Goal: Task Accomplishment & Management: Manage account settings

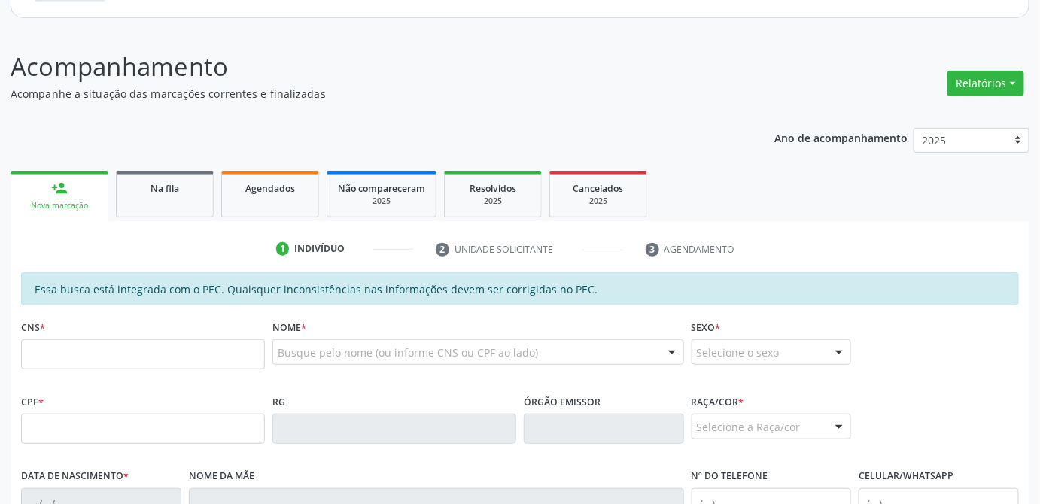
scroll to position [368, 0]
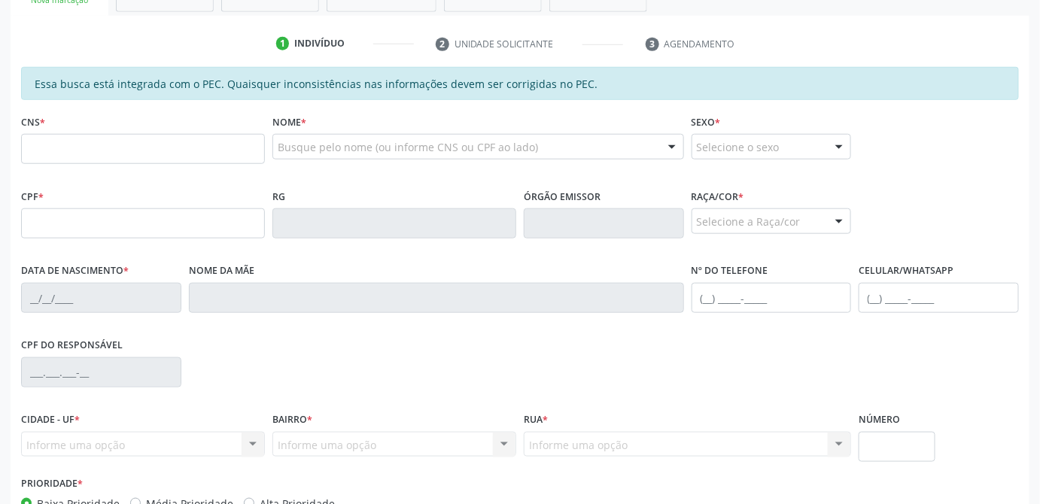
click at [98, 141] on input "text" at bounding box center [143, 149] width 244 height 30
type input "708 6000 6342 4384"
type input "17/03/1977"
type input "Jivoneide da Silva Ramalho"
type input "(82) 99119-9053"
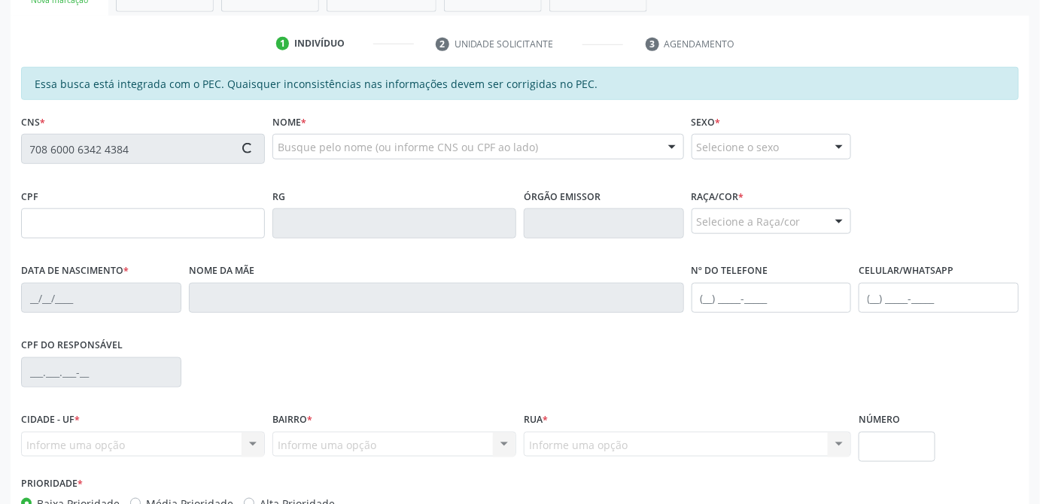
type input "21"
type input "020.389.394-89"
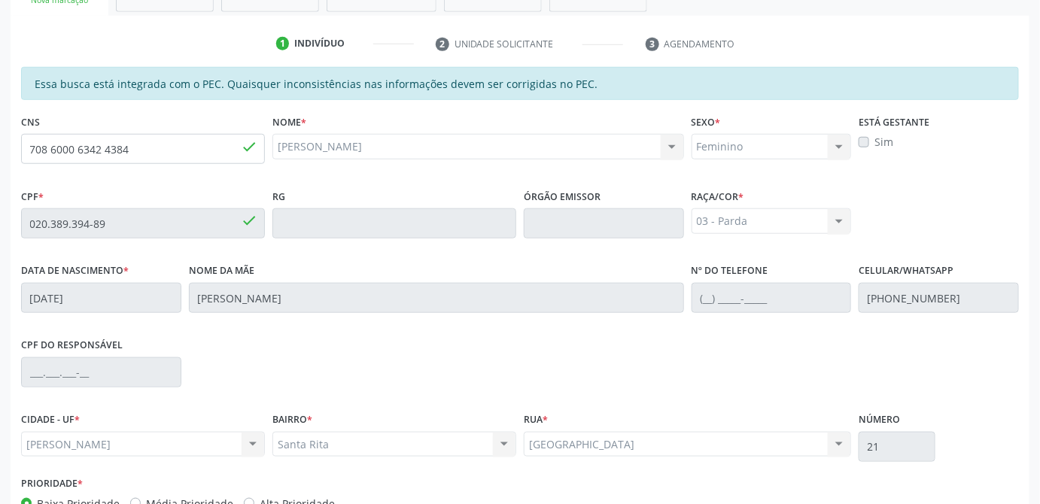
scroll to position [461, 0]
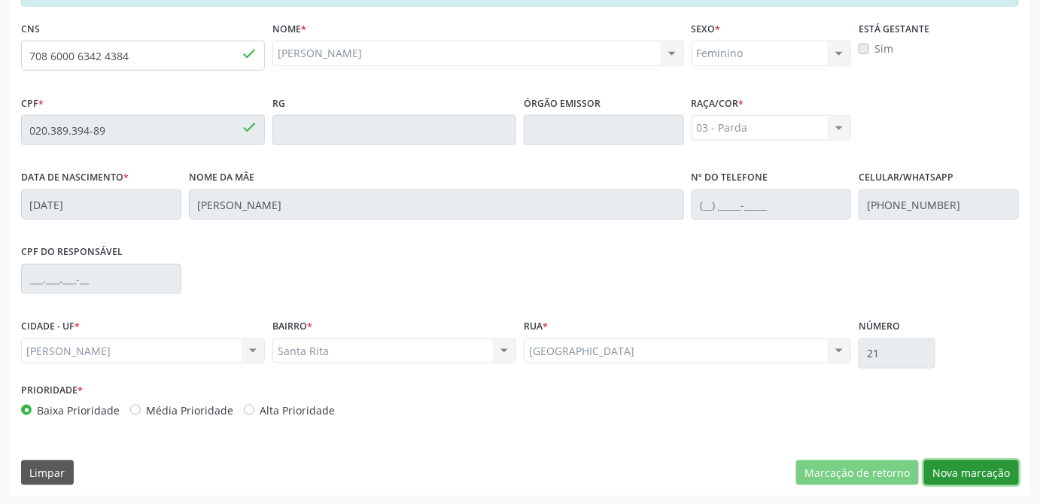
click at [978, 478] on button "Nova marcação" at bounding box center [971, 474] width 95 height 26
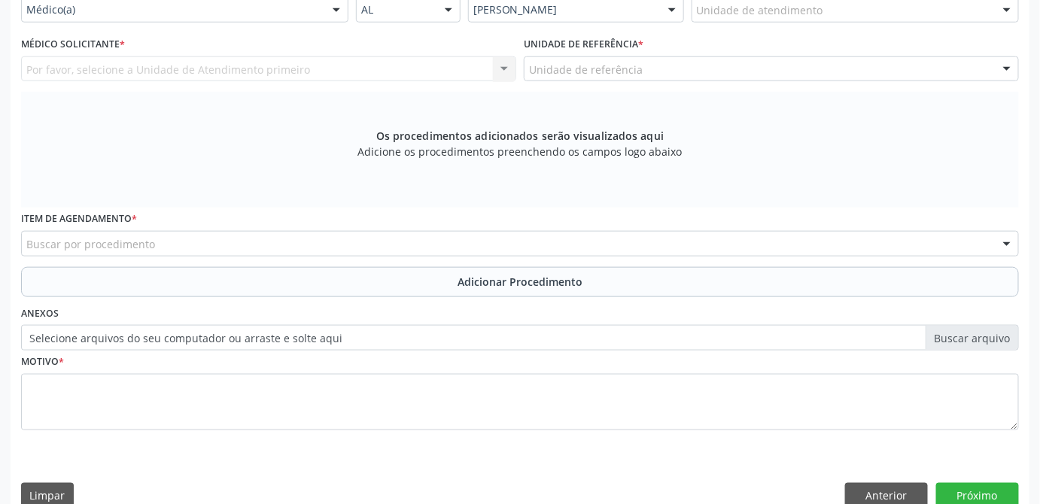
scroll to position [325, 0]
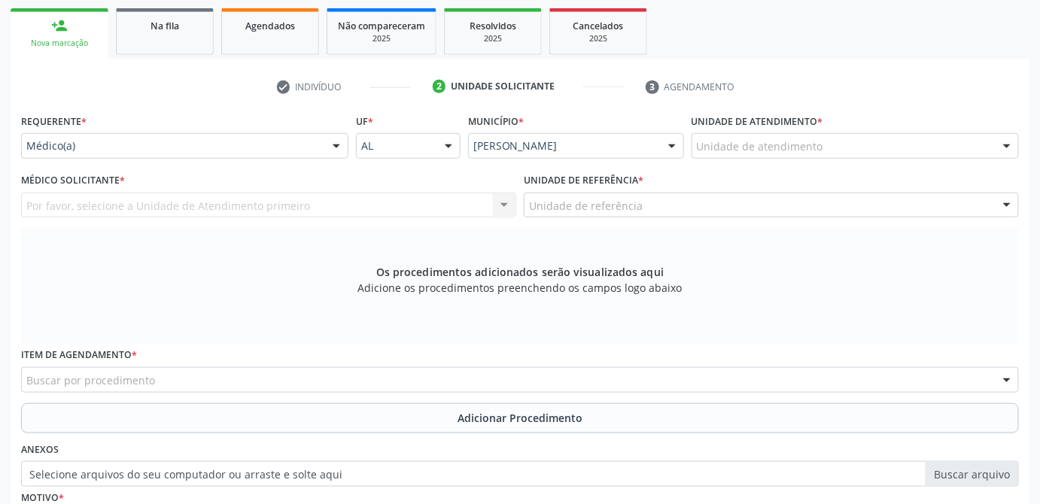
click at [895, 151] on div "Unidade de atendimento" at bounding box center [855, 146] width 327 height 26
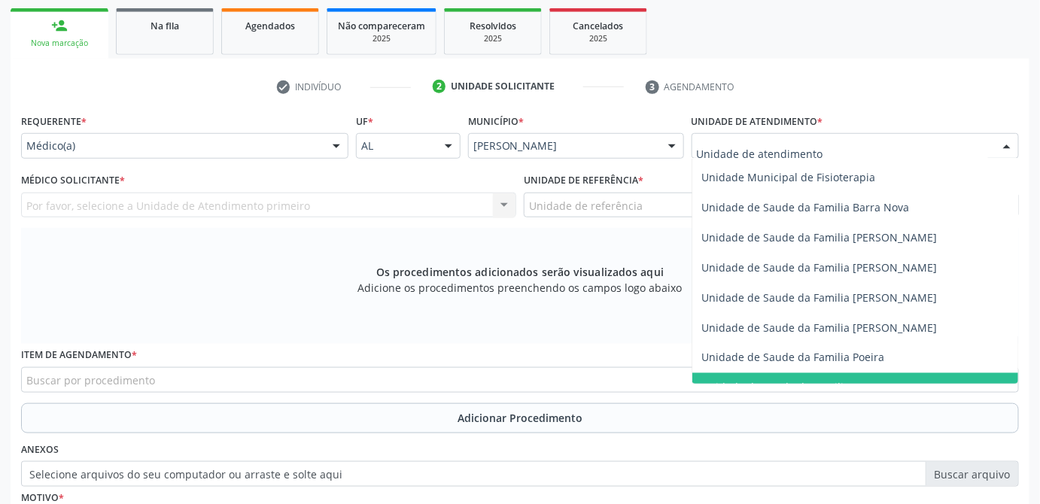
scroll to position [711, 0]
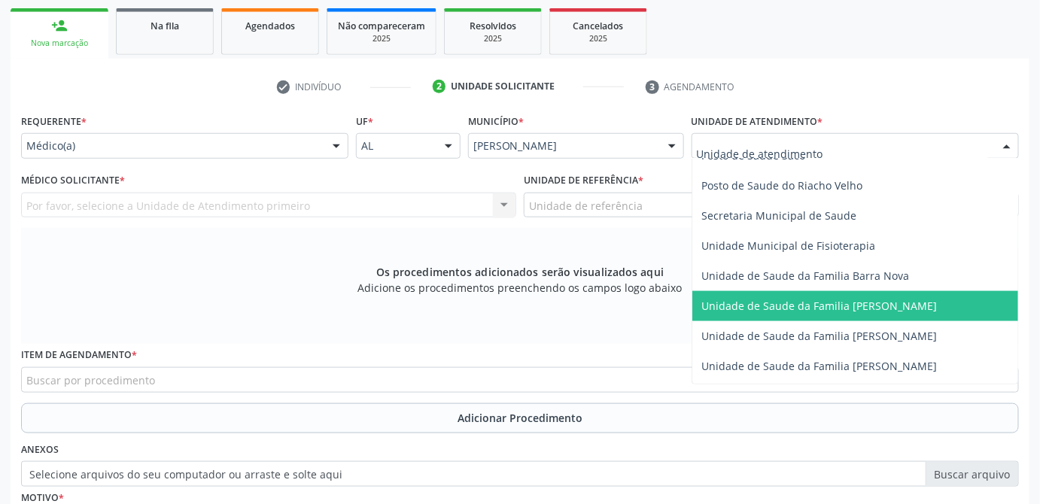
click at [905, 299] on span "Unidade de Saude da Familia [PERSON_NAME]" at bounding box center [820, 306] width 236 height 14
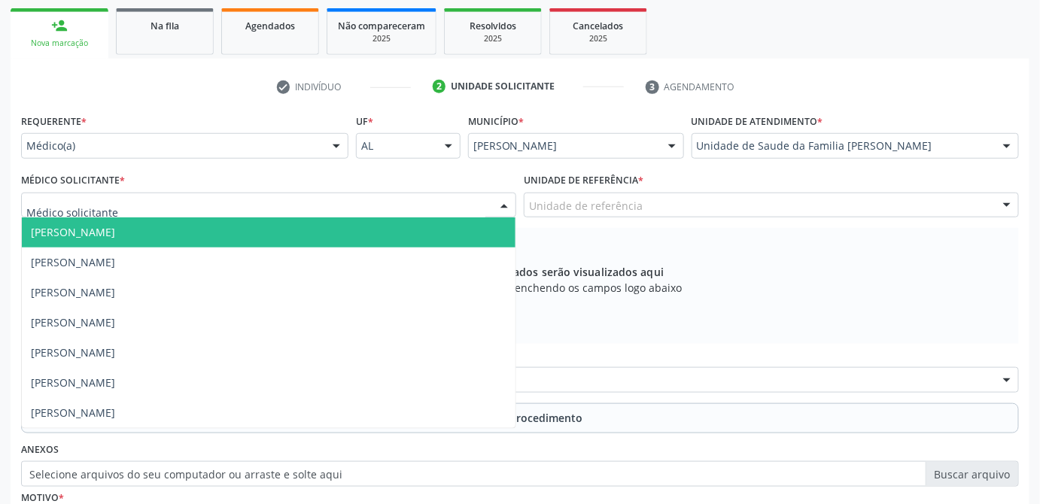
click at [184, 206] on div at bounding box center [268, 206] width 495 height 26
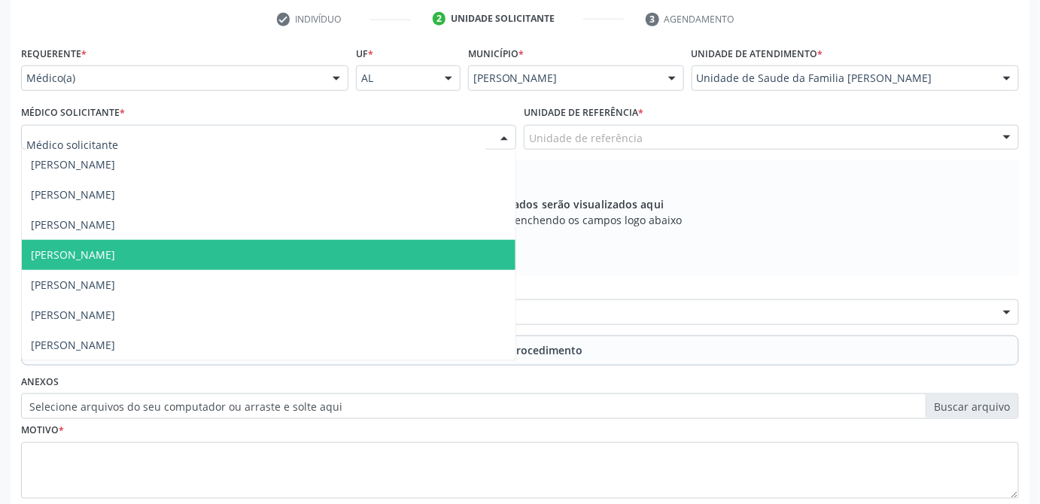
scroll to position [257, 0]
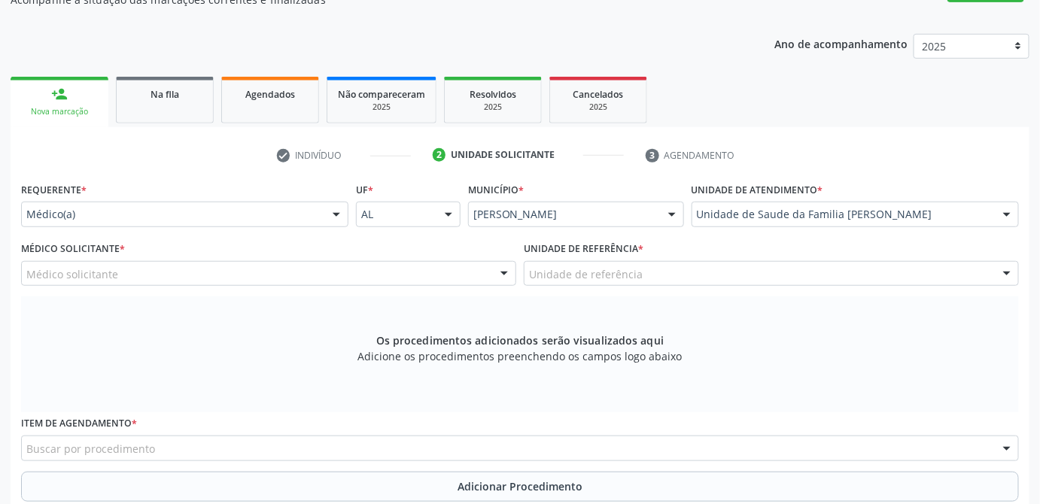
click at [799, 388] on div "Os procedimentos adicionados serão visualizados aqui Adicione os procedimentos …" at bounding box center [520, 355] width 998 height 116
click at [196, 344] on div "Os procedimentos adicionados serão visualizados aqui Adicione os procedimentos …" at bounding box center [520, 355] width 998 height 116
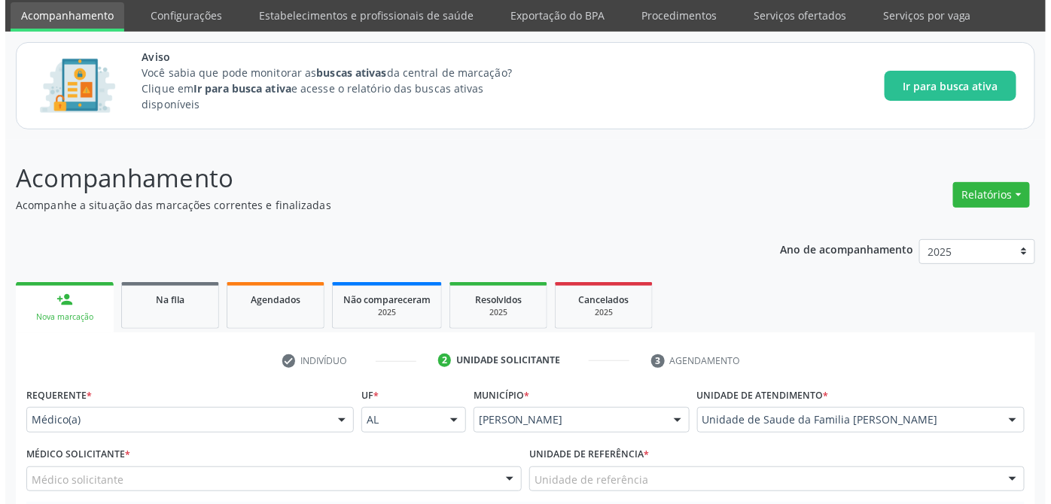
scroll to position [0, 0]
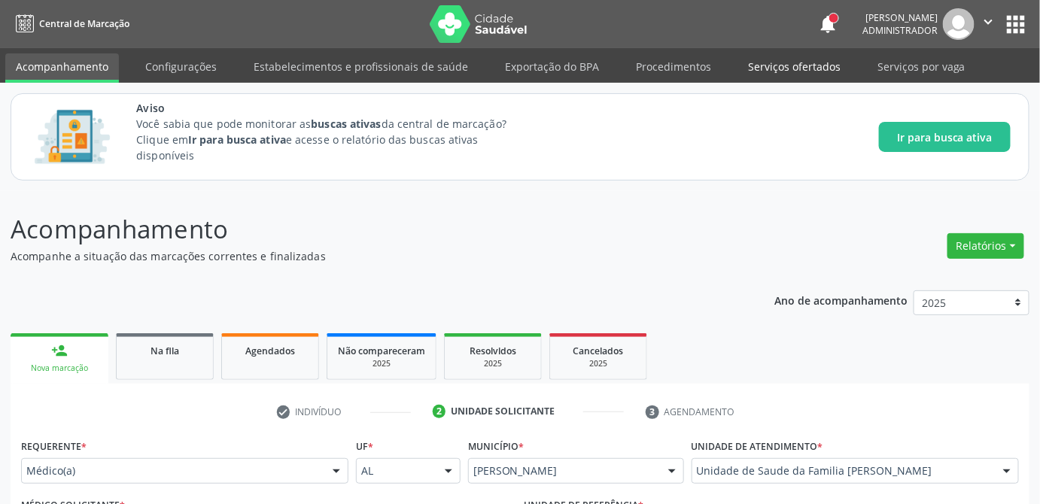
click at [751, 67] on link "Serviços ofertados" at bounding box center [795, 66] width 114 height 26
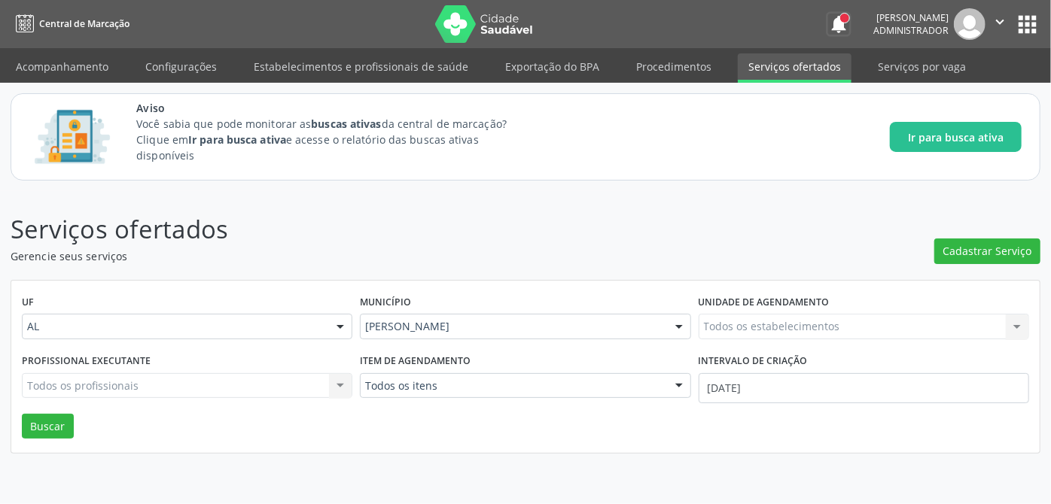
click at [828, 30] on button "notifications" at bounding box center [838, 24] width 21 height 21
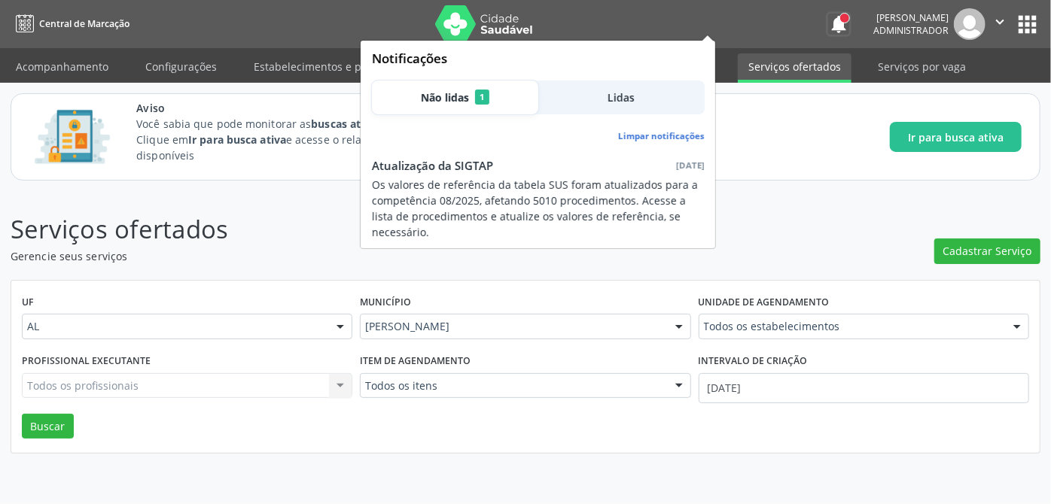
click at [828, 20] on button "notifications" at bounding box center [838, 24] width 21 height 21
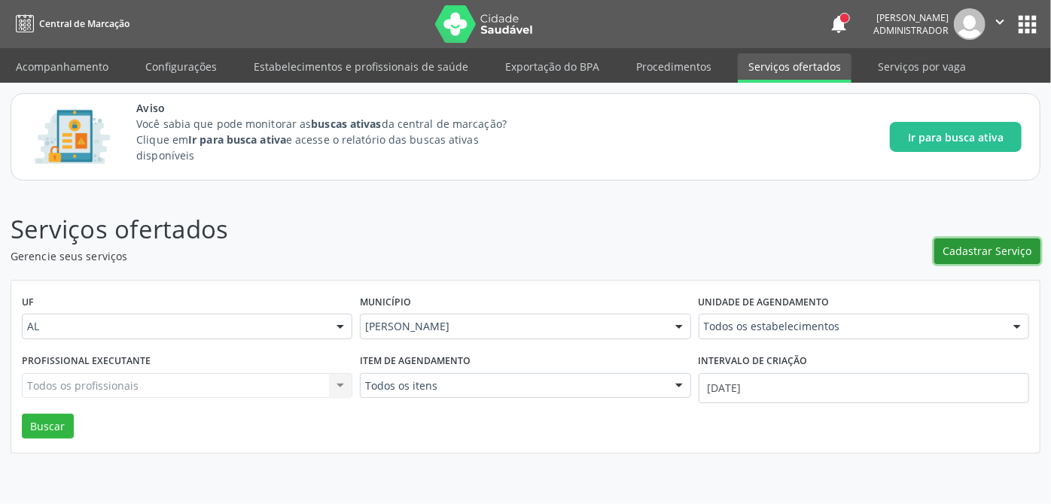
click at [1016, 252] on span "Cadastrar Serviço" at bounding box center [987, 251] width 89 height 16
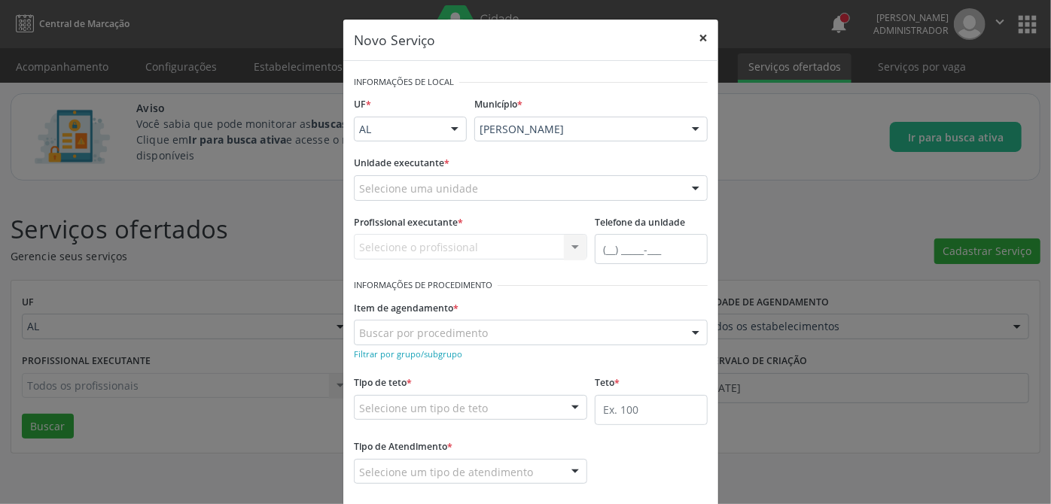
click at [696, 30] on button "×" at bounding box center [703, 38] width 30 height 37
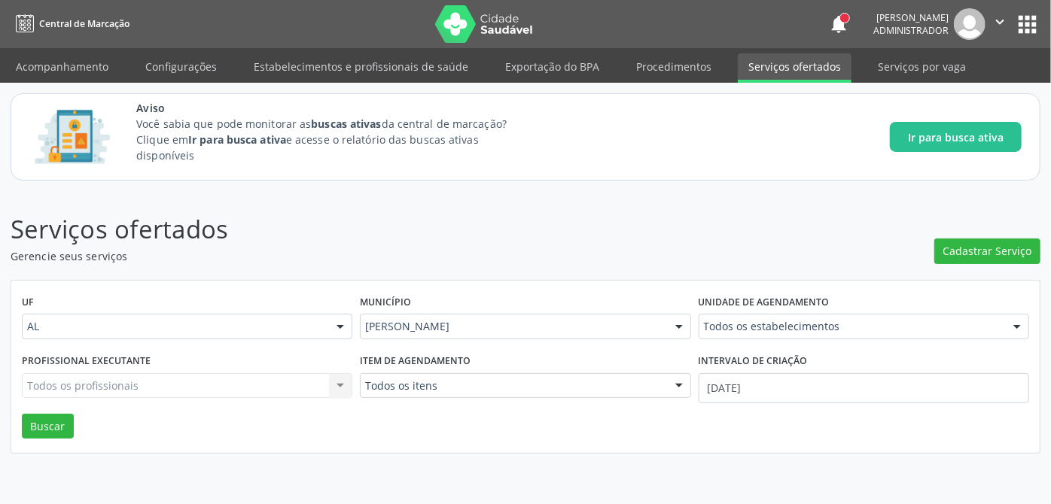
click at [823, 334] on div "Todos os estabelecimentos" at bounding box center [864, 327] width 331 height 26
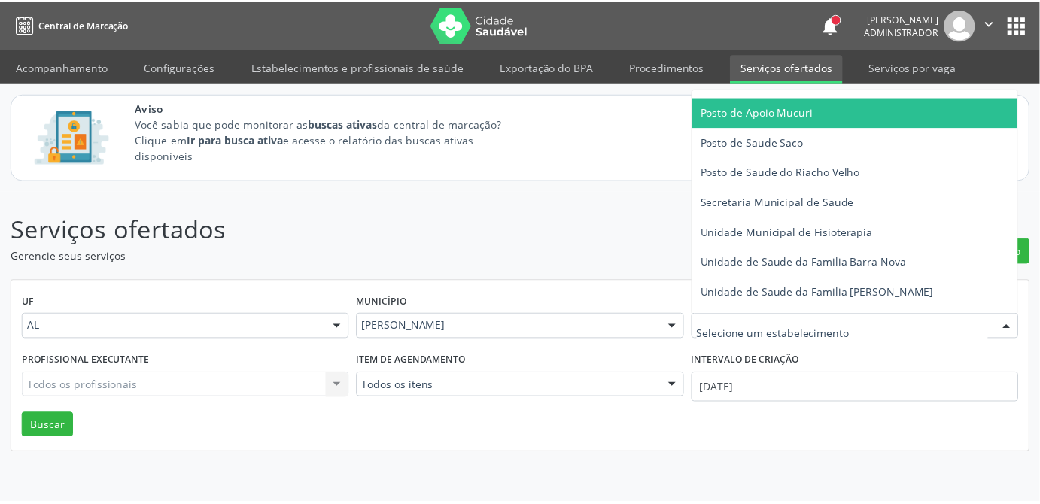
scroll to position [753, 0]
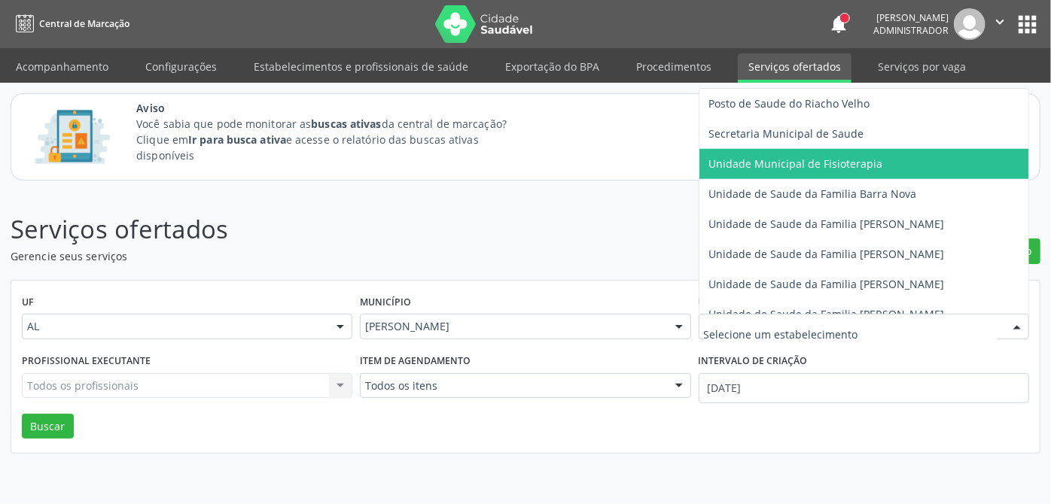
click at [828, 163] on span "Unidade Municipal de Fisioterapia" at bounding box center [795, 164] width 174 height 14
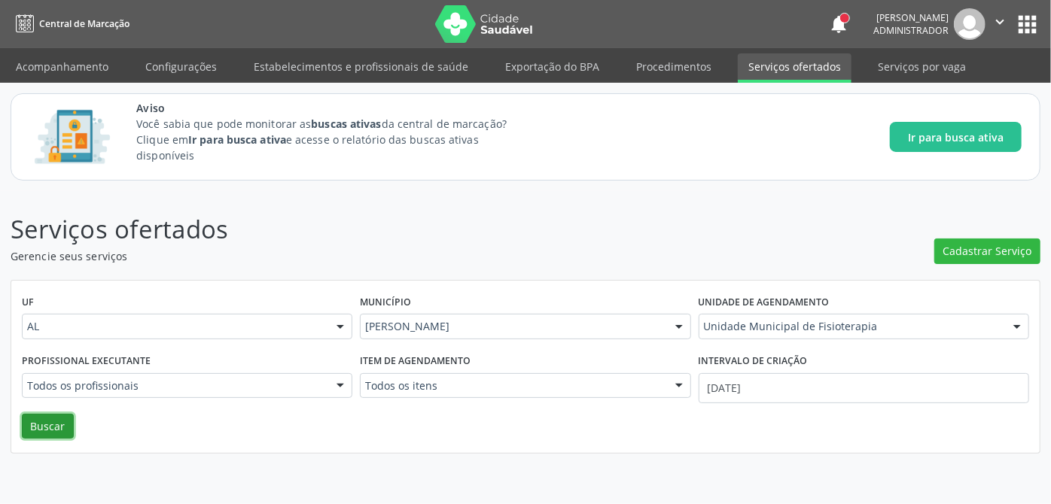
click at [60, 427] on button "Buscar" at bounding box center [48, 427] width 52 height 26
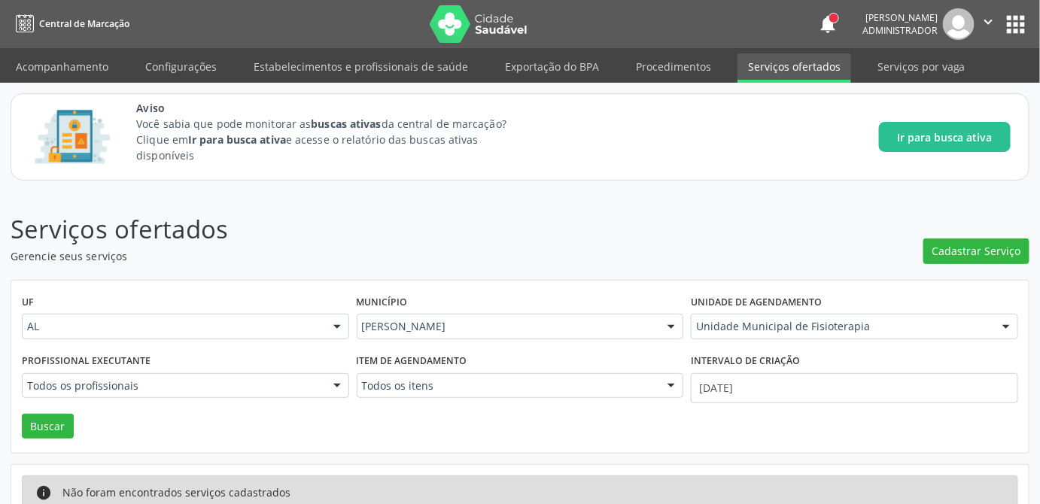
scroll to position [24, 0]
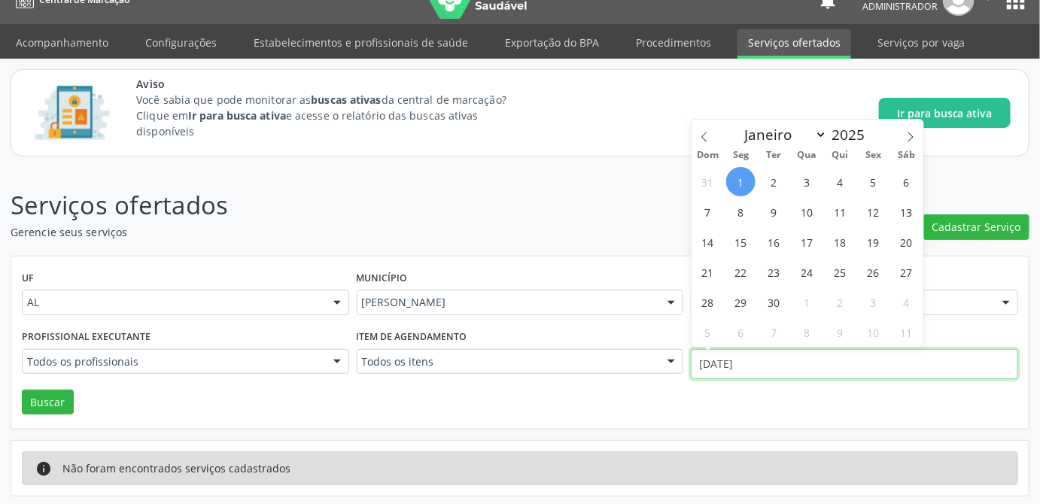
click at [778, 369] on input "01/09/2025" at bounding box center [854, 364] width 327 height 30
click at [709, 147] on div "Dom Seg Ter Qua Qui Sex Sáb" at bounding box center [808, 155] width 232 height 21
click at [707, 142] on span at bounding box center [705, 133] width 26 height 26
select select "7"
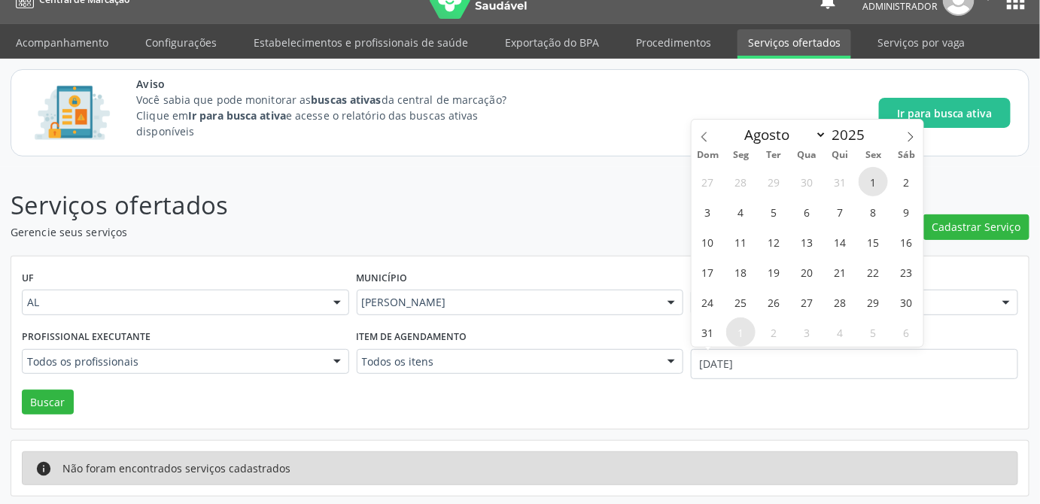
click at [873, 179] on span "1" at bounding box center [873, 181] width 29 height 29
type input "01/08/2025"
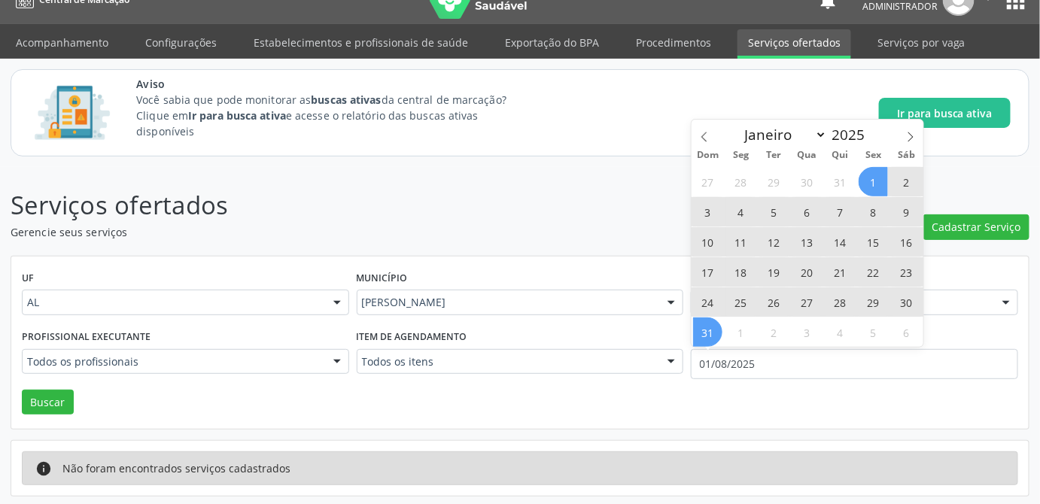
click at [705, 325] on span "31" at bounding box center [707, 332] width 29 height 29
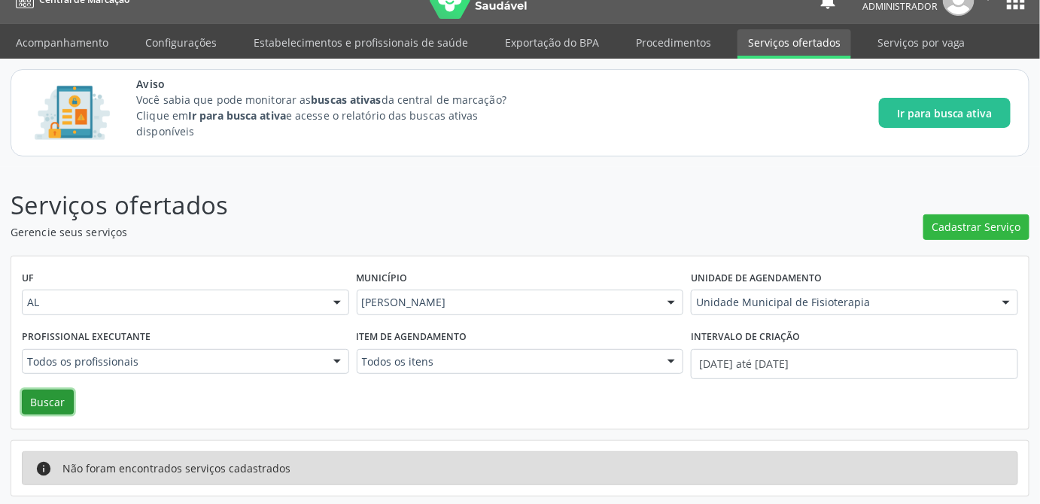
click at [42, 399] on button "Buscar" at bounding box center [48, 403] width 52 height 26
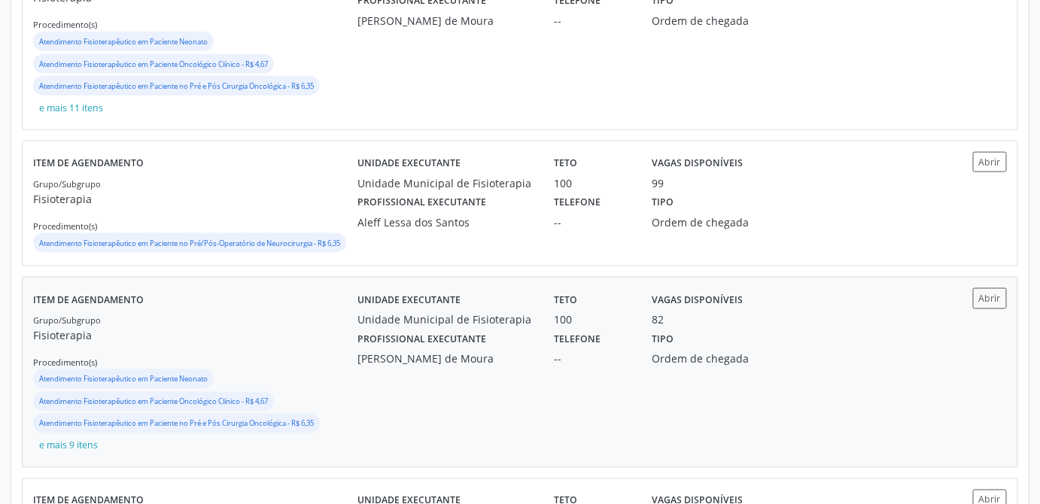
scroll to position [646, 0]
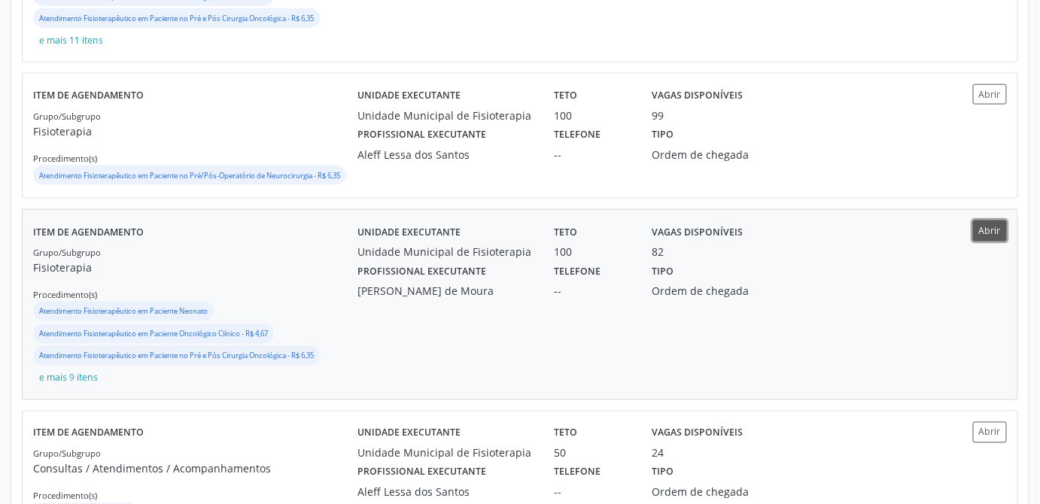
click at [988, 236] on button "Abrir" at bounding box center [990, 231] width 34 height 20
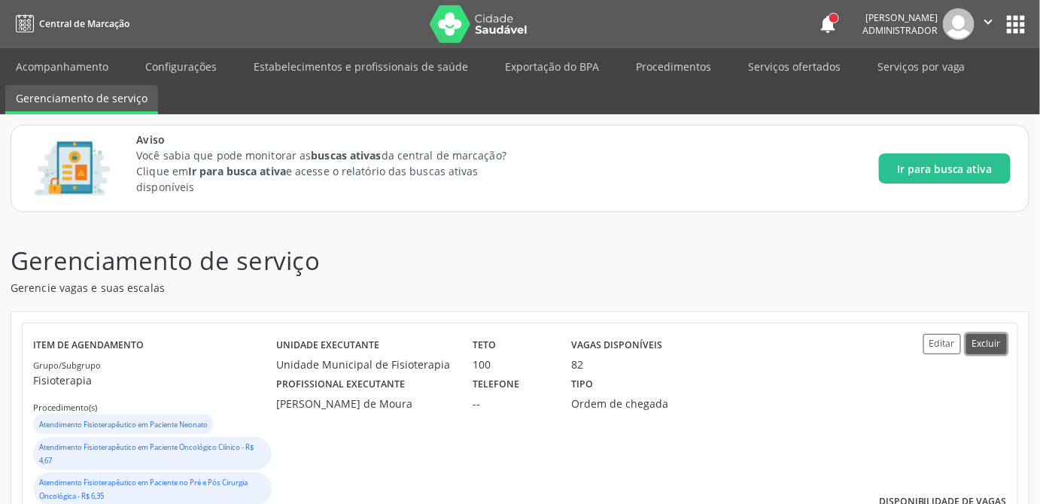
click at [982, 337] on button "Excluir" at bounding box center [987, 344] width 41 height 20
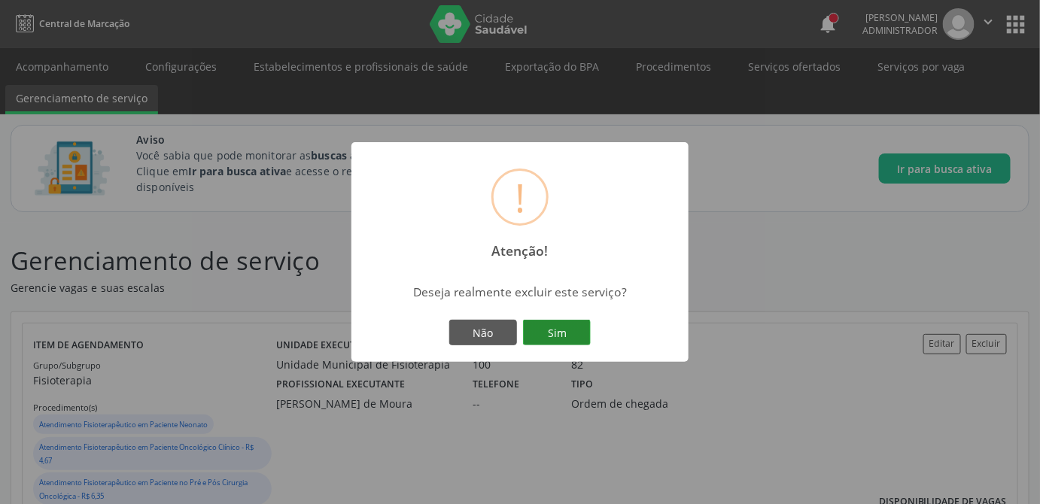
click at [575, 336] on button "Sim" at bounding box center [557, 333] width 68 height 26
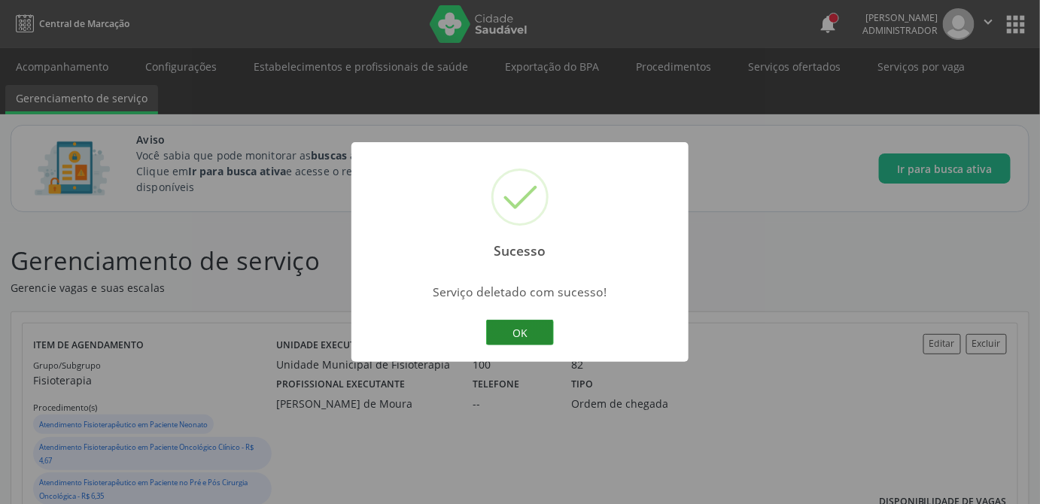
click at [532, 327] on button "OK" at bounding box center [520, 333] width 68 height 26
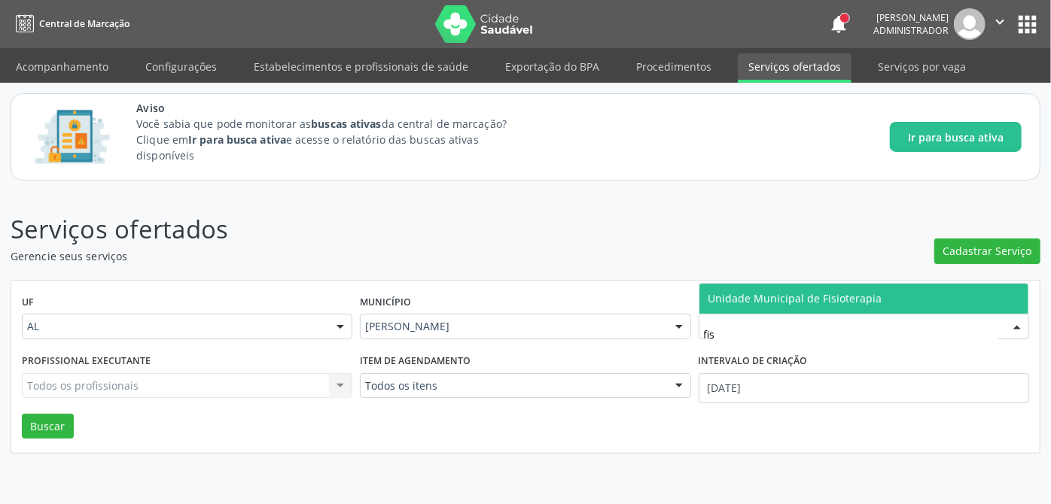
type input "fisi"
click at [817, 296] on span "Unidade Municipal de Fisioterapia" at bounding box center [795, 298] width 174 height 14
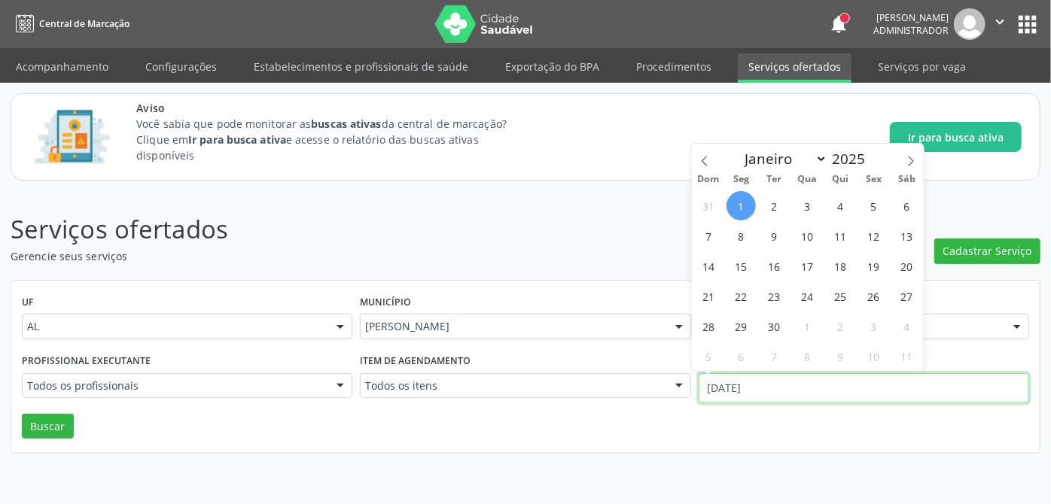
click at [794, 398] on input "01/09/2025" at bounding box center [864, 388] width 331 height 30
click at [700, 158] on icon at bounding box center [704, 161] width 11 height 11
select select "7"
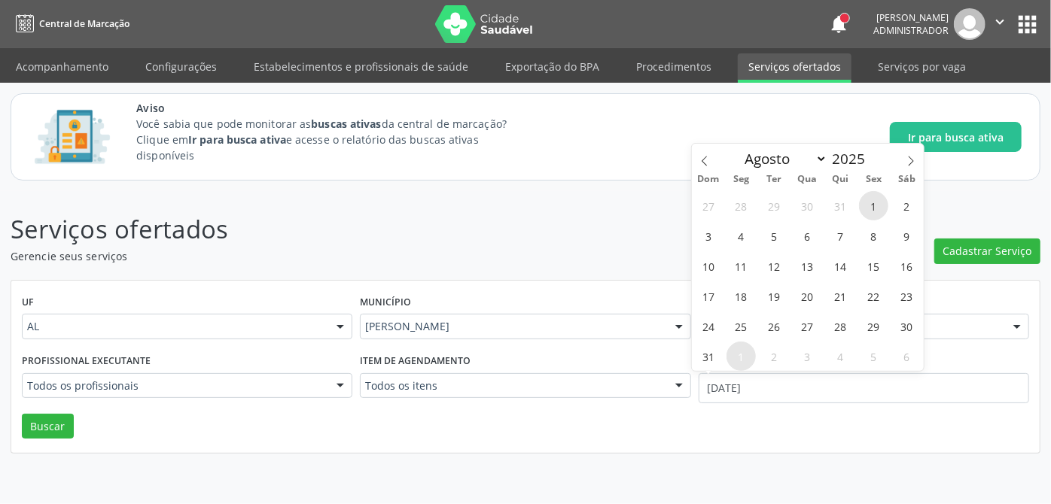
click at [877, 206] on span "1" at bounding box center [873, 205] width 29 height 29
type input "01/08/2025"
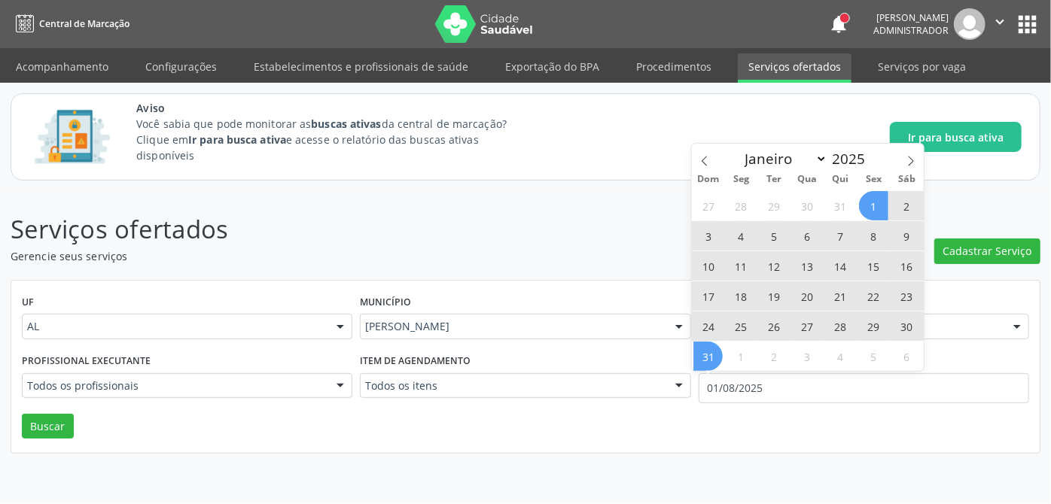
click at [706, 355] on span "31" at bounding box center [707, 356] width 29 height 29
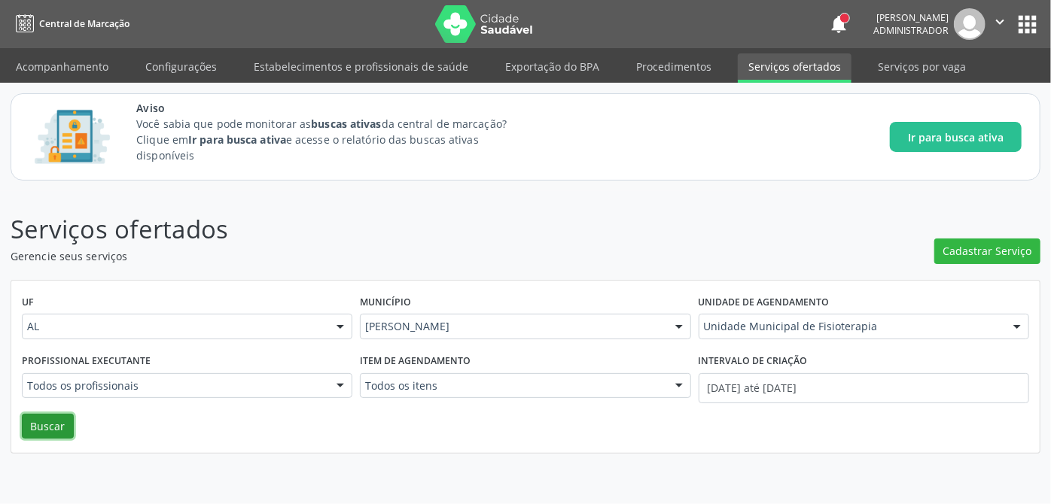
click at [65, 427] on button "Buscar" at bounding box center [48, 427] width 52 height 26
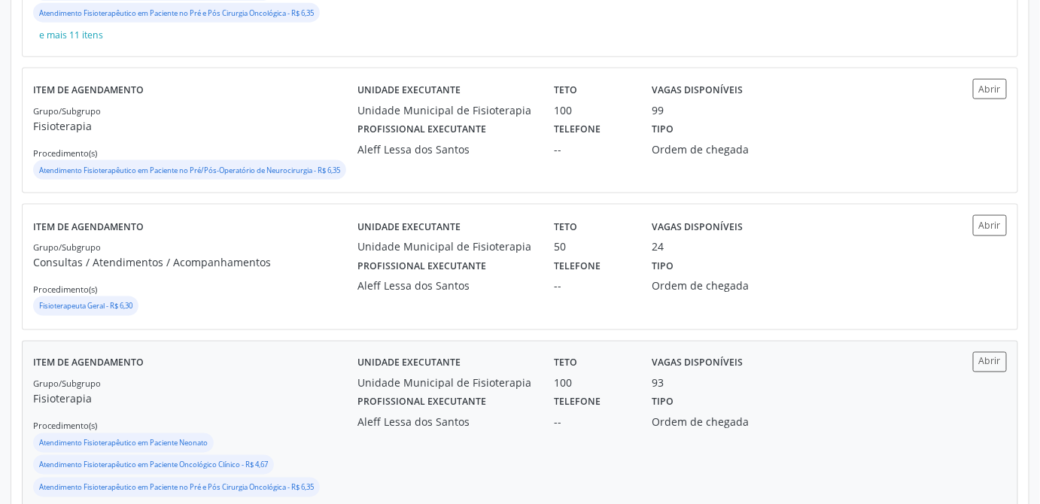
scroll to position [583, 0]
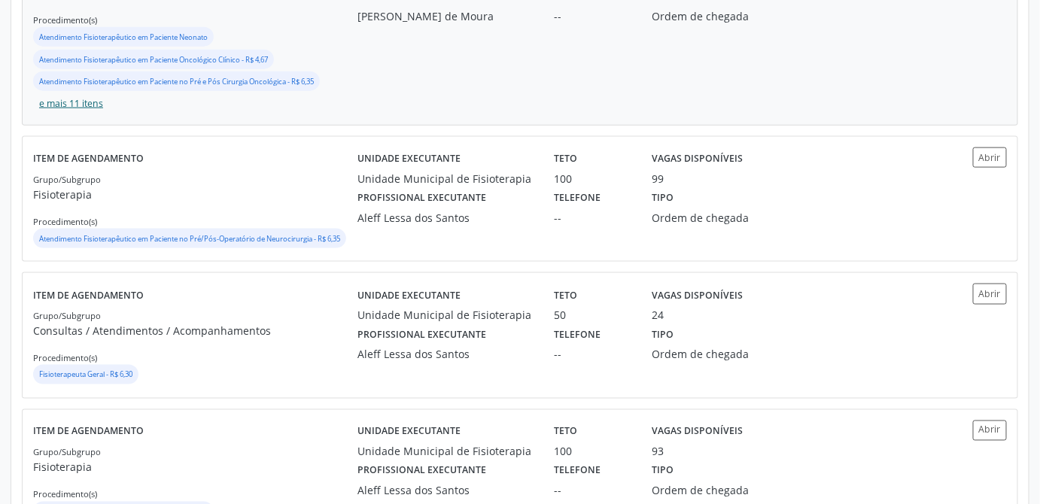
click at [76, 96] on button "e mais 11 itens" at bounding box center [71, 104] width 76 height 20
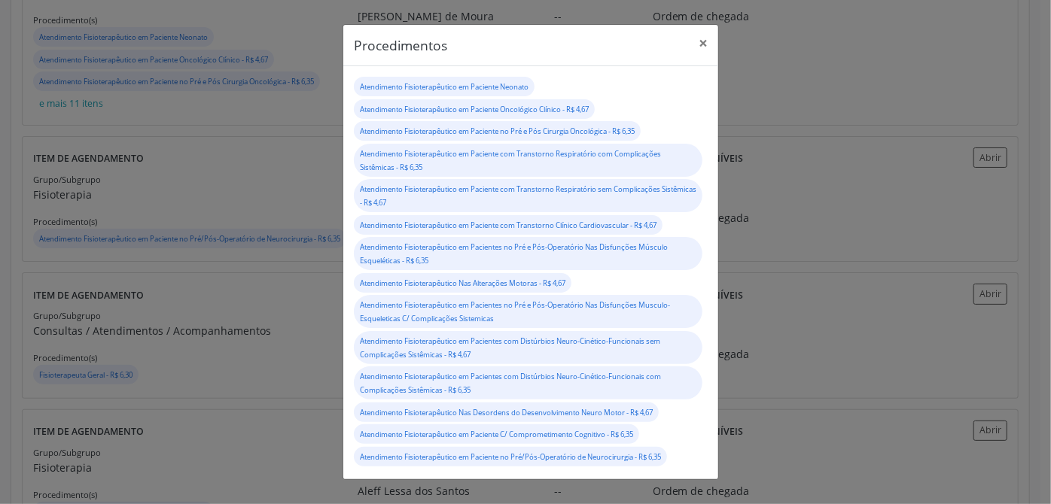
click at [276, 188] on div "Procedimentos × Atendimento Fisioterapêutico em Paciente Neonato Atendimento Fi…" at bounding box center [525, 252] width 1051 height 504
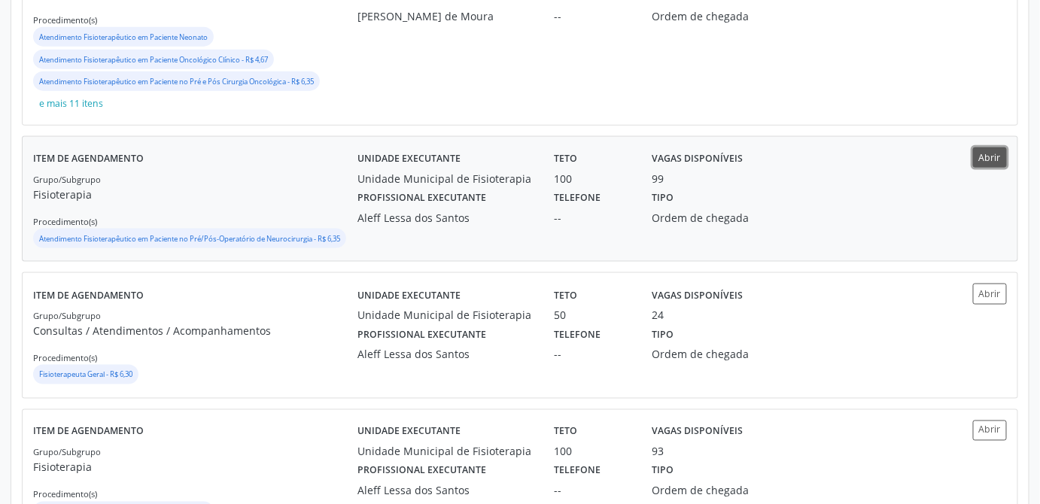
click at [1007, 149] on button "Abrir" at bounding box center [990, 158] width 34 height 20
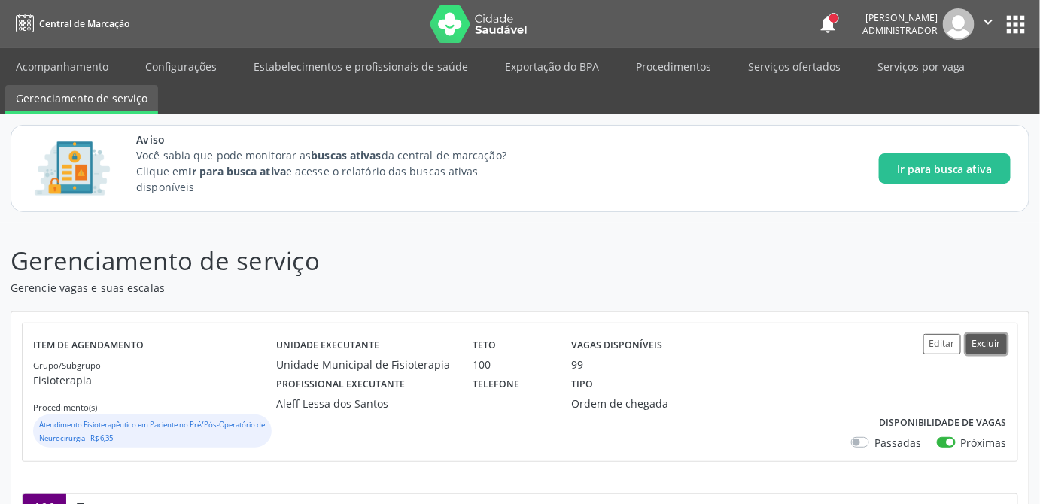
click at [974, 346] on button "Excluir" at bounding box center [987, 344] width 41 height 20
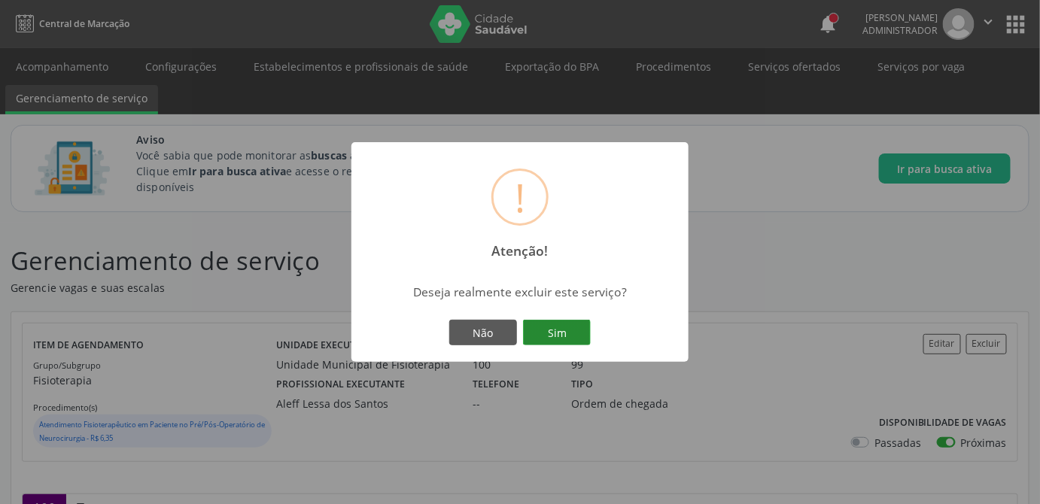
click at [571, 329] on button "Sim" at bounding box center [557, 333] width 68 height 26
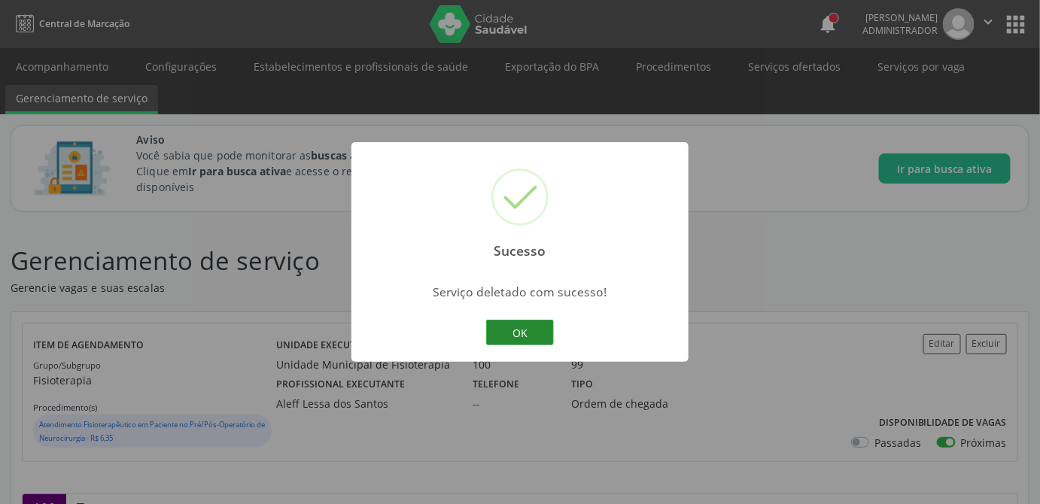
click at [522, 331] on button "OK" at bounding box center [520, 333] width 68 height 26
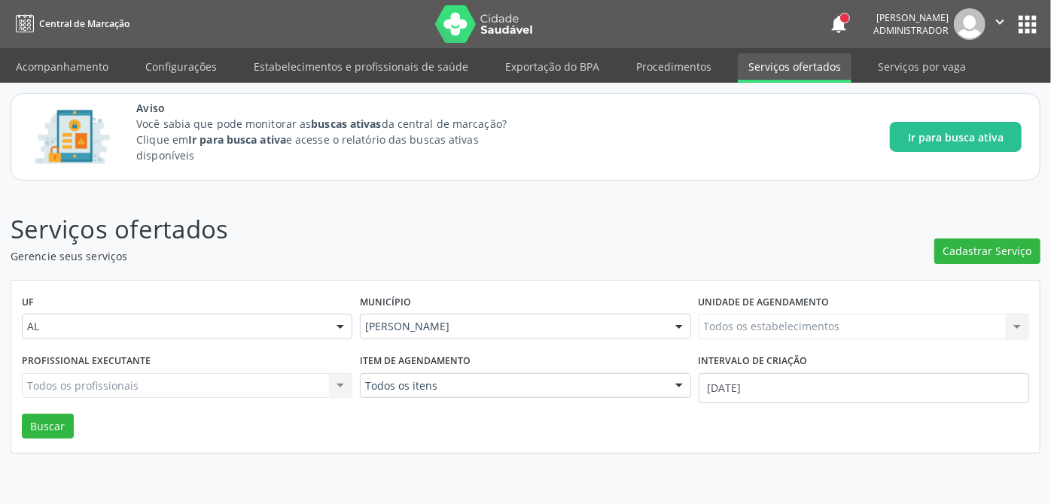
click at [791, 327] on div "Todos os estabelecimentos Todos os estabelecimentos Nenhum resultado encontrado…" at bounding box center [864, 327] width 331 height 26
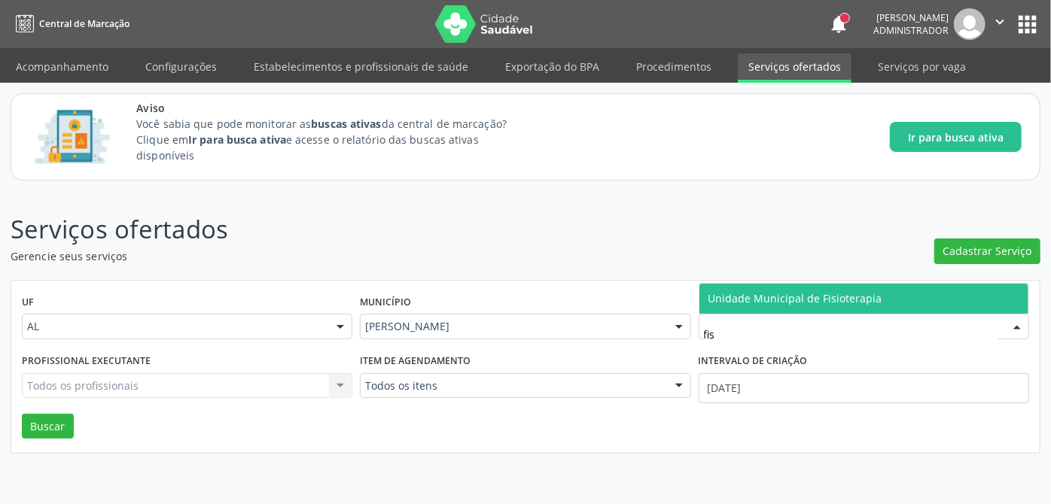
type input "fisi"
click at [863, 295] on span "Unidade Municipal de Fisioterapia" at bounding box center [795, 298] width 174 height 14
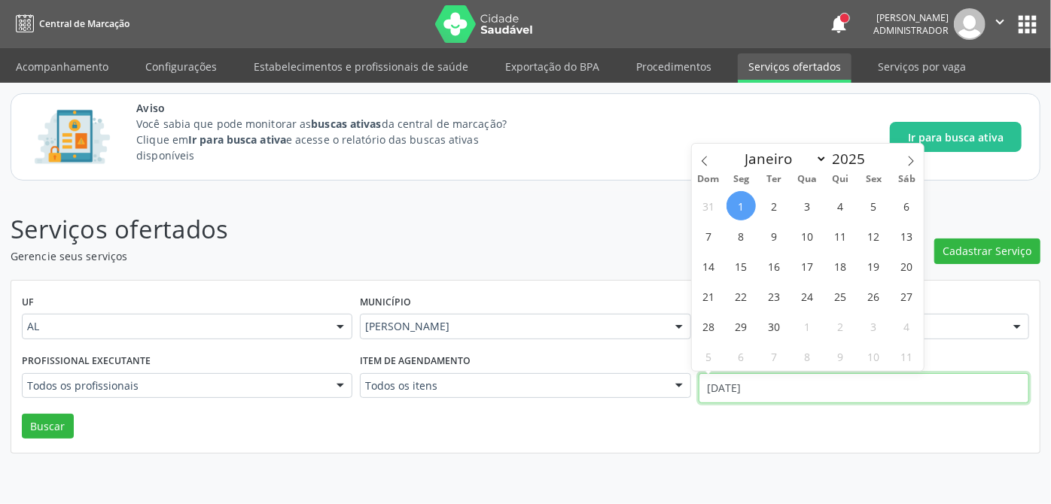
click at [760, 385] on input "01/09/2025" at bounding box center [864, 388] width 331 height 30
click at [703, 163] on icon at bounding box center [704, 161] width 11 height 11
select select "7"
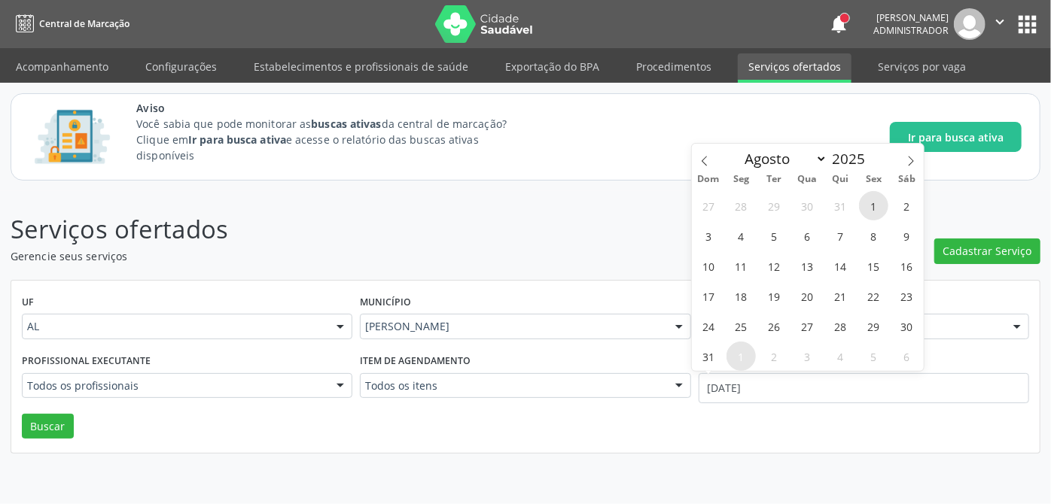
click at [875, 206] on span "1" at bounding box center [873, 205] width 29 height 29
type input "01/08/2025"
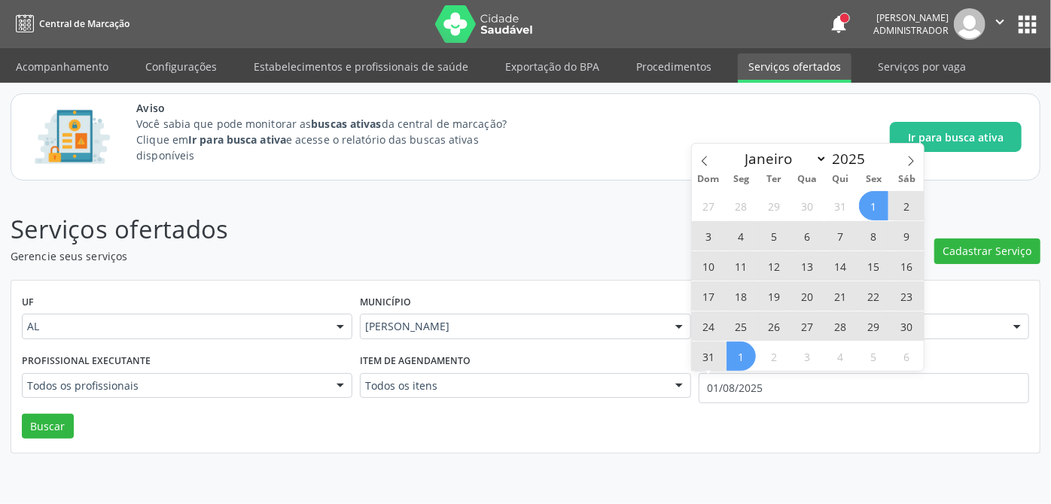
click at [748, 363] on span "1" at bounding box center [740, 356] width 29 height 29
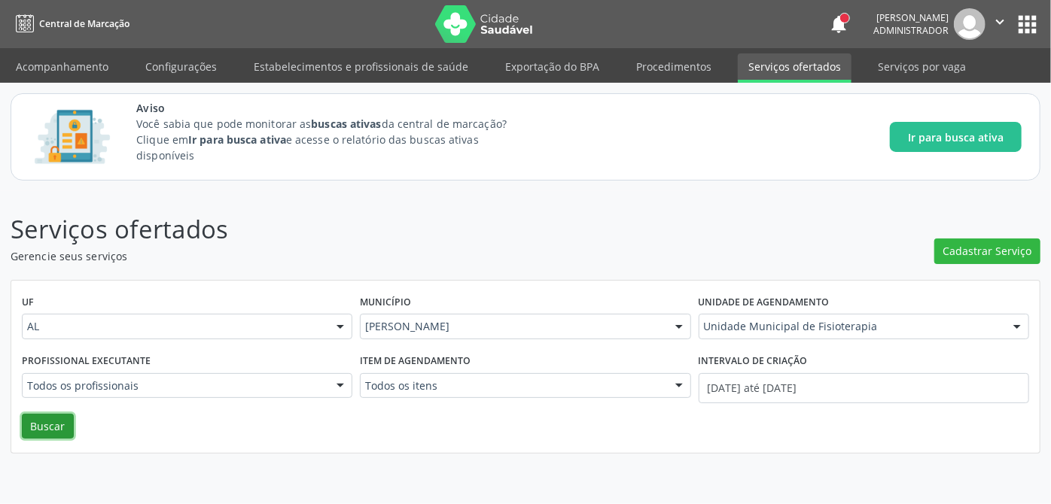
click at [54, 418] on button "Buscar" at bounding box center [48, 427] width 52 height 26
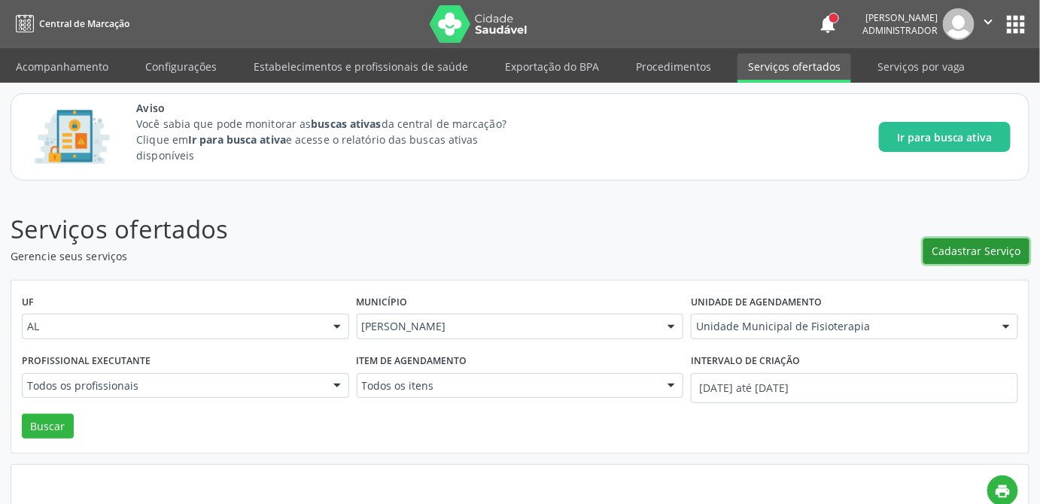
click at [982, 253] on span "Cadastrar Serviço" at bounding box center [977, 251] width 89 height 16
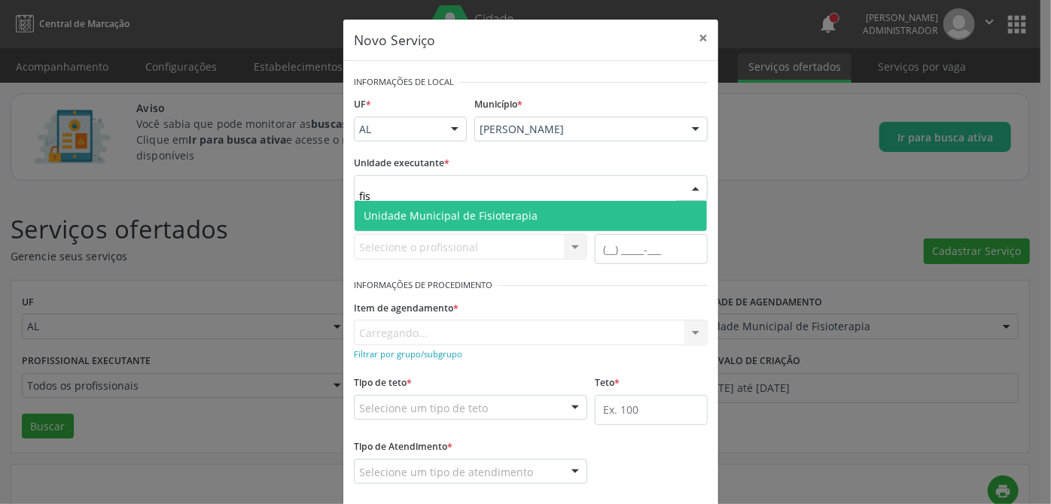
type input "fisi"
click at [571, 214] on span "Unidade Municipal de Fisioterapia" at bounding box center [531, 216] width 352 height 30
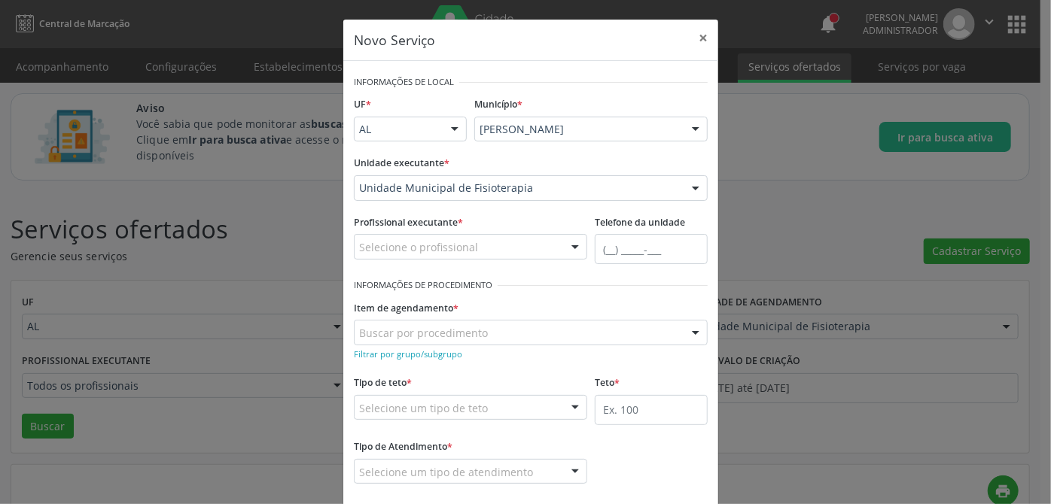
click at [453, 261] on div "Profissional executante * Selecione o profissional Aleff Lessa dos Santos Bianc…" at bounding box center [470, 244] width 241 height 64
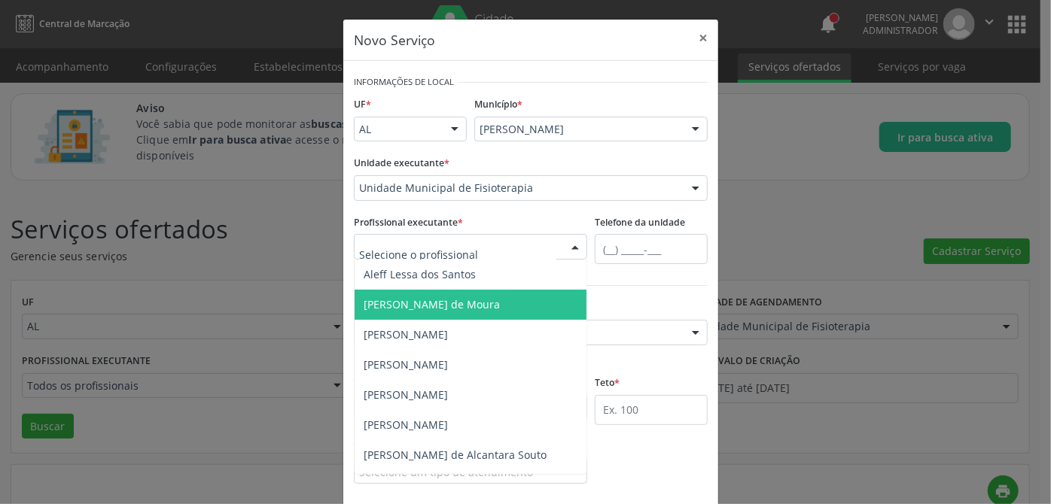
click at [454, 303] on span "[PERSON_NAME]" at bounding box center [432, 304] width 136 height 14
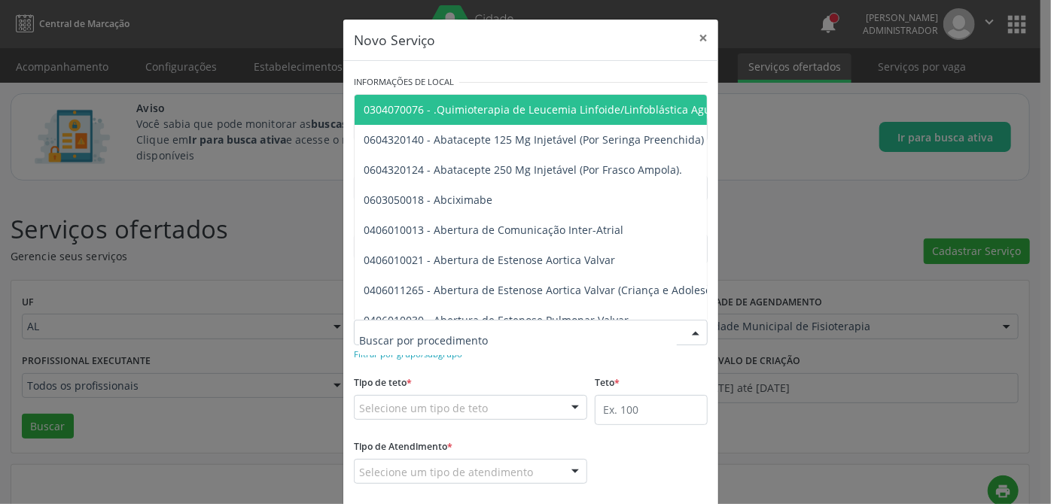
click at [443, 341] on div at bounding box center [531, 333] width 354 height 26
paste input "0301010048"
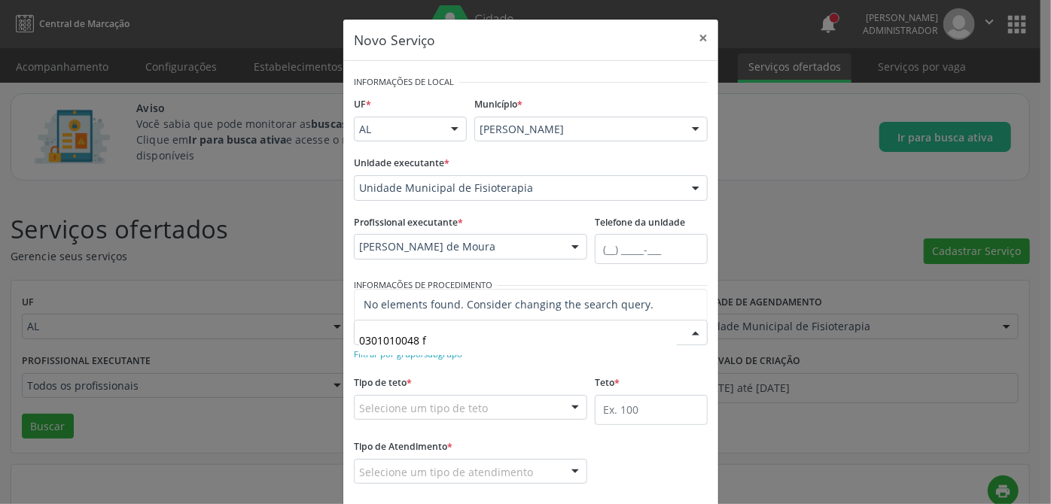
type input "0301010048"
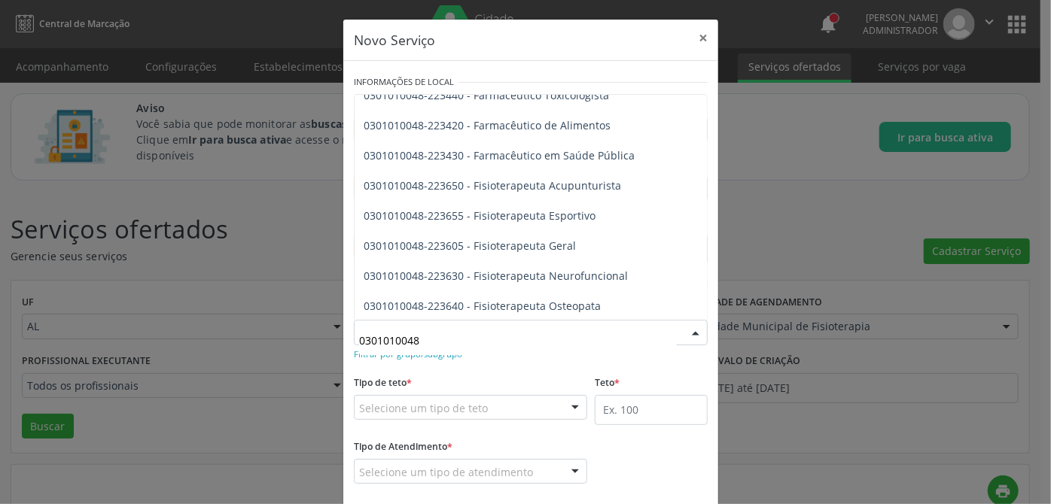
scroll to position [1567, 0]
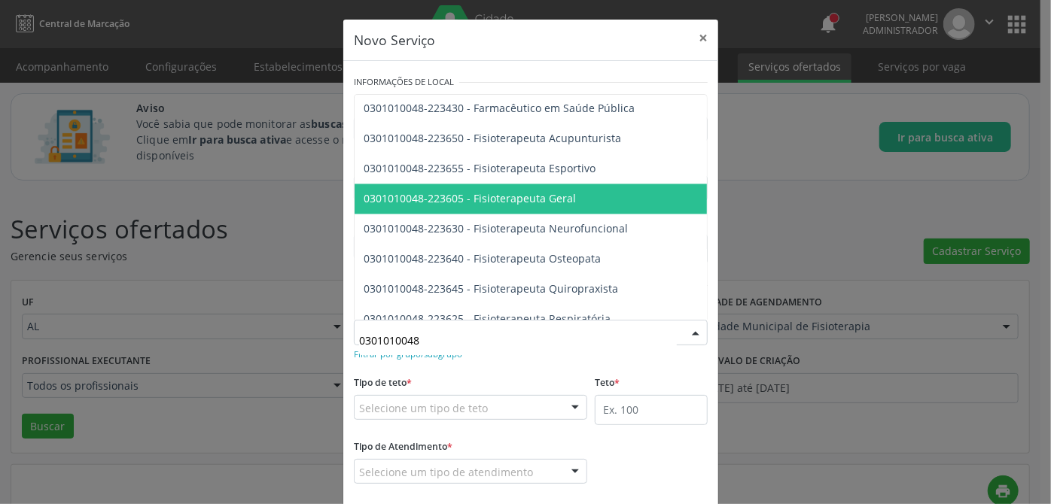
click at [494, 203] on span "0301010048-223605 - Fisioterapeuta Geral" at bounding box center [470, 198] width 212 height 14
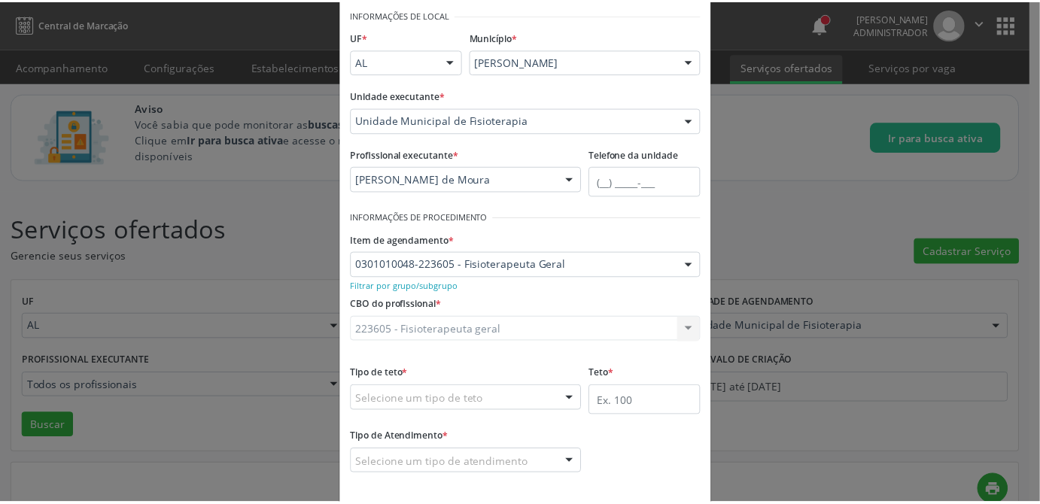
scroll to position [134, 0]
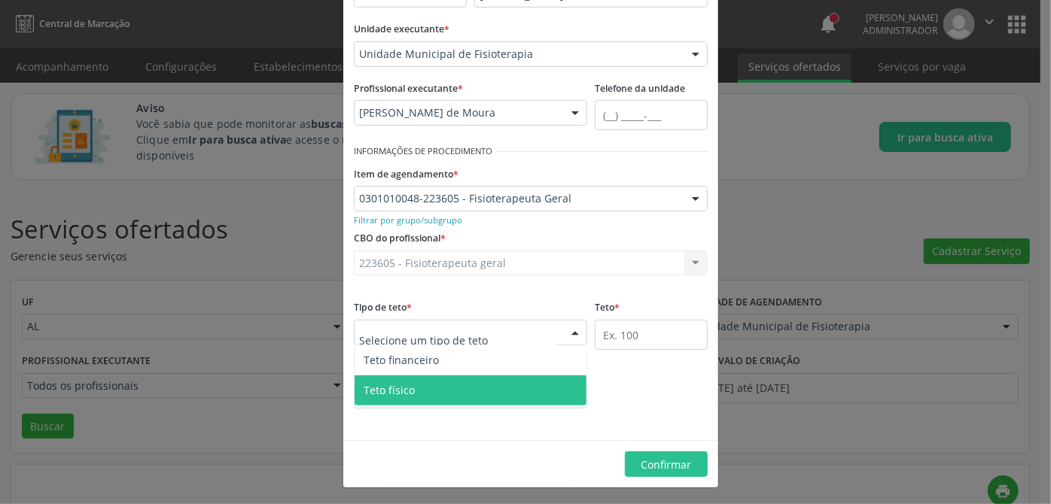
click at [412, 400] on span "Teto físico" at bounding box center [471, 391] width 232 height 30
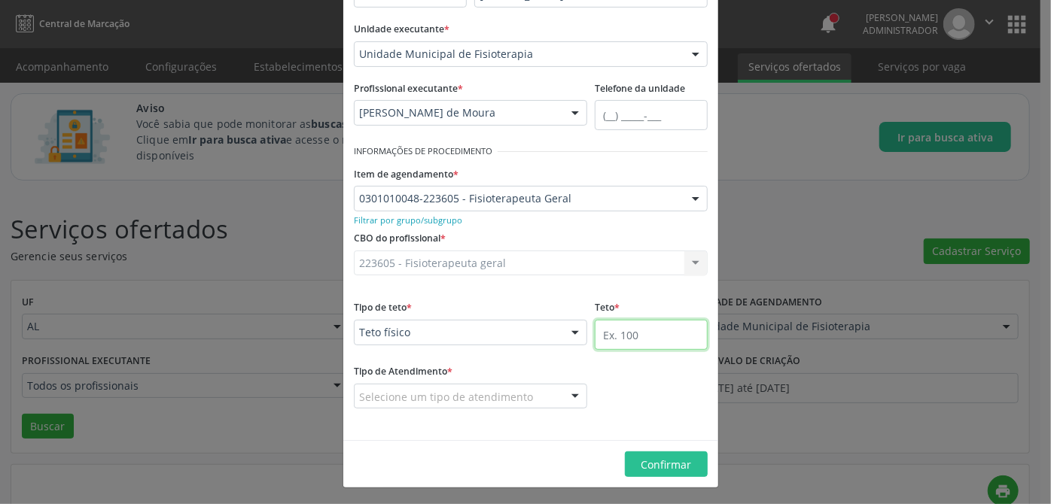
click at [617, 343] on input "text" at bounding box center [651, 335] width 113 height 30
type input "100"
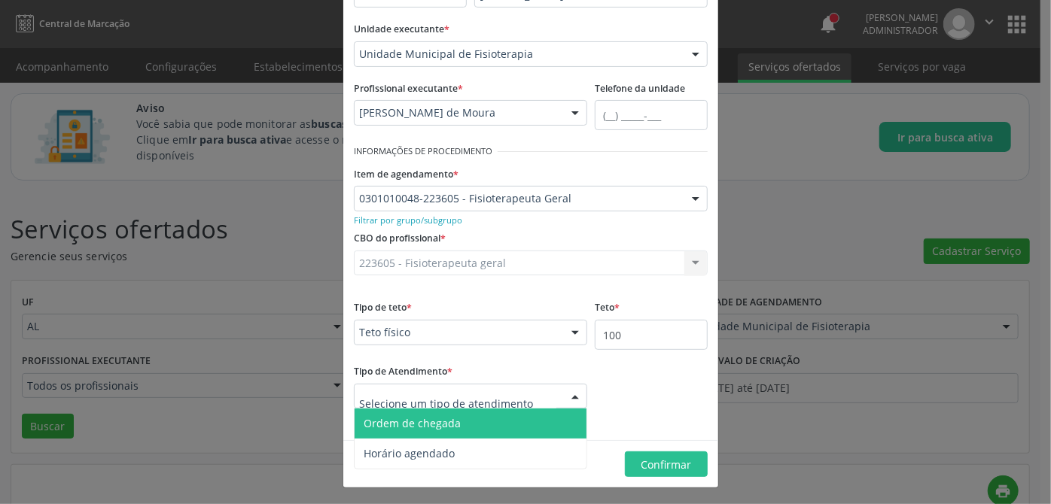
click at [419, 404] on div at bounding box center [470, 397] width 233 height 26
click at [425, 416] on span "Ordem de chegada" at bounding box center [412, 423] width 97 height 14
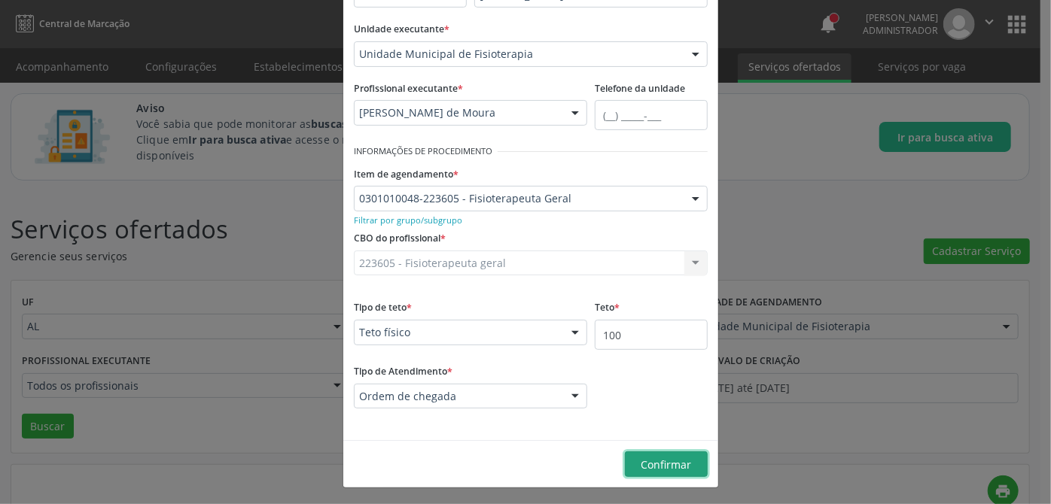
click at [659, 461] on span "Confirmar" at bounding box center [666, 465] width 50 height 14
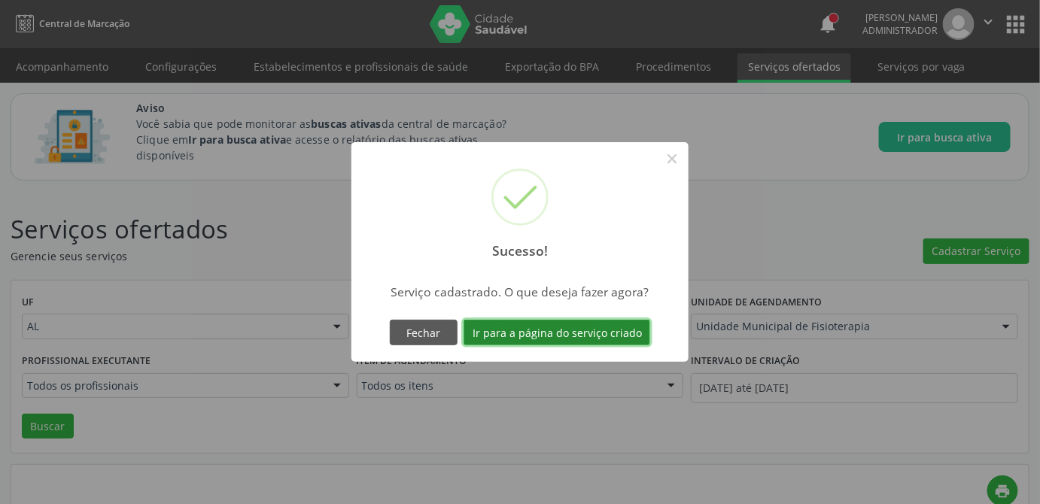
click at [536, 335] on button "Ir para a página do serviço criado" at bounding box center [557, 333] width 187 height 26
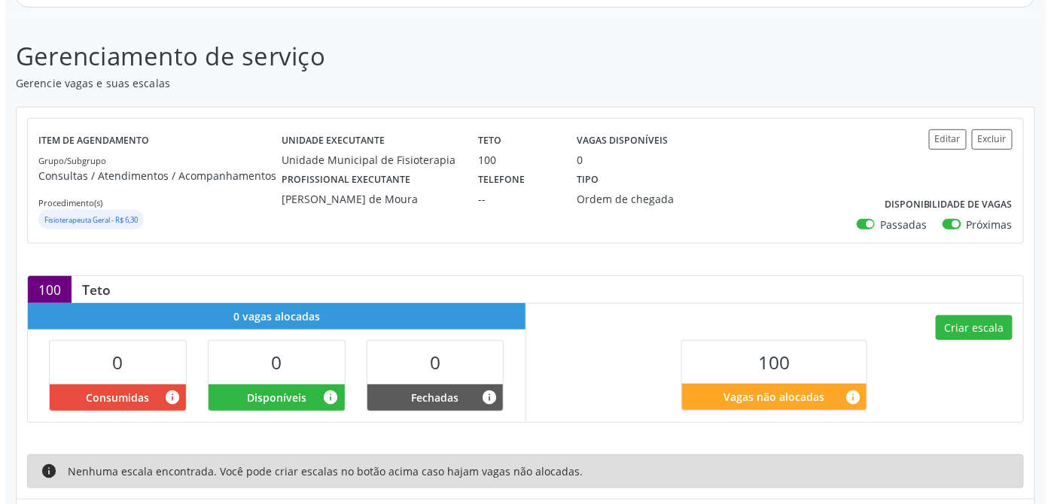
scroll to position [288, 0]
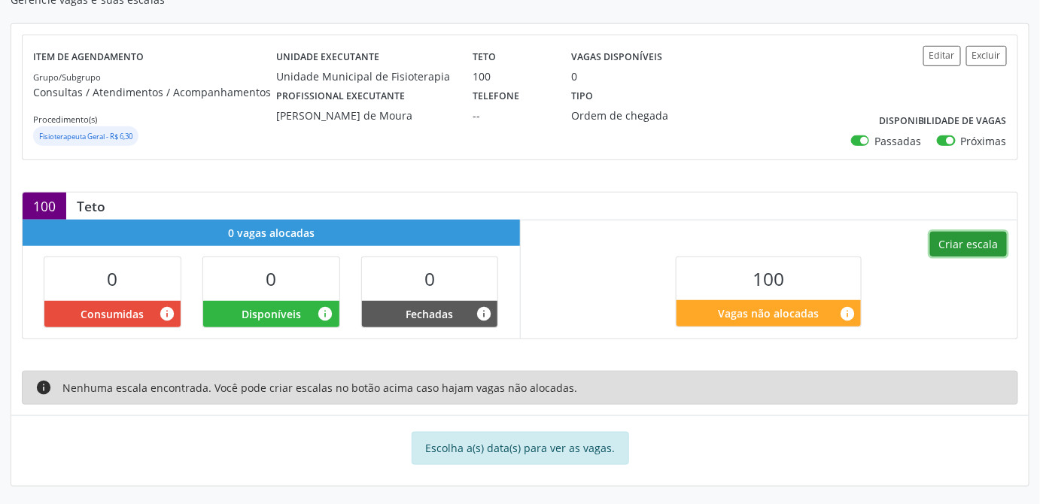
click at [988, 241] on button "Criar escala" at bounding box center [969, 245] width 77 height 26
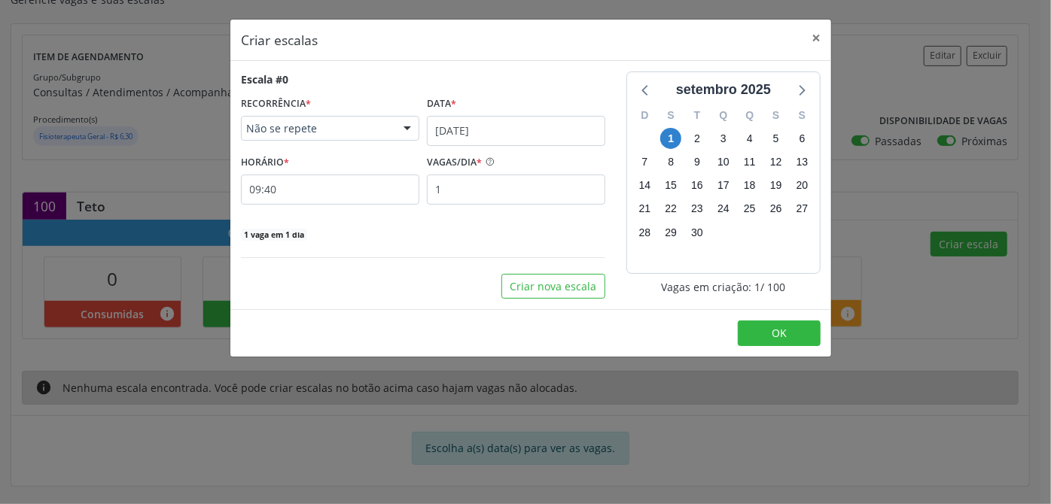
click at [335, 123] on span "Não se repete" at bounding box center [317, 128] width 142 height 15
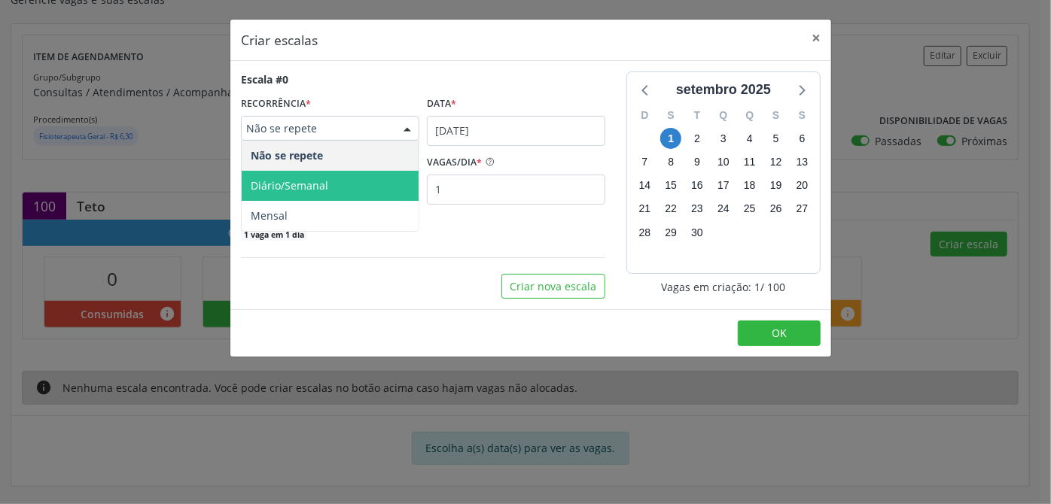
click at [289, 183] on span "Diário/Semanal" at bounding box center [290, 185] width 78 height 14
select select "8"
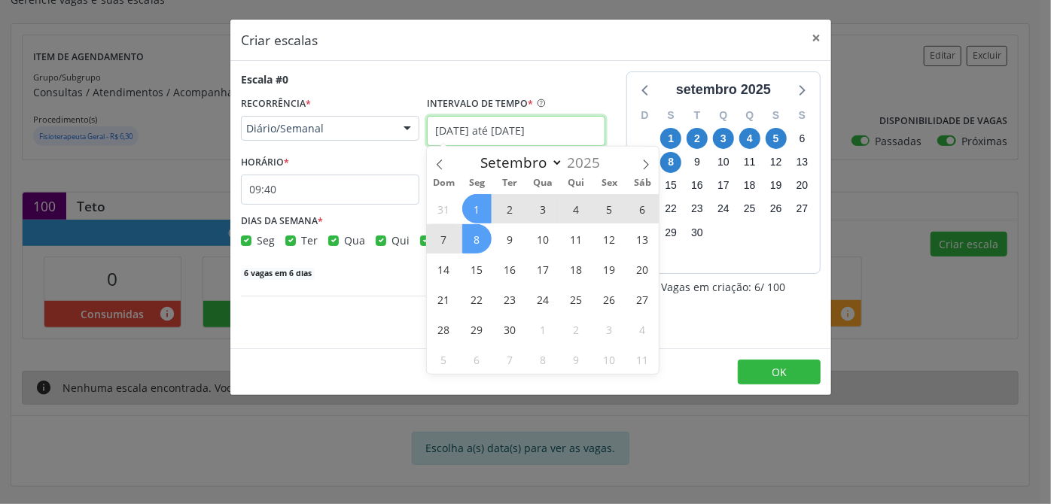
click at [447, 131] on input "01/09/2025 até 08/09/2025" at bounding box center [516, 131] width 178 height 30
click at [477, 209] on span "1" at bounding box center [476, 208] width 29 height 29
type input "01/09/2025"
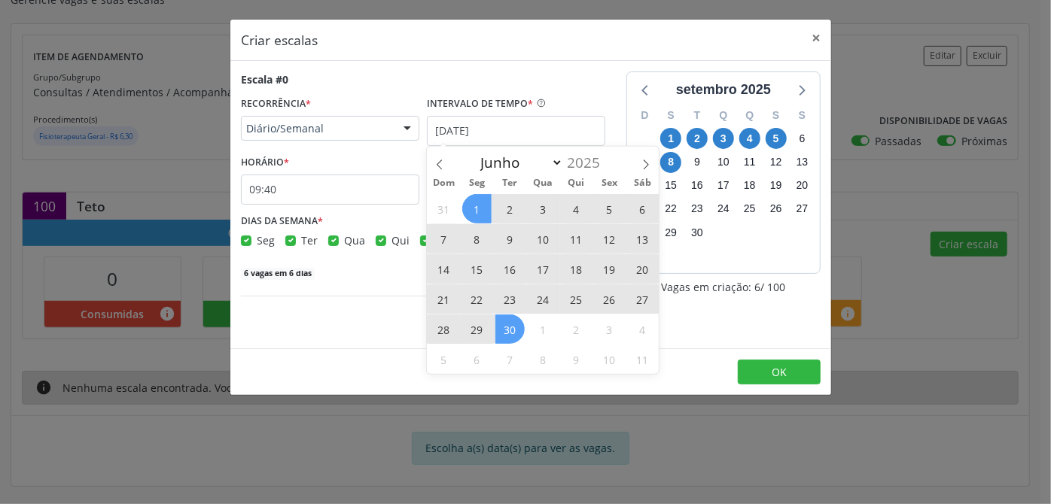
click at [514, 336] on span "30" at bounding box center [509, 329] width 29 height 29
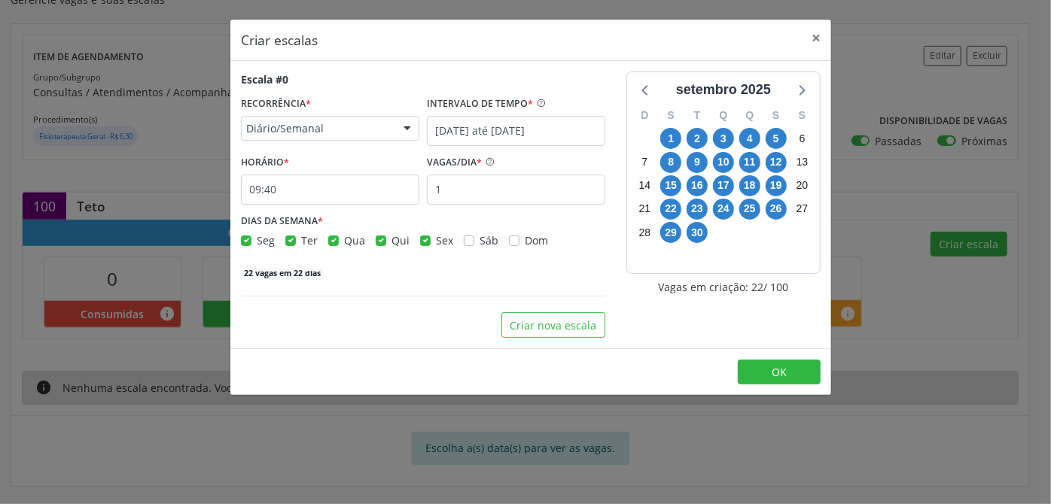
click at [391, 240] on label "Qui" at bounding box center [400, 241] width 18 height 16
click at [376, 240] on input "Qui" at bounding box center [381, 240] width 11 height 14
checkbox input "false"
click at [436, 239] on span "Sex" at bounding box center [444, 240] width 17 height 14
click at [431, 239] on input "Sex" at bounding box center [425, 240] width 11 height 14
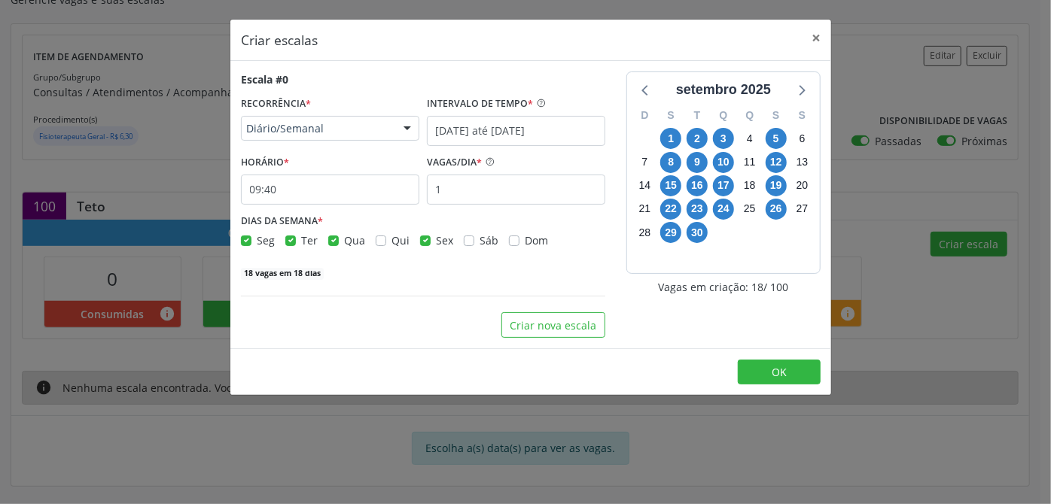
checkbox input "false"
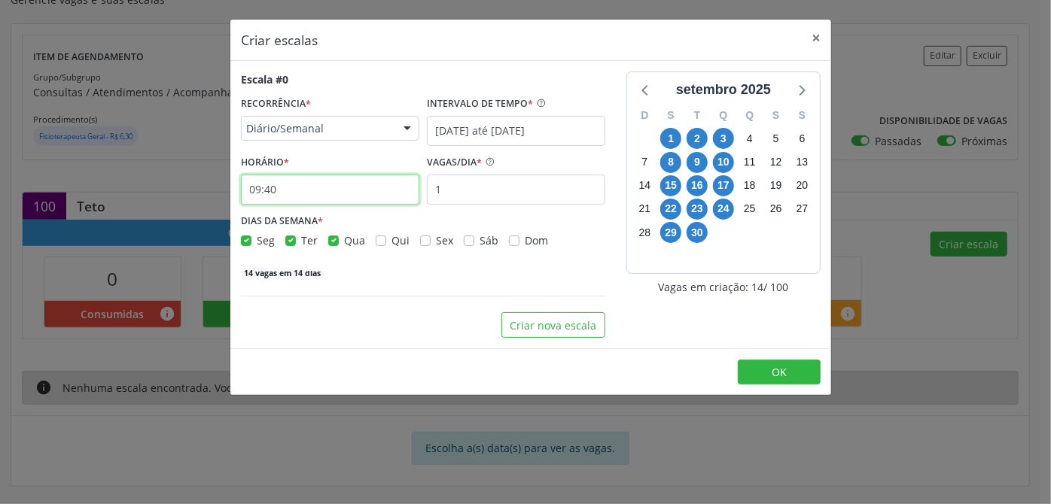
click at [275, 193] on input "09:40" at bounding box center [330, 190] width 178 height 30
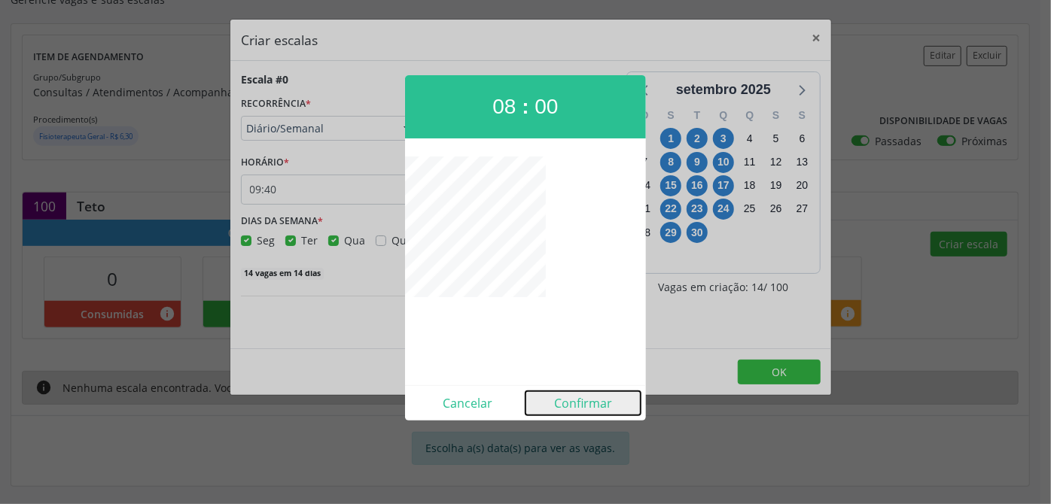
click at [592, 404] on button "Confirmar" at bounding box center [582, 403] width 115 height 24
type input "08:00"
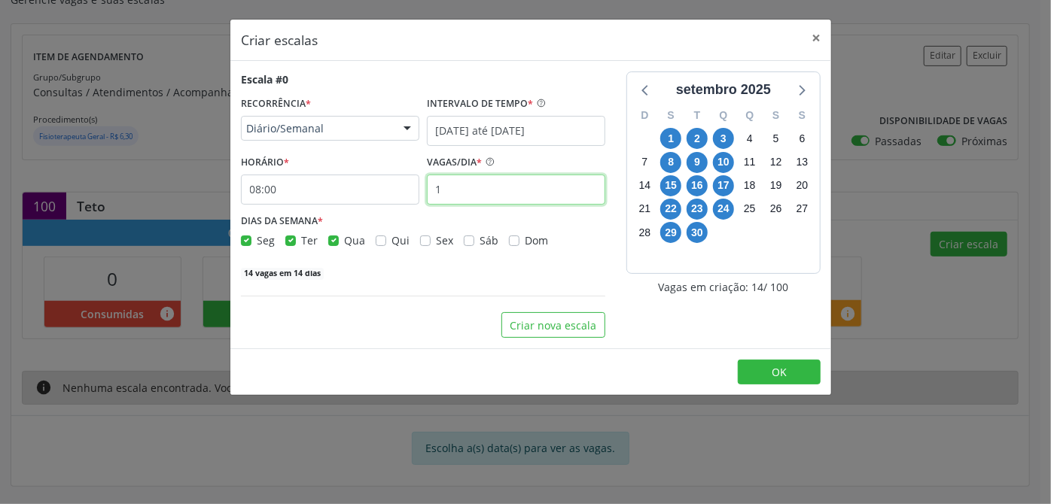
click at [548, 185] on input "1" at bounding box center [516, 190] width 178 height 30
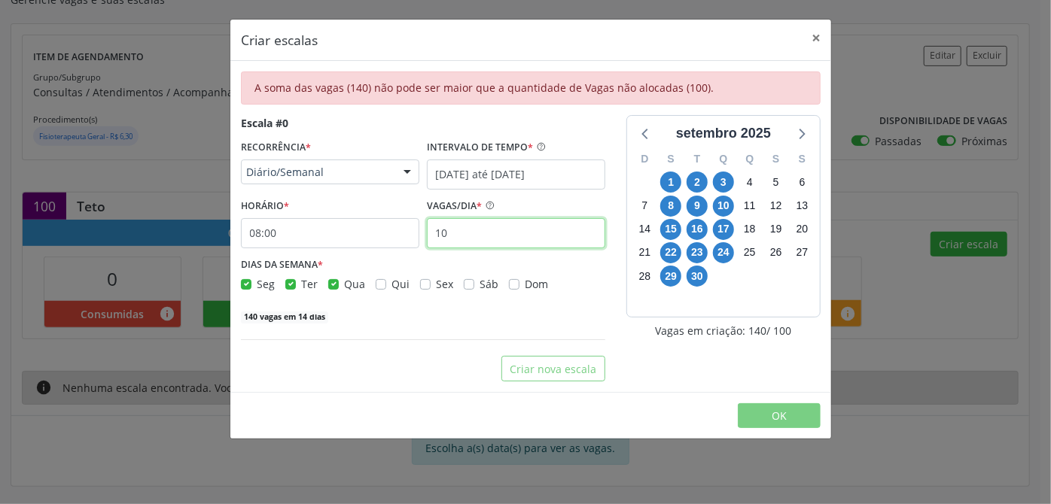
click at [508, 233] on input "10" at bounding box center [516, 233] width 178 height 30
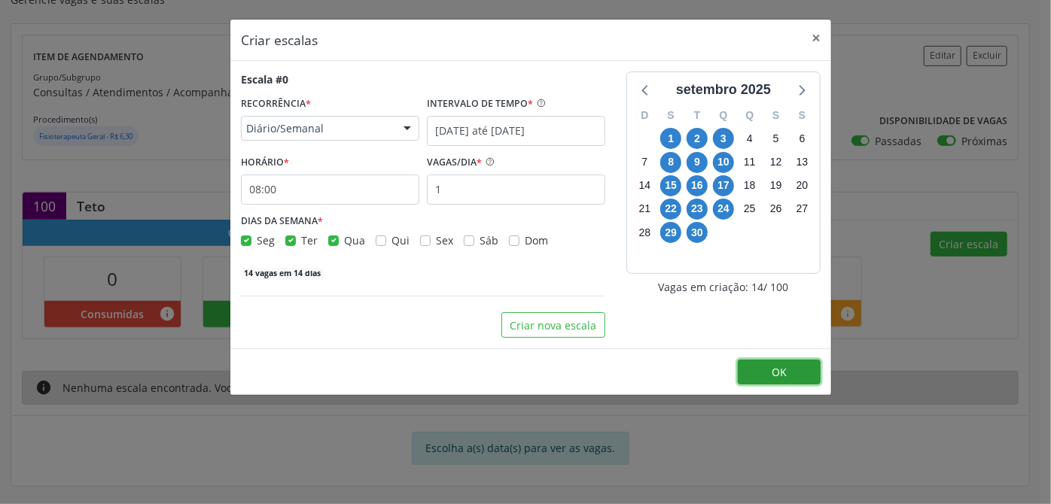
drag, startPoint x: 778, startPoint y: 365, endPoint x: 698, endPoint y: 360, distance: 80.7
click at [698, 360] on footer "OK" at bounding box center [530, 372] width 601 height 47
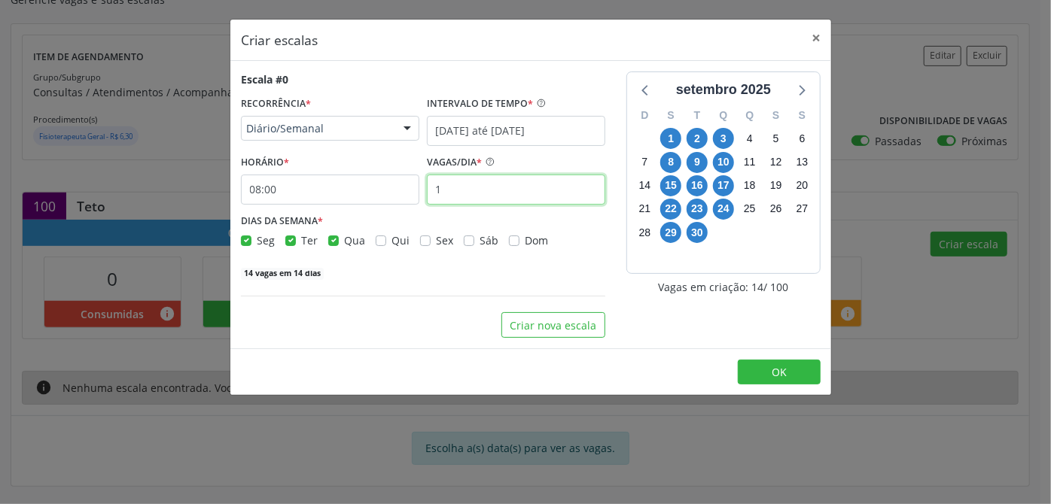
click at [476, 195] on input "1" at bounding box center [516, 190] width 178 height 30
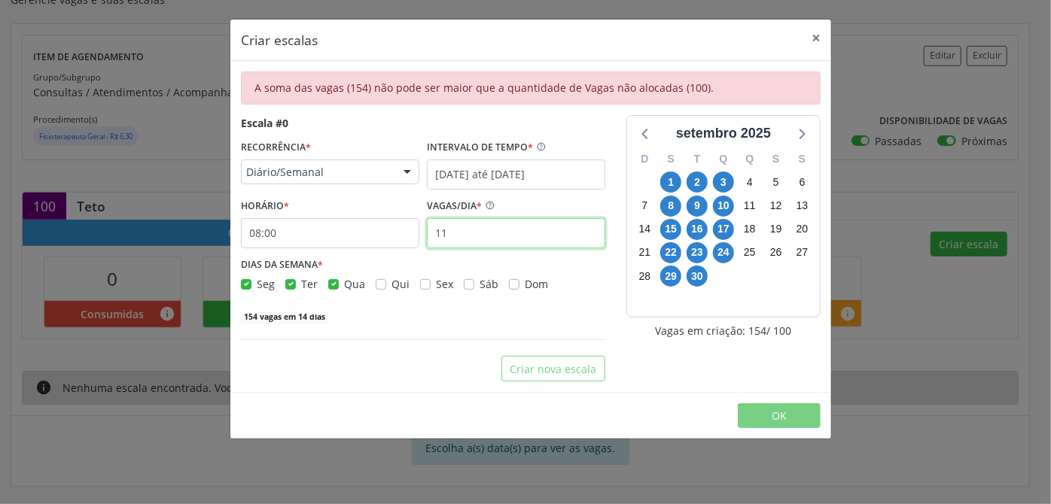
type input "1"
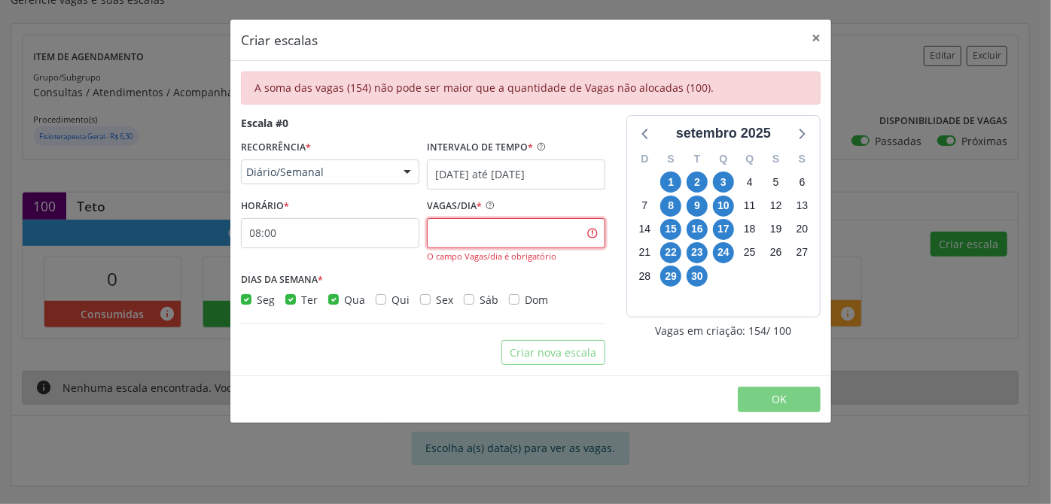
type input "5"
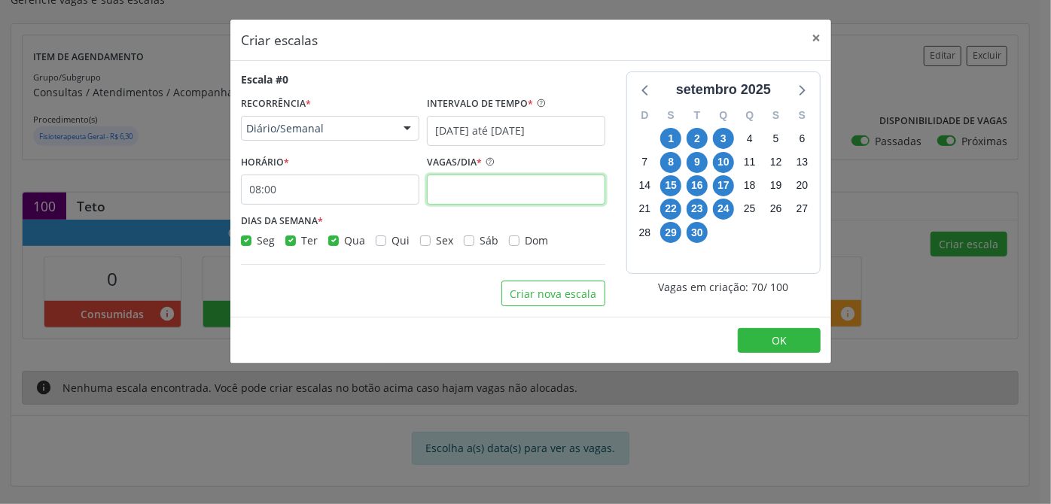
type input "9"
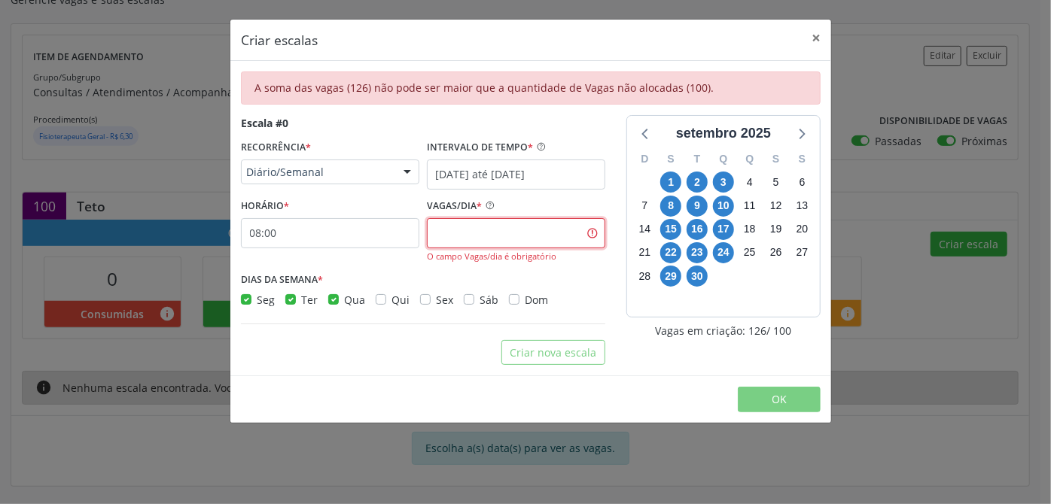
type input "8"
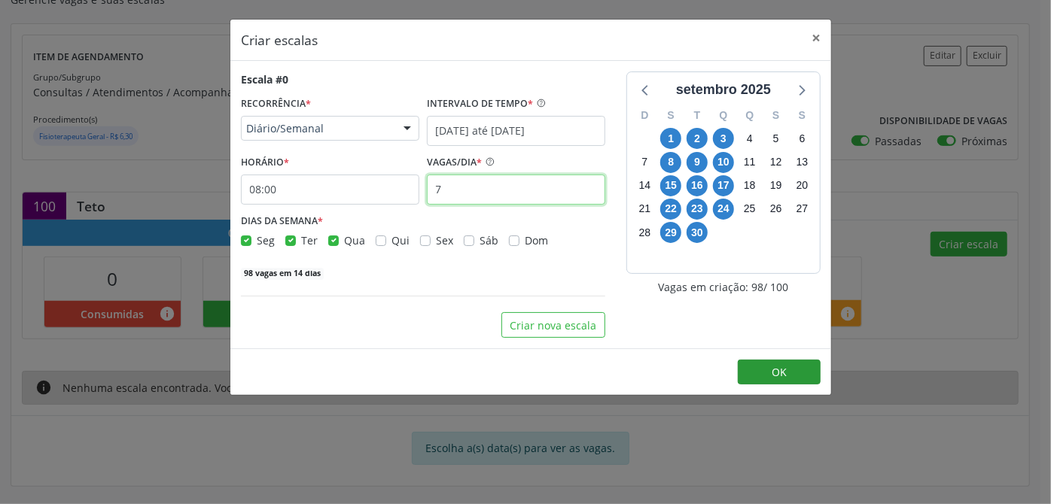
type input "7"
click at [783, 369] on span "OK" at bounding box center [779, 372] width 15 height 14
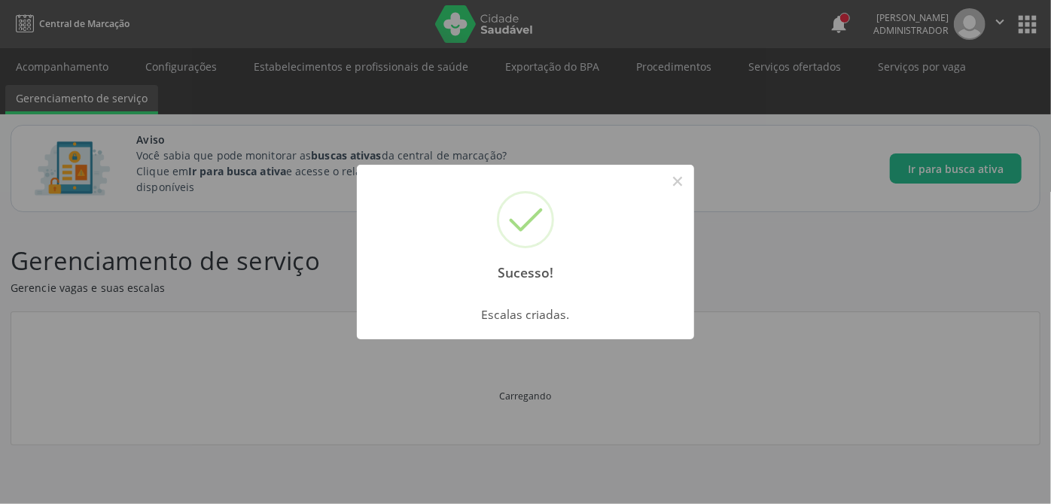
scroll to position [0, 0]
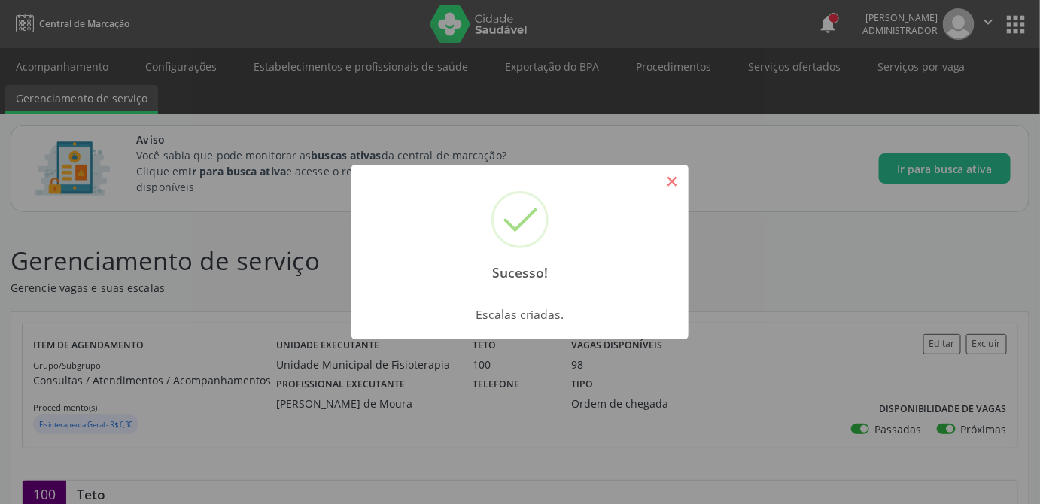
click at [678, 188] on button "×" at bounding box center [672, 182] width 26 height 26
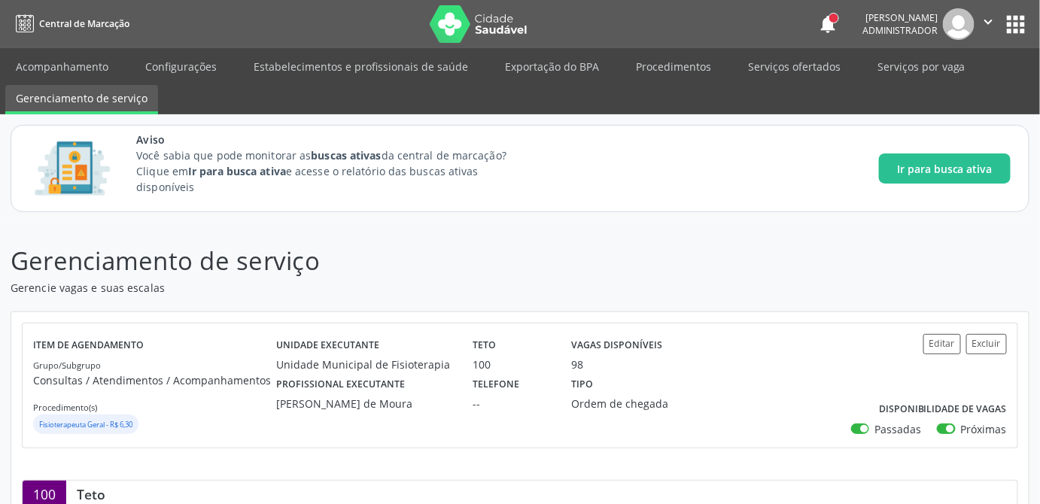
click at [776, 175] on div "Aviso Você sabia que pode monitorar as buscas ativas da central de marcação? Cl…" at bounding box center [573, 169] width 875 height 74
click at [806, 64] on link "Serviços ofertados" at bounding box center [795, 66] width 114 height 26
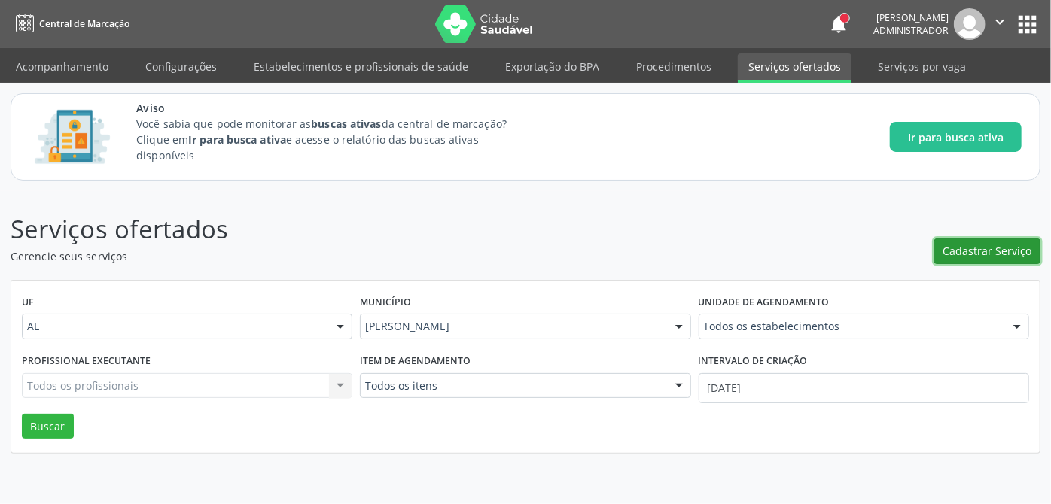
click at [976, 248] on span "Cadastrar Serviço" at bounding box center [987, 251] width 89 height 16
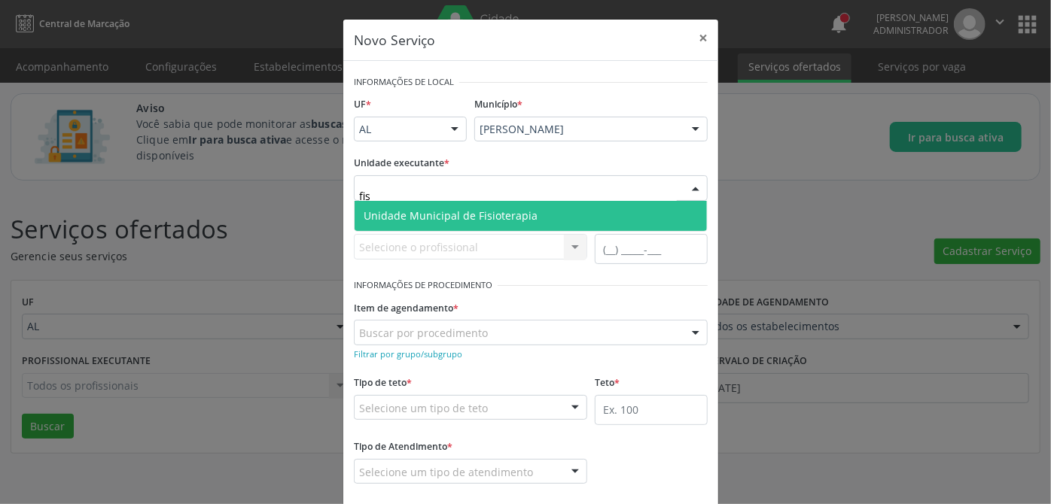
type input "fisi"
click at [474, 223] on span "Unidade Municipal de Fisioterapia" at bounding box center [531, 216] width 352 height 30
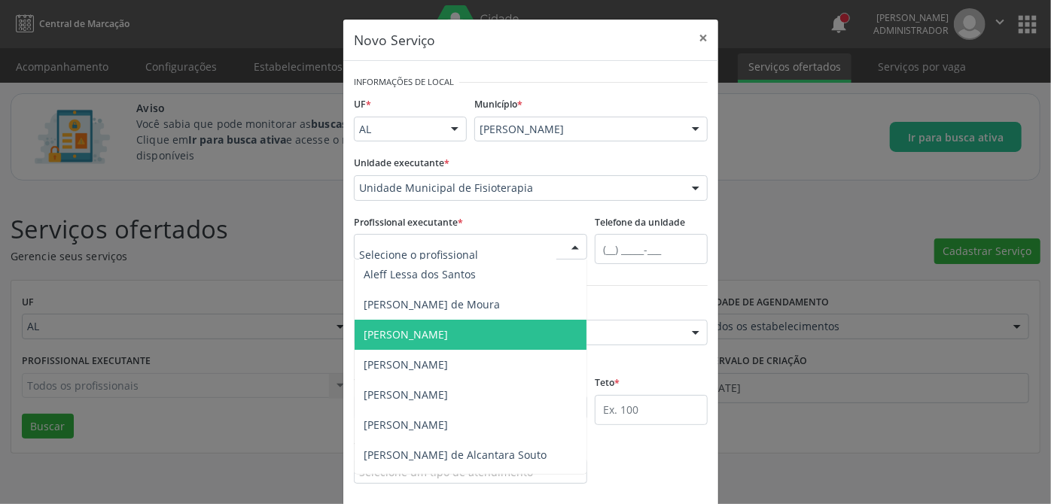
click at [446, 337] on span "Caroline de Araujo Miranda" at bounding box center [406, 334] width 84 height 14
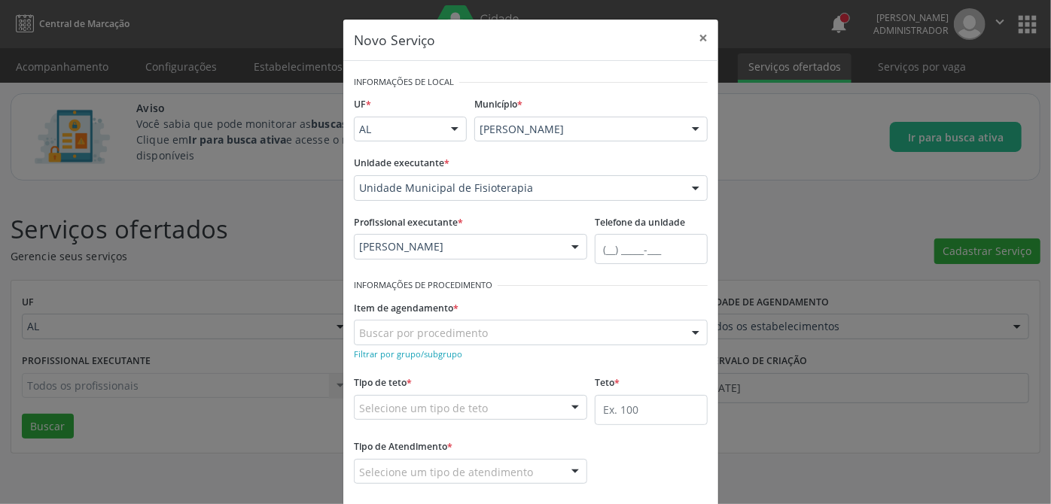
click at [455, 381] on div "Tipo de teto * Selecione um tipo de teto Teto financeiro Teto físico Nenhum res…" at bounding box center [470, 396] width 233 height 48
click at [410, 349] on small "Filtrar por grupo/subgrupo" at bounding box center [408, 354] width 108 height 11
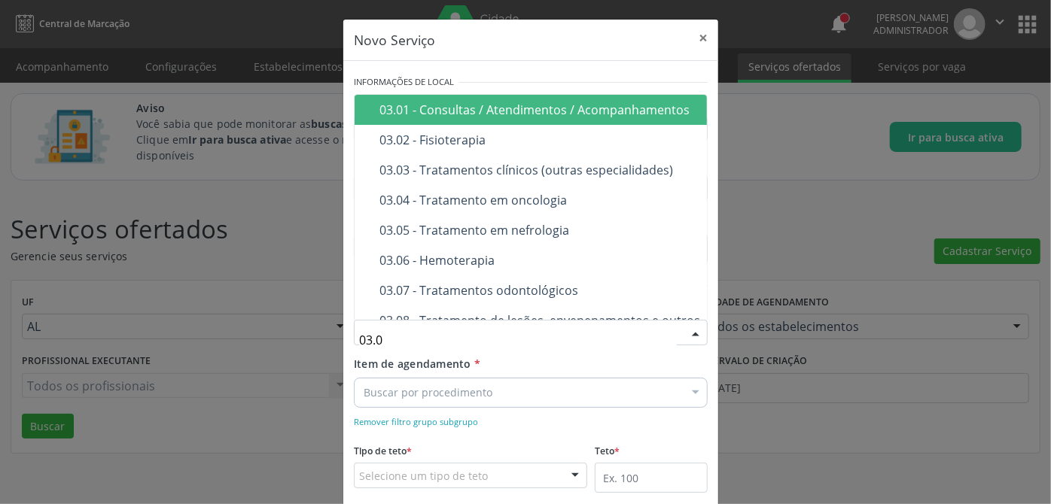
type input "03.01"
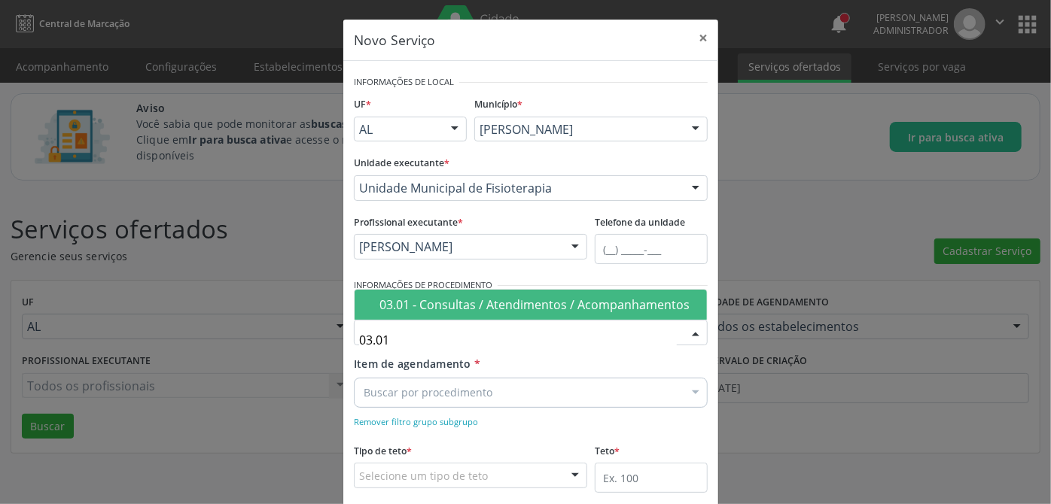
click at [543, 301] on div "03.01 - Consultas / Atendimentos / Acompanhamentos" at bounding box center [538, 305] width 318 height 12
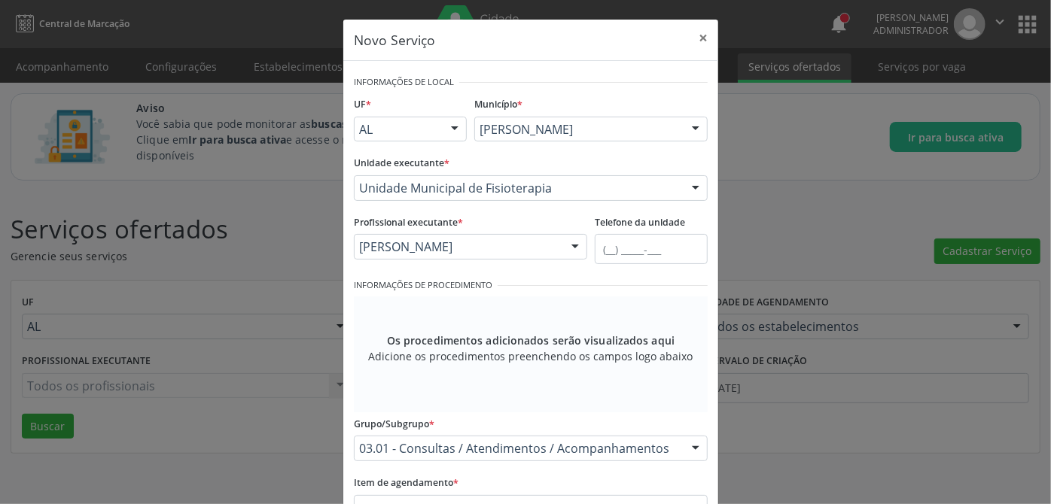
scroll to position [136, 0]
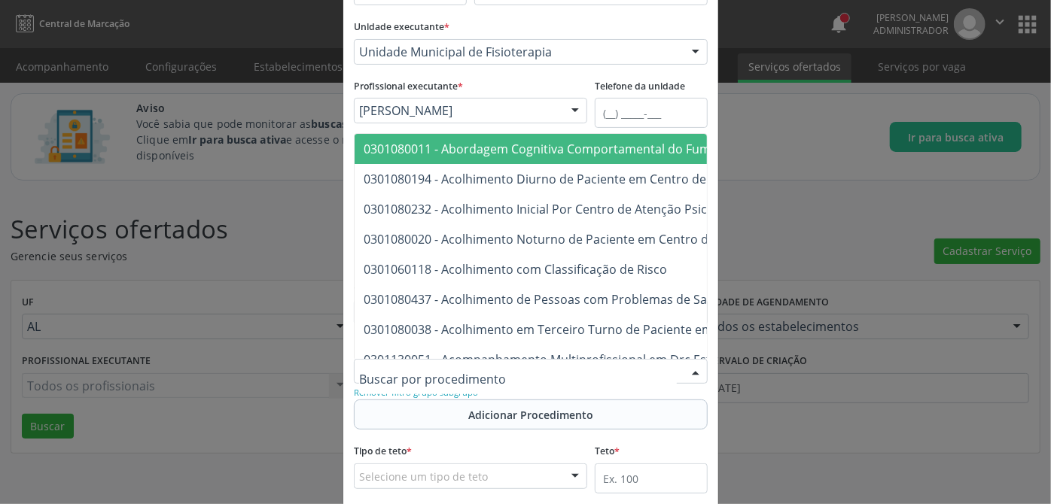
paste input "0301040044"
type input "0301040044"
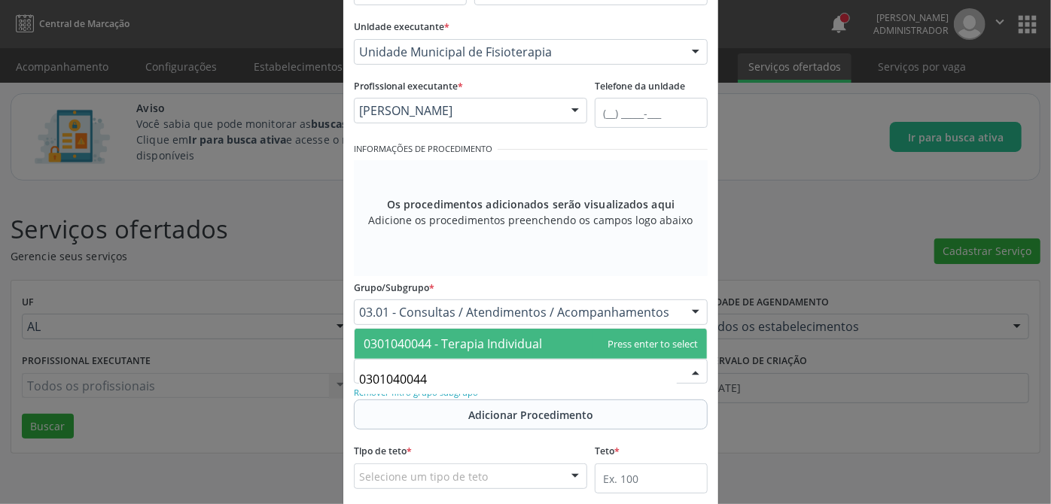
click at [479, 342] on span "0301040044 - Terapia Individual" at bounding box center [453, 344] width 178 height 17
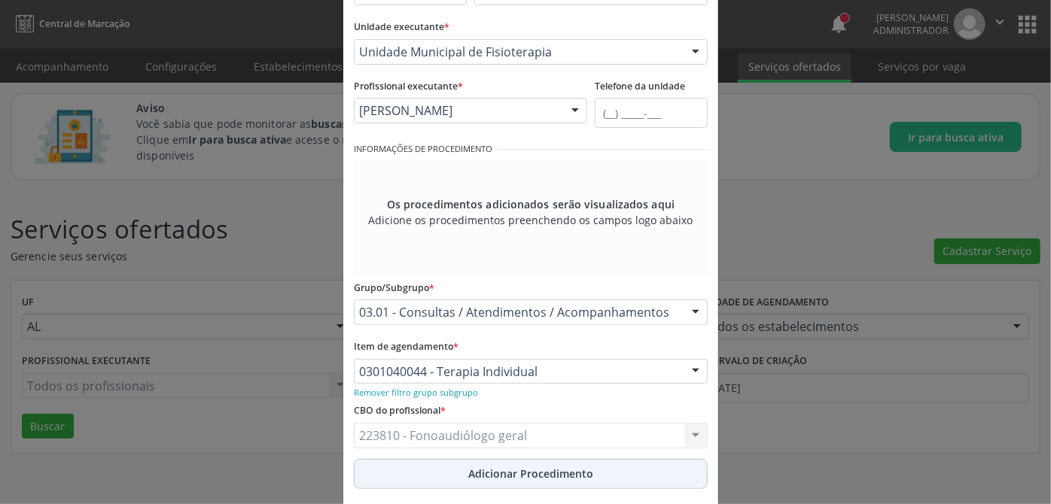
click at [492, 475] on span "Adicionar Procedimento" at bounding box center [530, 474] width 125 height 16
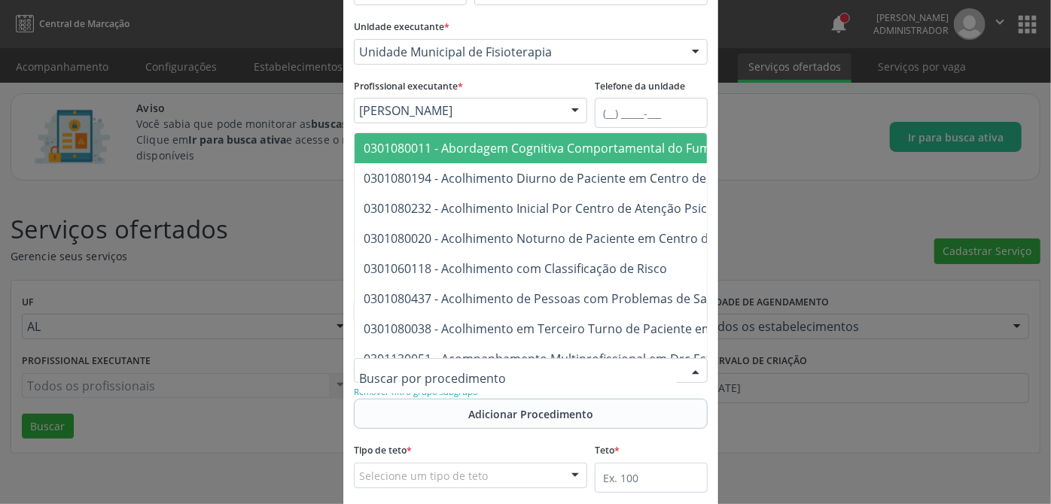
paste input "0301010048"
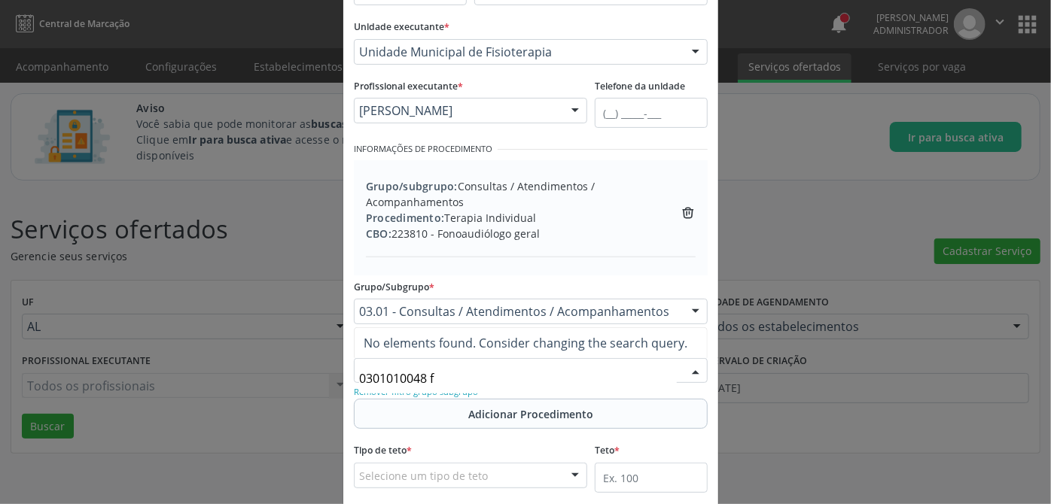
scroll to position [0, 0]
type input "0301010048"
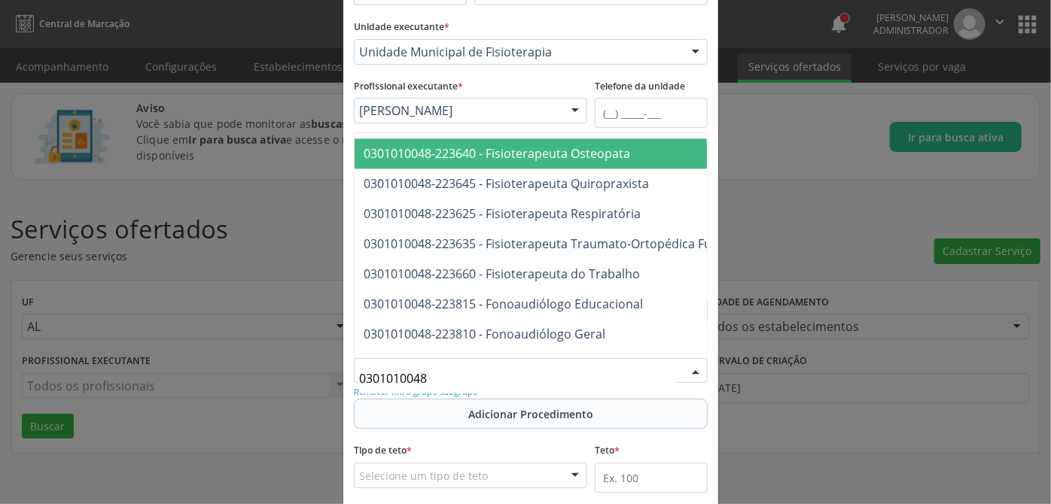
scroll to position [1779, 0]
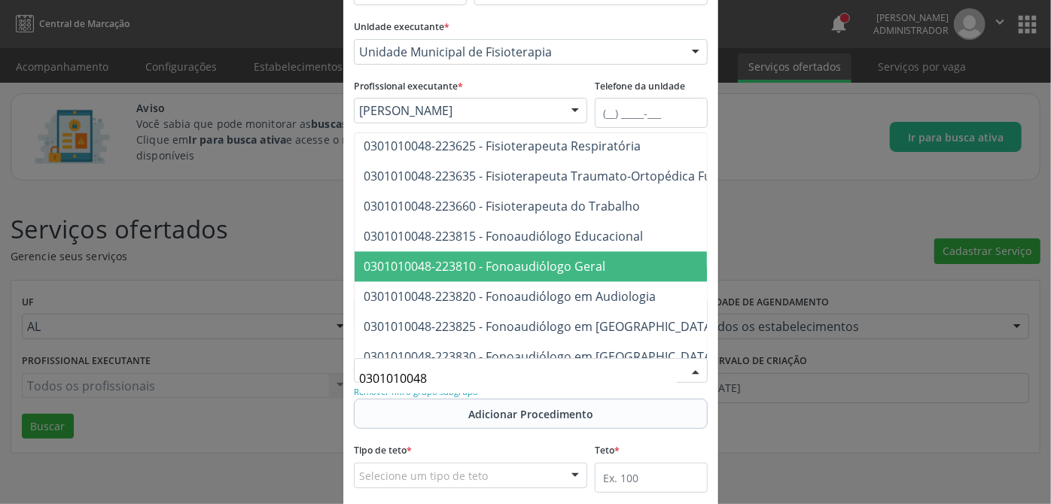
click at [506, 276] on span "0301010048-223810 - Fonoaudiólogo Geral" at bounding box center [645, 266] width 580 height 30
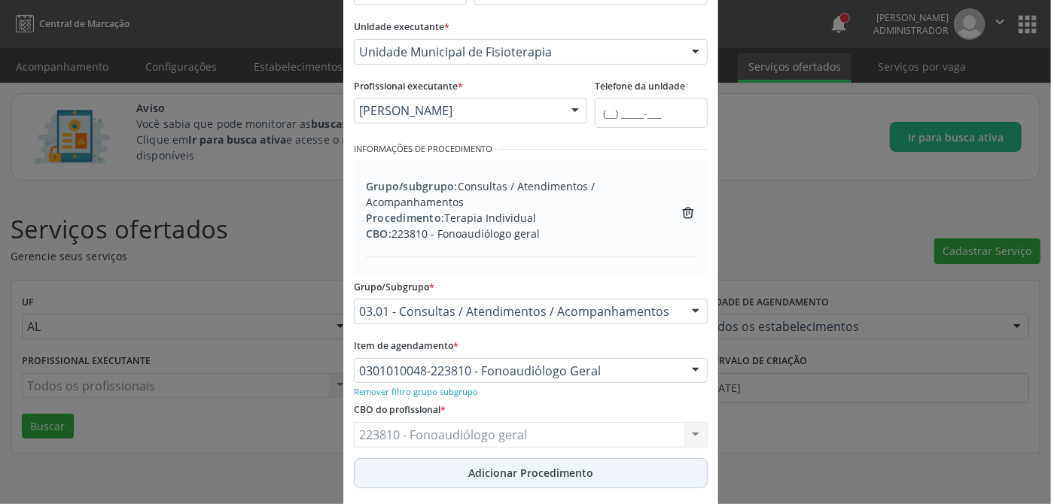
click at [498, 473] on span "Adicionar Procedimento" at bounding box center [530, 473] width 125 height 16
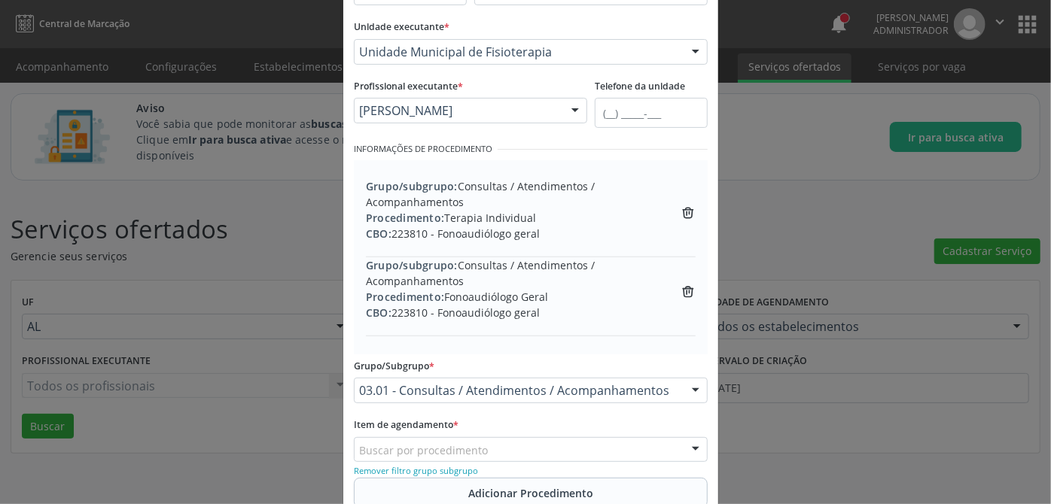
scroll to position [273, 0]
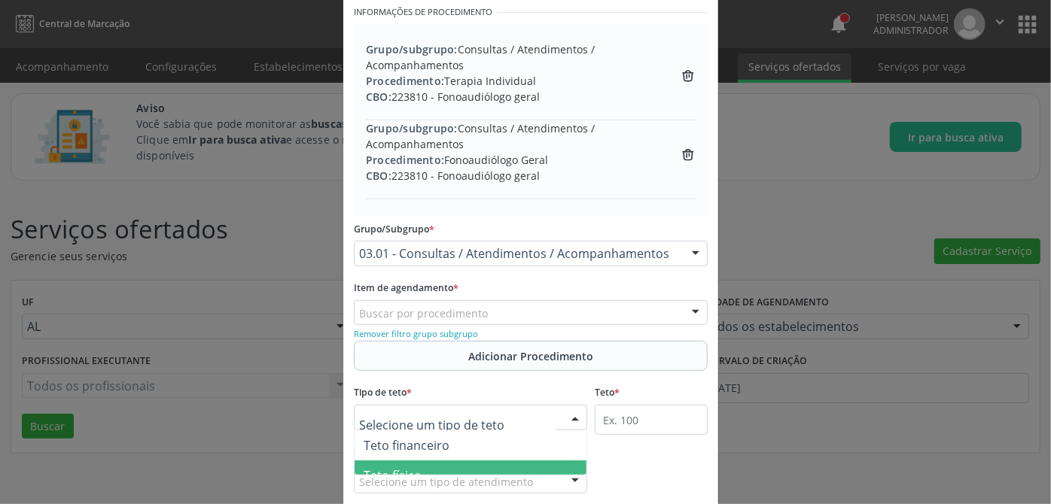
click at [428, 465] on span "Teto físico" at bounding box center [471, 476] width 232 height 30
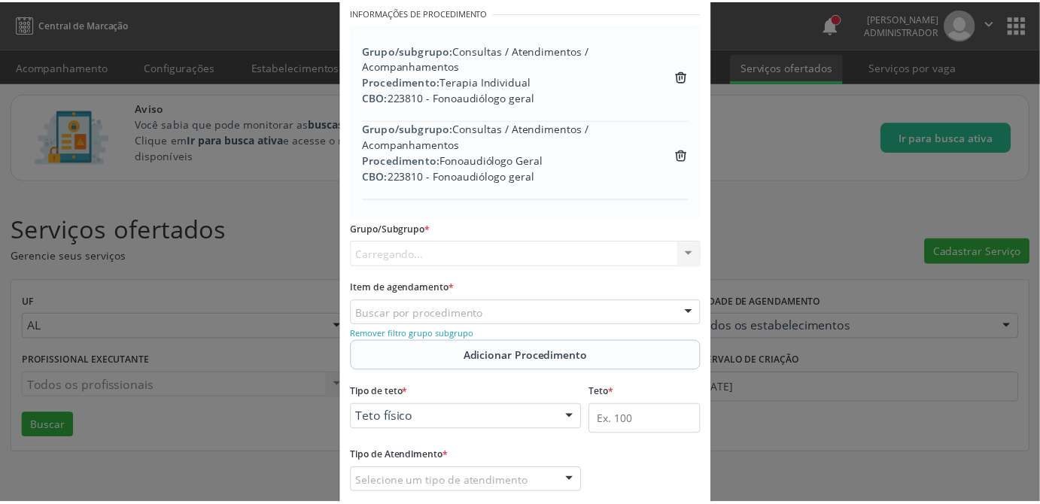
scroll to position [358, 0]
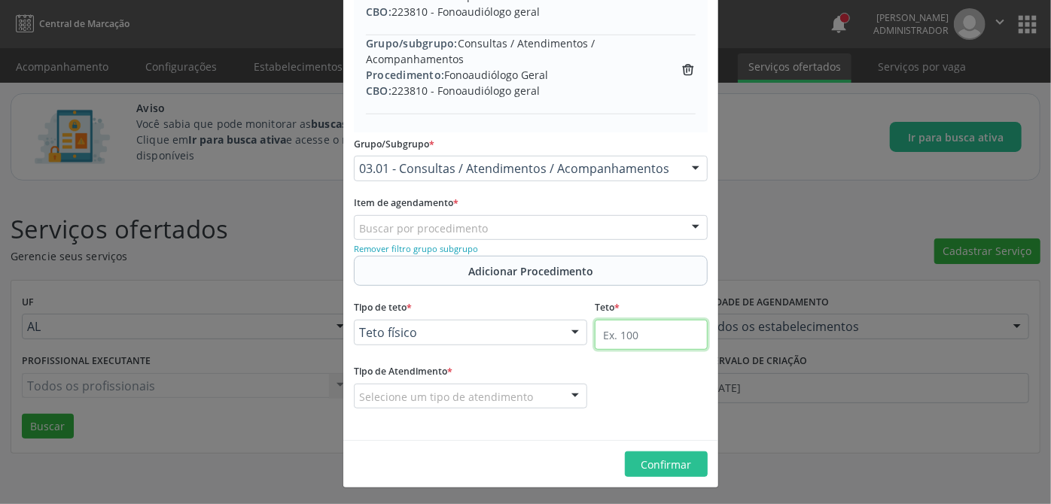
click at [646, 320] on input "text" at bounding box center [651, 335] width 113 height 30
type input "100"
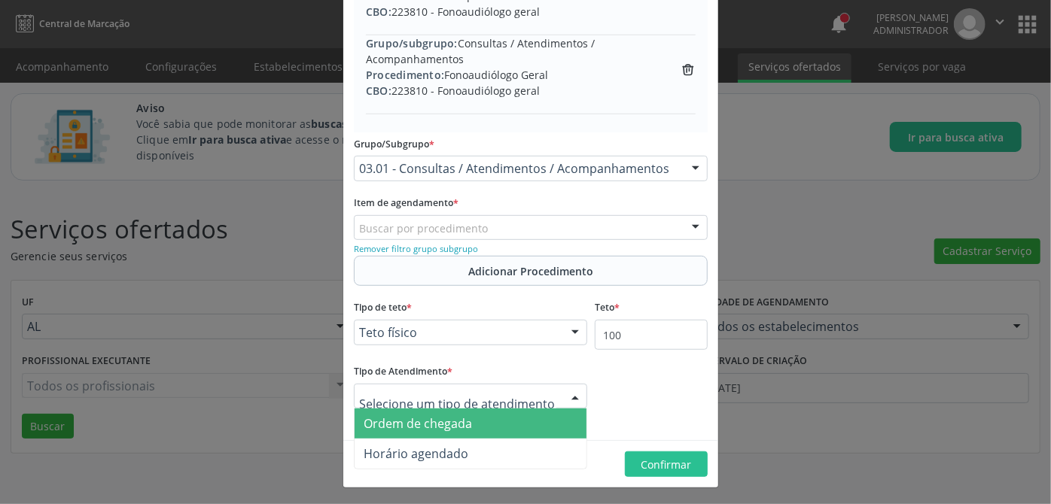
click at [414, 431] on span "Ordem de chegada" at bounding box center [471, 424] width 232 height 30
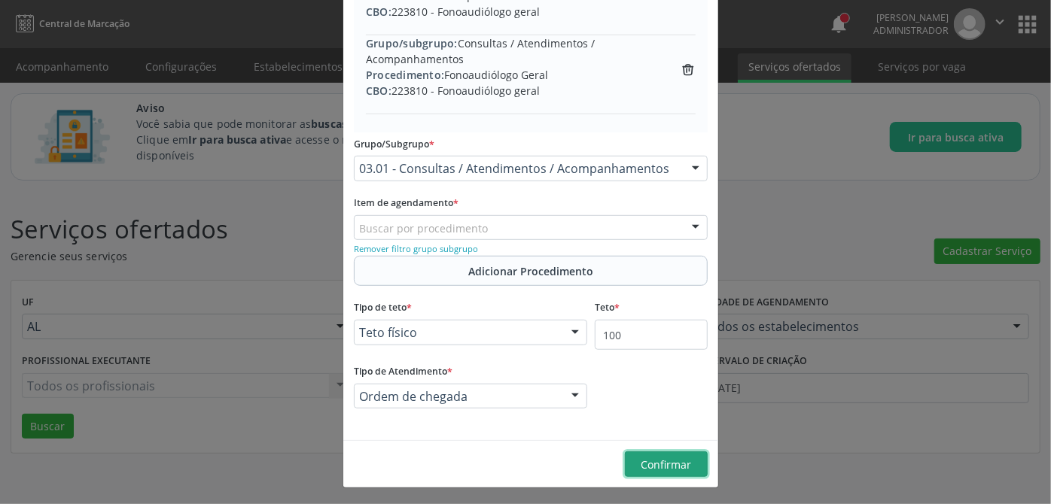
click at [667, 464] on span "Confirmar" at bounding box center [666, 465] width 50 height 14
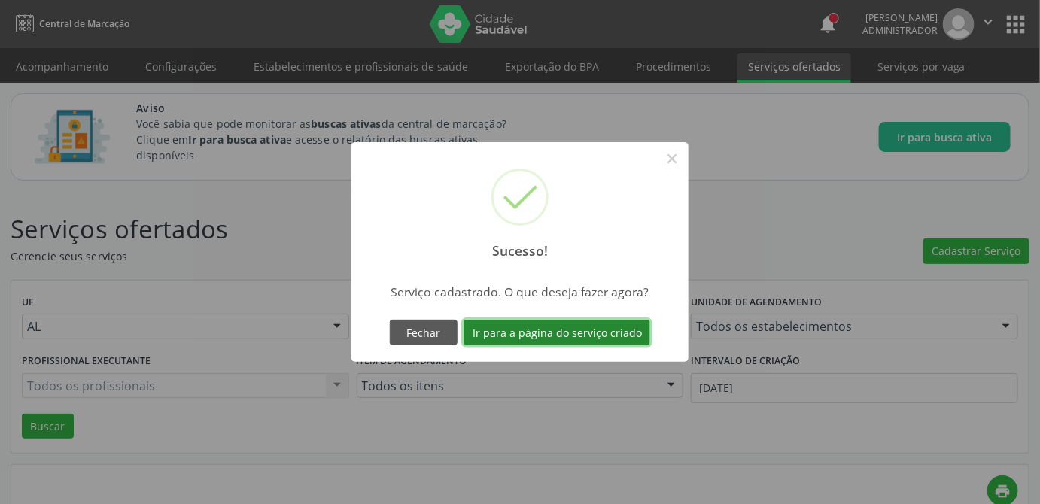
click at [561, 332] on button "Ir para a página do serviço criado" at bounding box center [557, 333] width 187 height 26
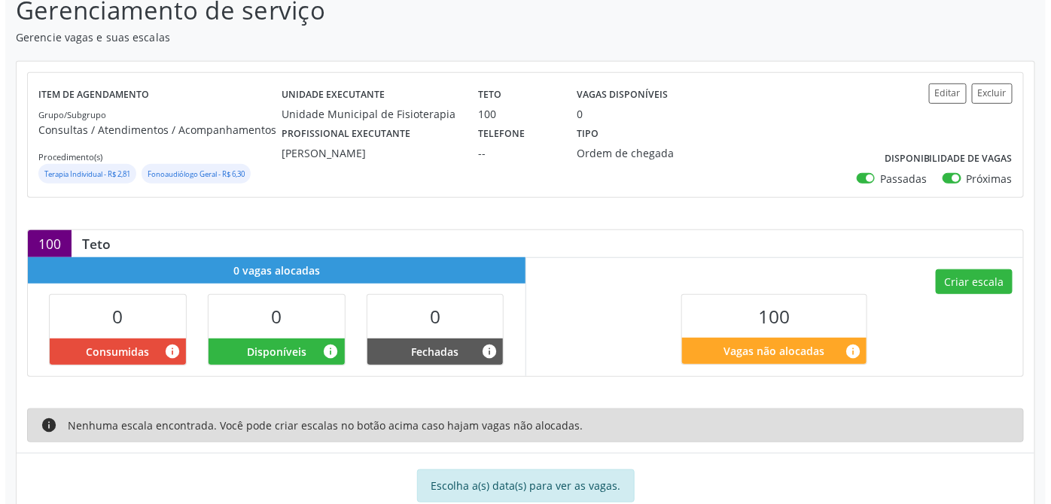
scroll to position [288, 0]
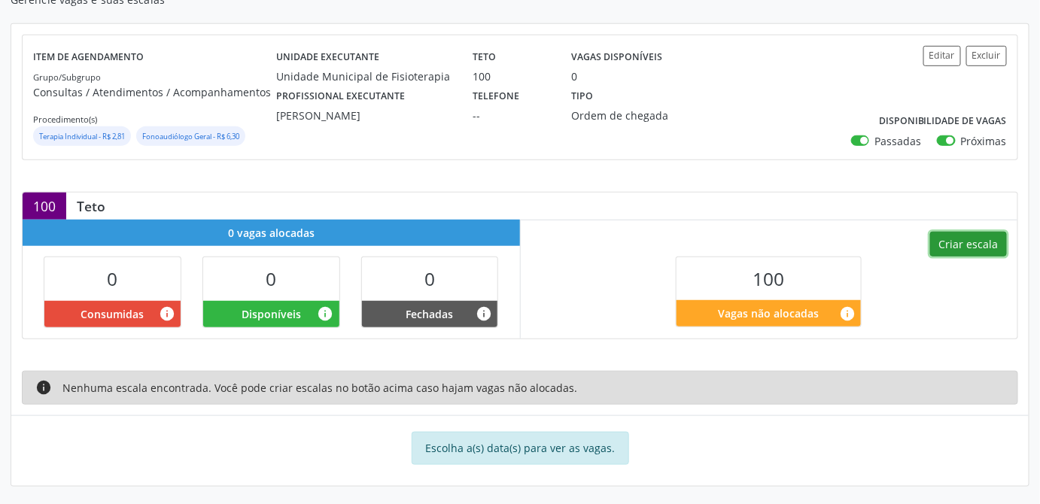
click at [977, 243] on button "Criar escala" at bounding box center [969, 245] width 77 height 26
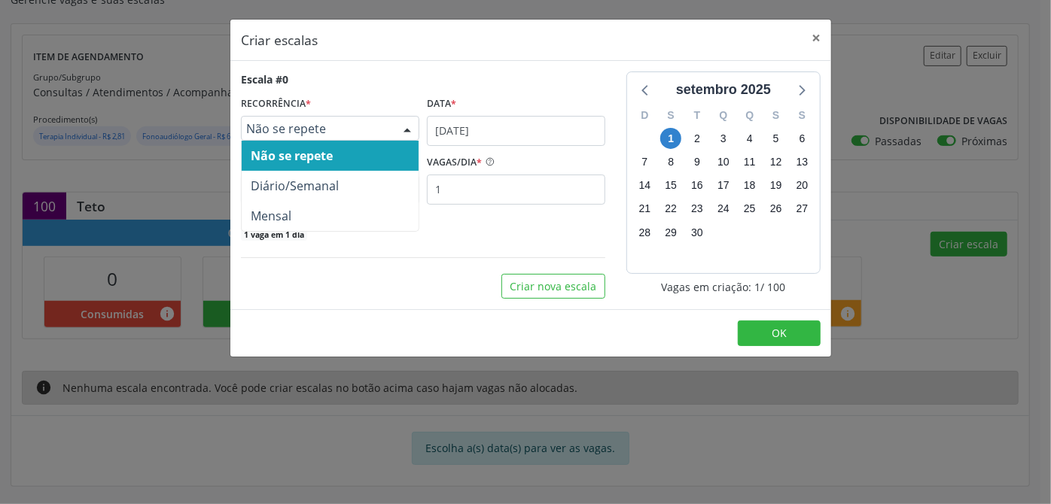
click at [312, 133] on span "Não se repete" at bounding box center [317, 128] width 142 height 15
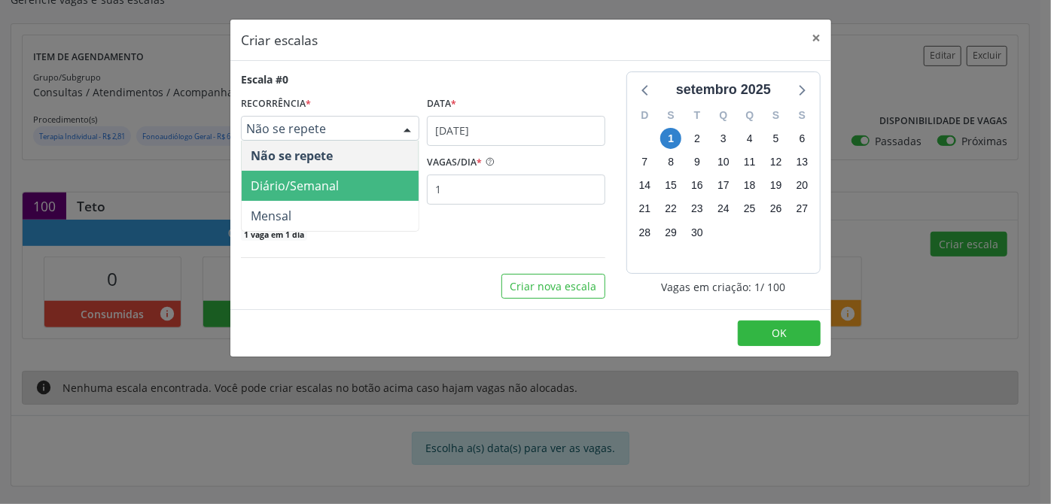
click at [305, 187] on span "Diário/Semanal" at bounding box center [295, 186] width 88 height 17
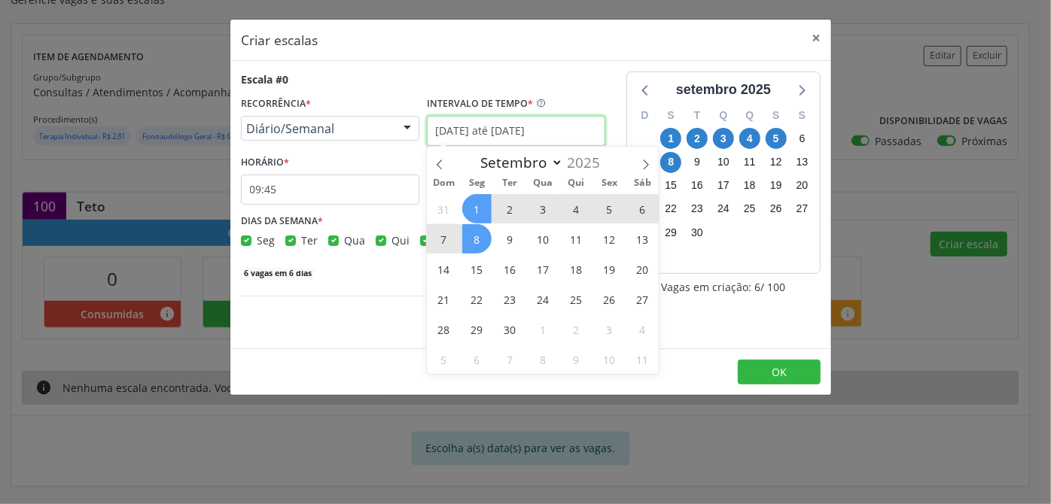
click at [478, 131] on input "01/09/2025 até 08/09/2025" at bounding box center [516, 131] width 178 height 30
click at [471, 208] on span "1" at bounding box center [476, 208] width 29 height 29
type input "01/09/2025"
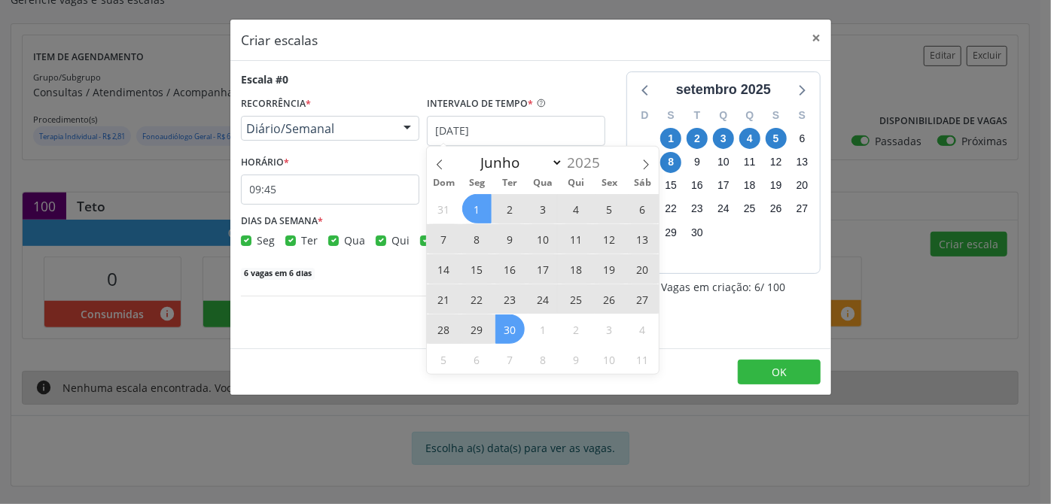
click at [515, 342] on span "30" at bounding box center [509, 329] width 29 height 29
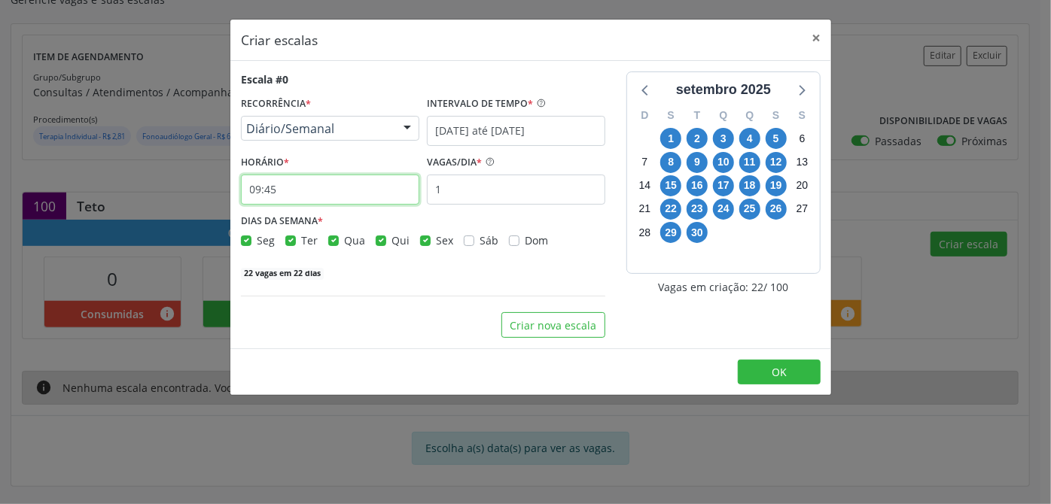
click at [286, 185] on input "09:45" at bounding box center [330, 190] width 178 height 30
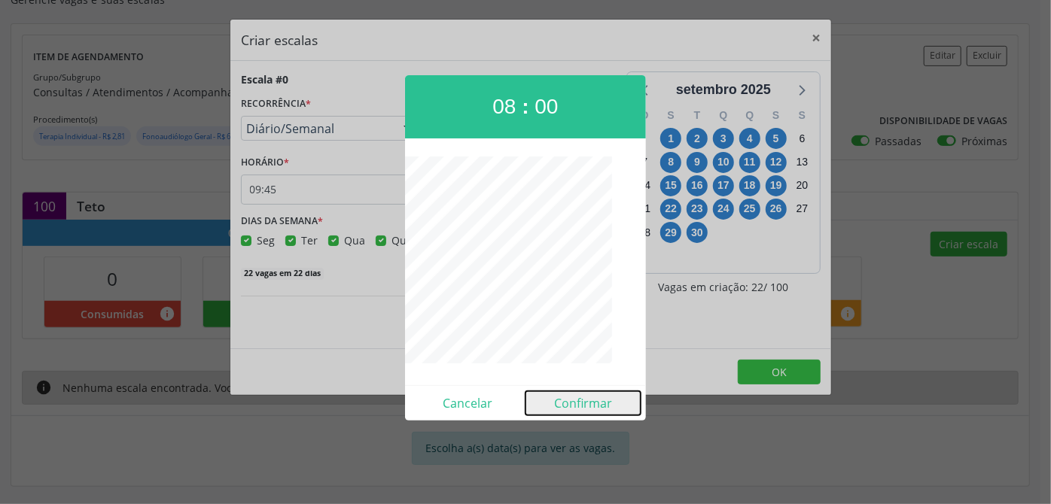
click at [600, 411] on button "Confirmar" at bounding box center [582, 403] width 115 height 24
type input "08:00"
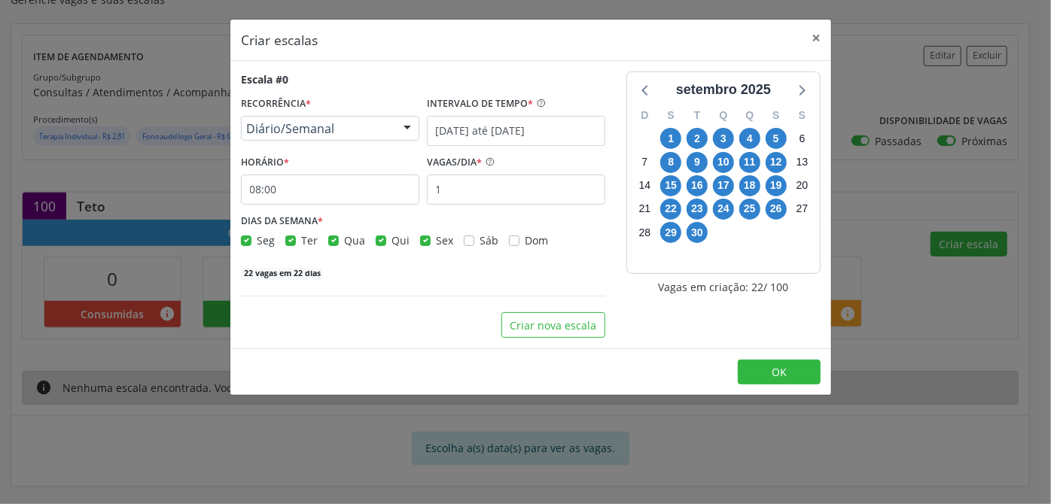
click at [257, 240] on label "Seg" at bounding box center [266, 241] width 18 height 16
click at [251, 240] on input "Seg" at bounding box center [246, 240] width 11 height 14
checkbox input "false"
click at [301, 235] on label "Ter" at bounding box center [309, 241] width 17 height 16
click at [290, 235] on input "Ter" at bounding box center [290, 240] width 11 height 14
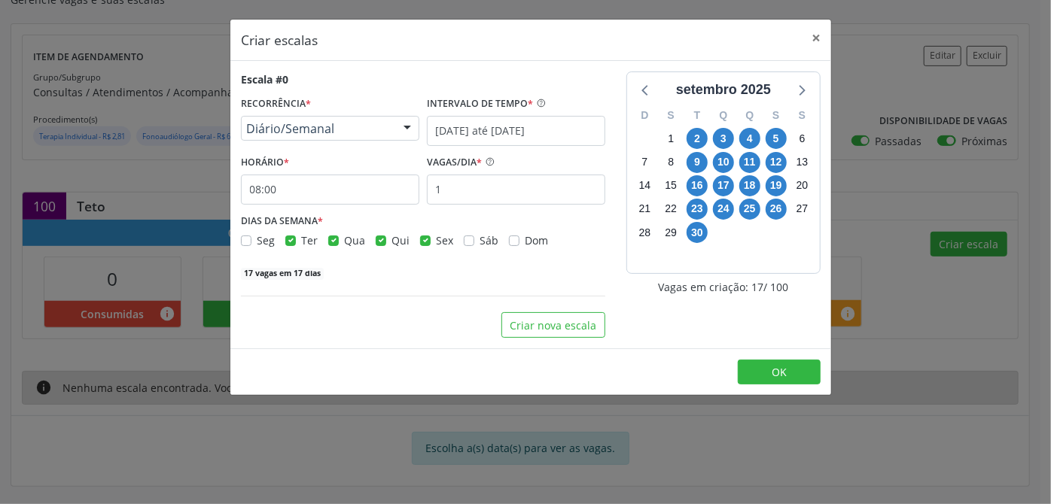
checkbox input "false"
click at [391, 241] on label "Qui" at bounding box center [400, 241] width 18 height 16
click at [378, 241] on input "Qui" at bounding box center [381, 240] width 11 height 14
checkbox input "false"
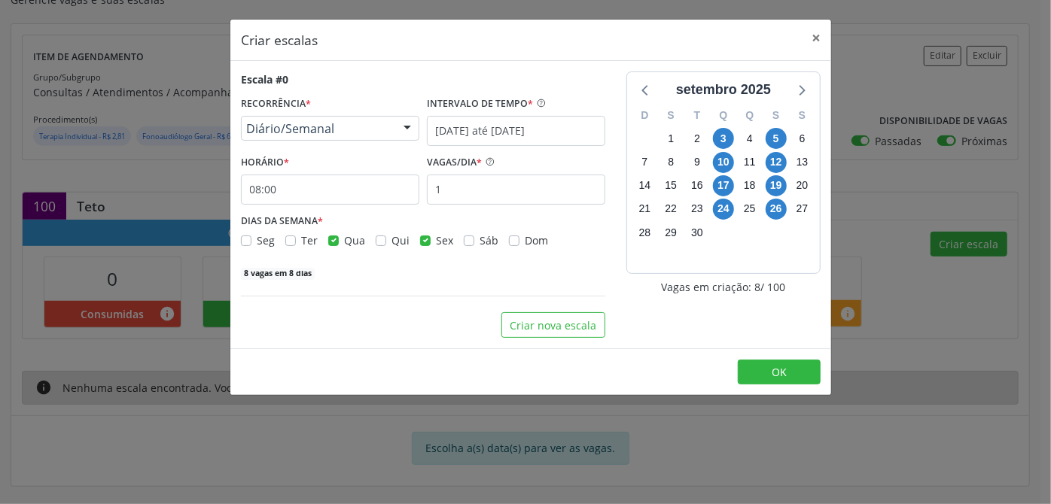
click at [424, 245] on div "Sex" at bounding box center [436, 241] width 33 height 16
click at [436, 242] on label "Sex" at bounding box center [444, 241] width 17 height 16
click at [426, 242] on input "Sex" at bounding box center [425, 240] width 11 height 14
checkbox input "false"
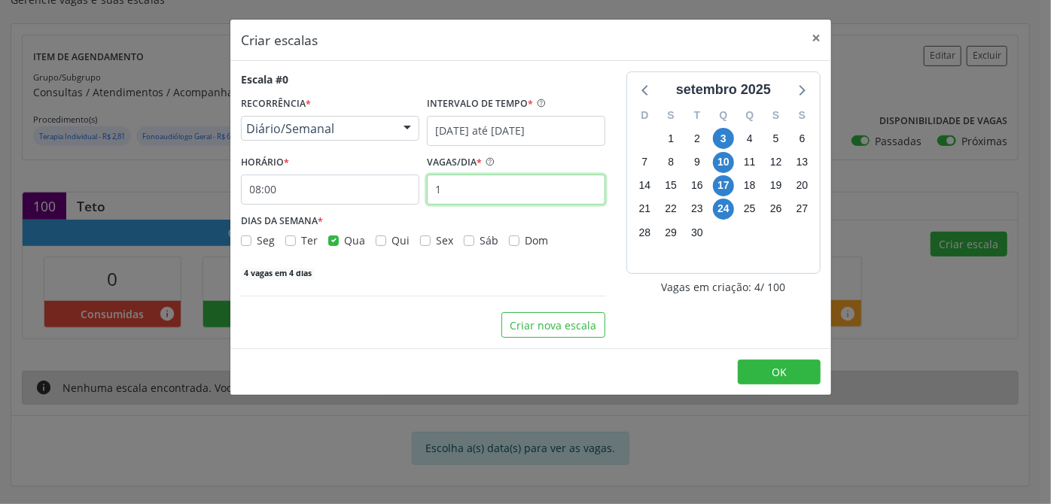
click at [465, 187] on input "1" at bounding box center [516, 190] width 178 height 30
type input "10"
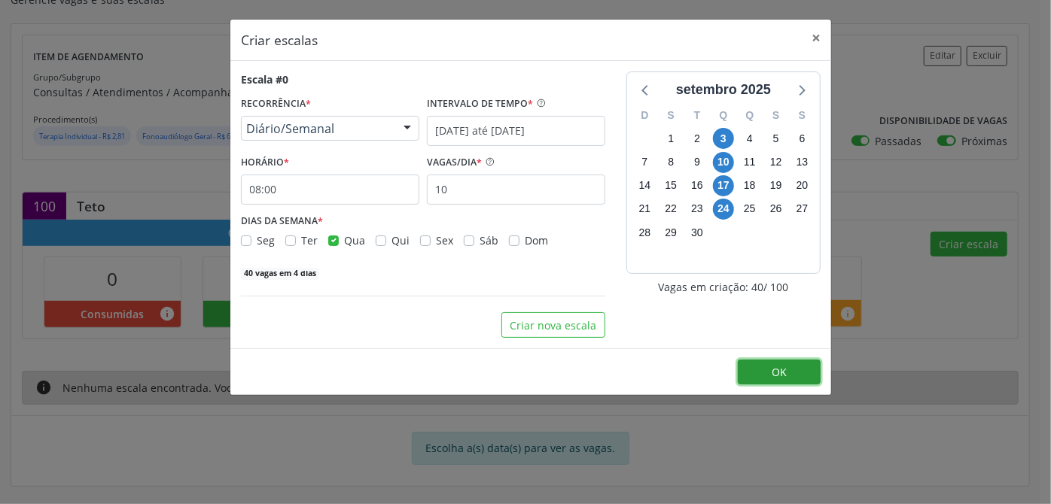
click at [777, 376] on span "OK" at bounding box center [779, 372] width 15 height 14
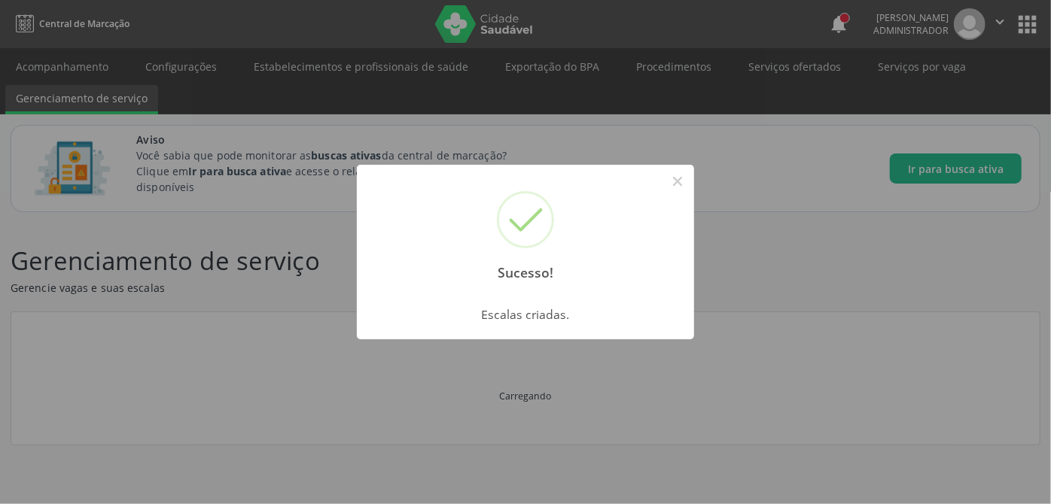
scroll to position [0, 0]
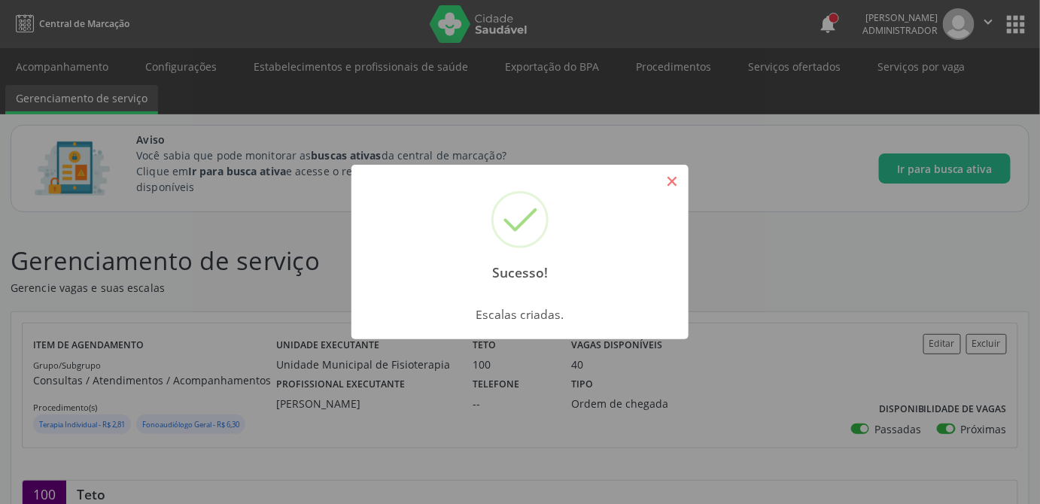
click at [675, 177] on button "×" at bounding box center [672, 182] width 26 height 26
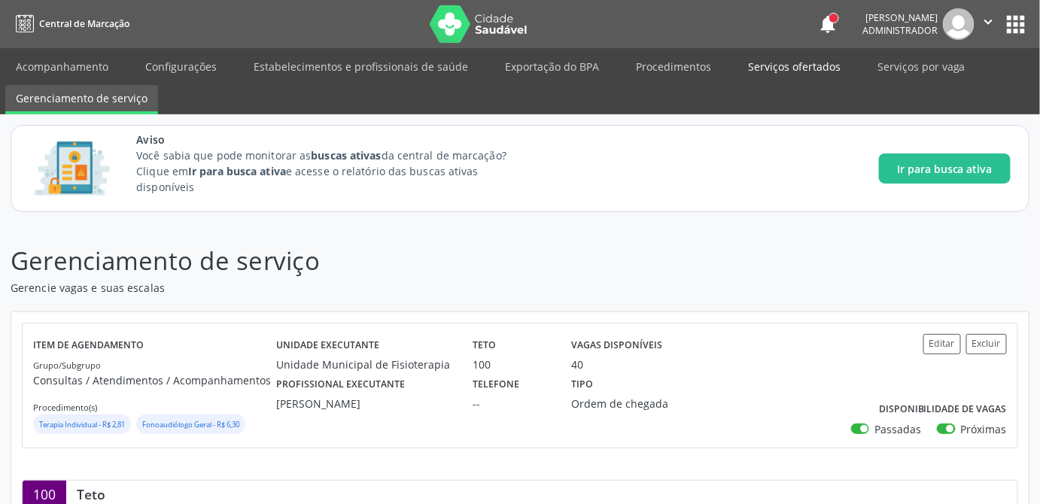
click at [812, 66] on link "Serviços ofertados" at bounding box center [795, 66] width 114 height 26
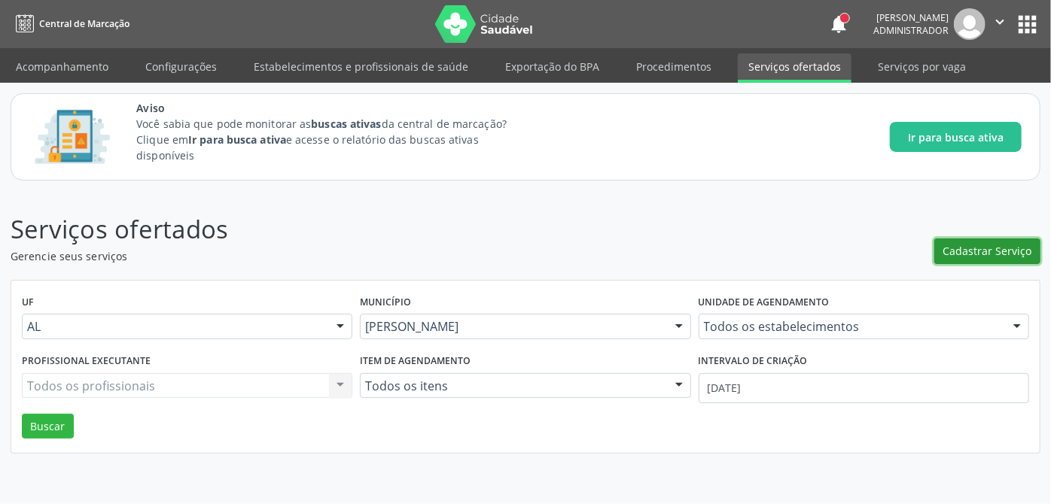
click at [968, 260] on button "Cadastrar Serviço" at bounding box center [987, 252] width 106 height 26
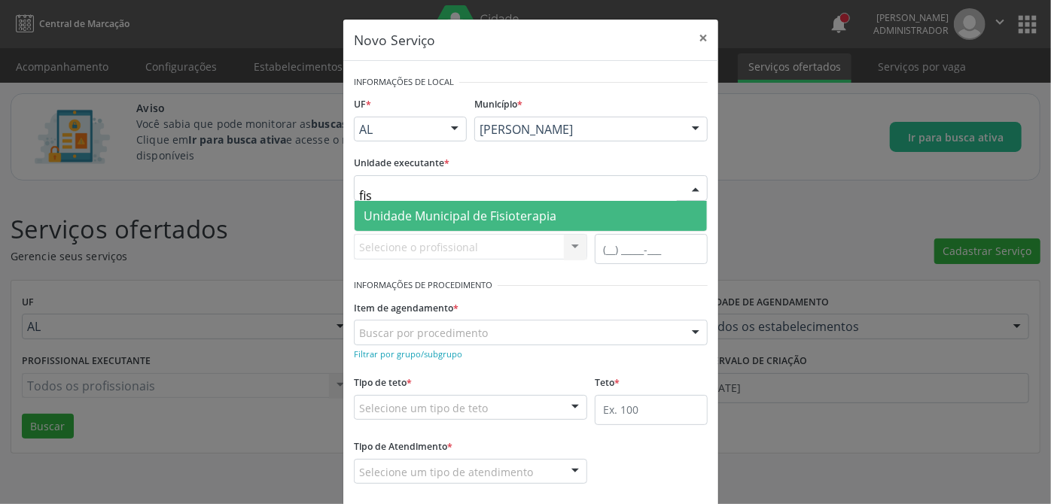
type input "fisi"
click at [401, 215] on span "Unidade Municipal de Fisioterapia" at bounding box center [460, 216] width 193 height 17
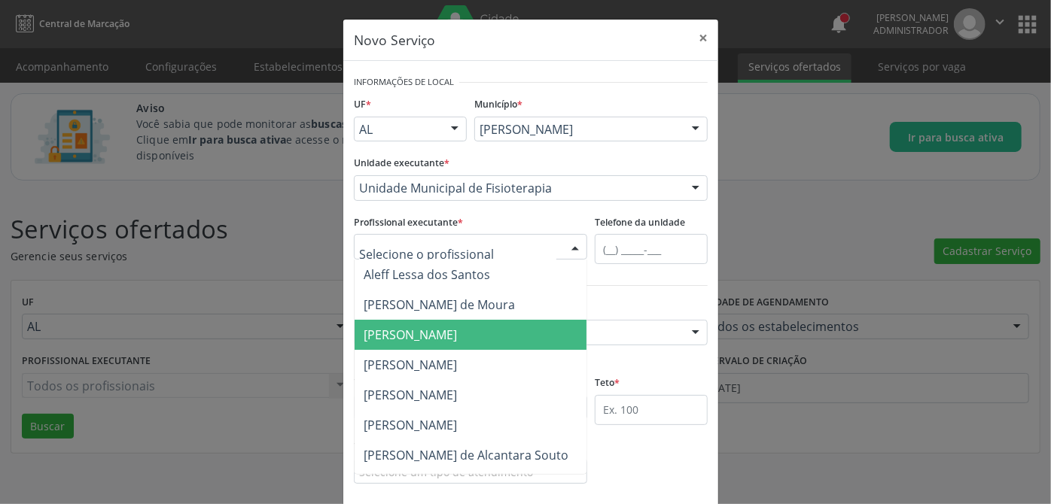
click at [431, 328] on span "Caroline de Araujo Miranda" at bounding box center [410, 335] width 93 height 17
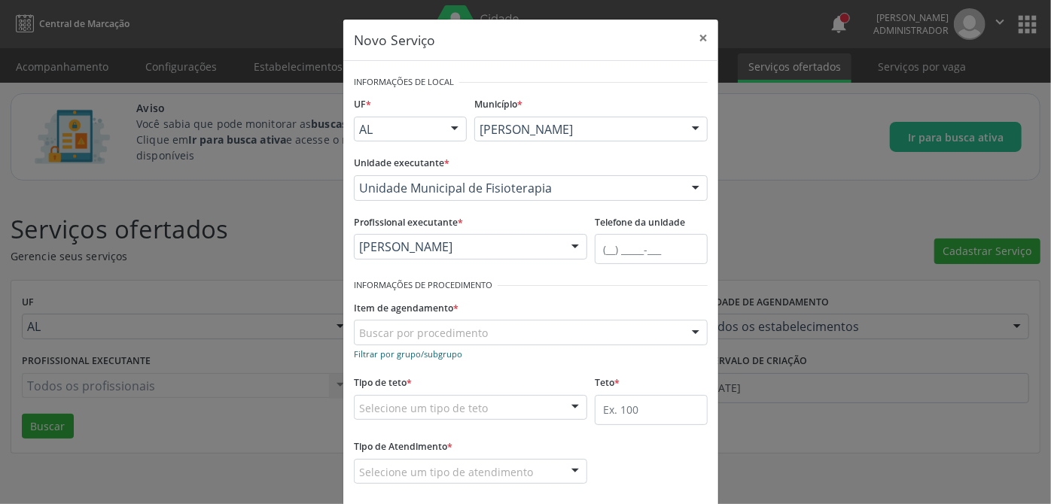
click at [429, 355] on small "Filtrar por grupo/subgrupo" at bounding box center [408, 354] width 108 height 11
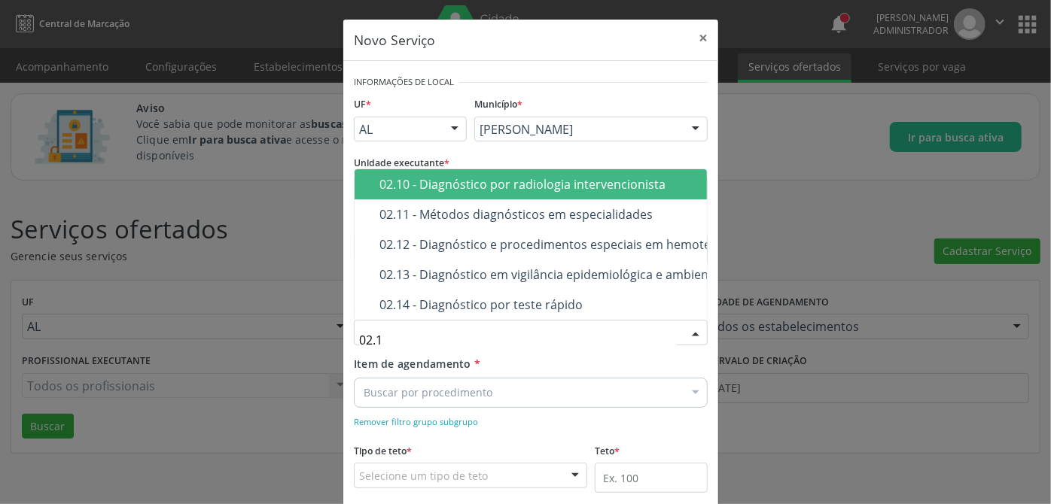
type input "02.11"
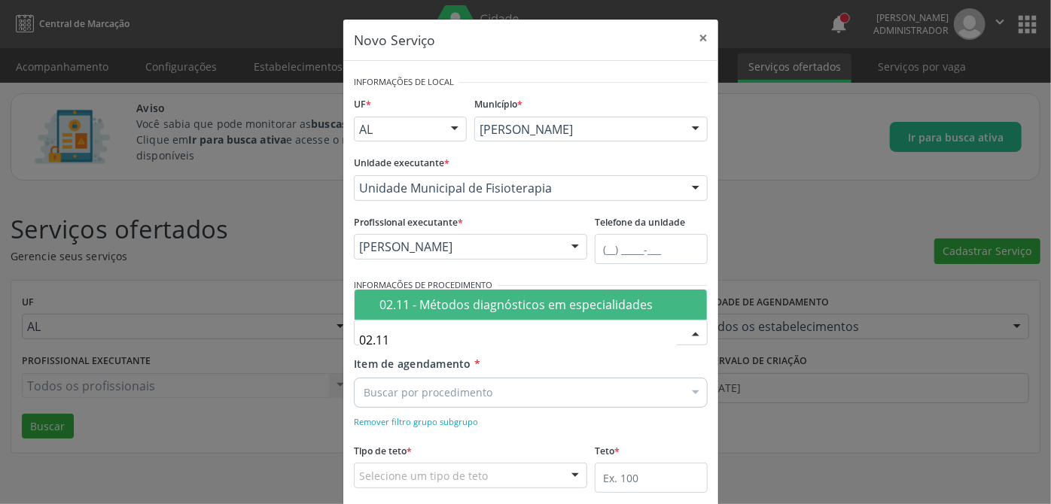
click at [585, 308] on div "02.11 - Métodos diagnósticos em especialidades" at bounding box center [538, 305] width 318 height 12
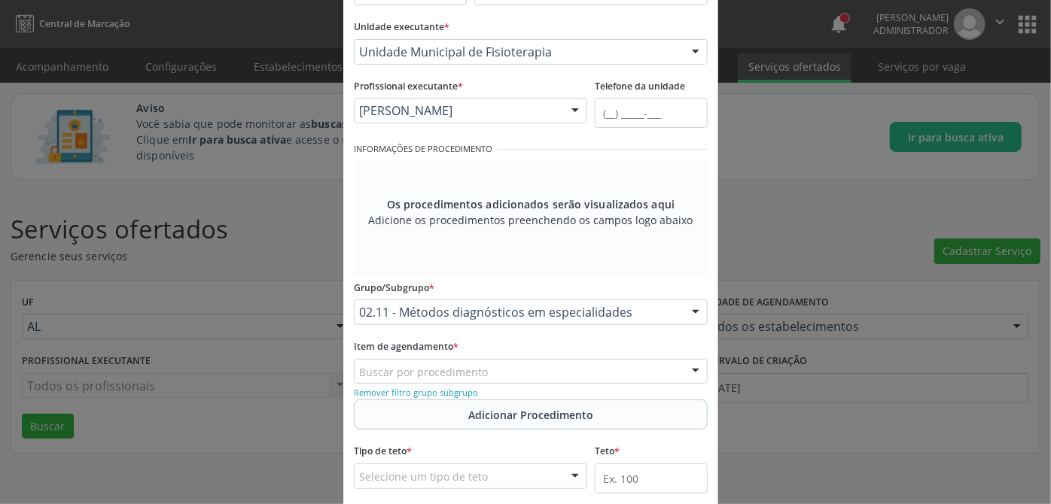
scroll to position [205, 0]
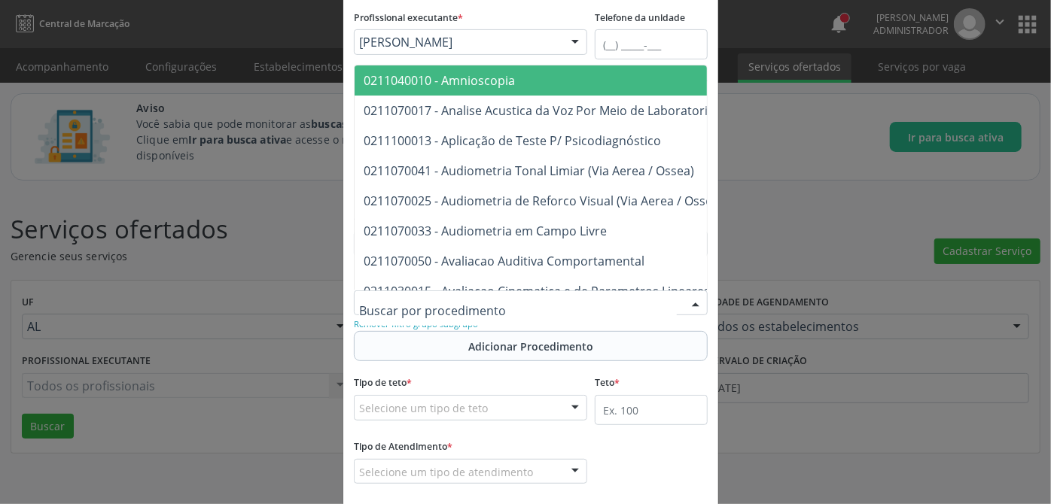
paste input "0211070076"
type input "0211070076"
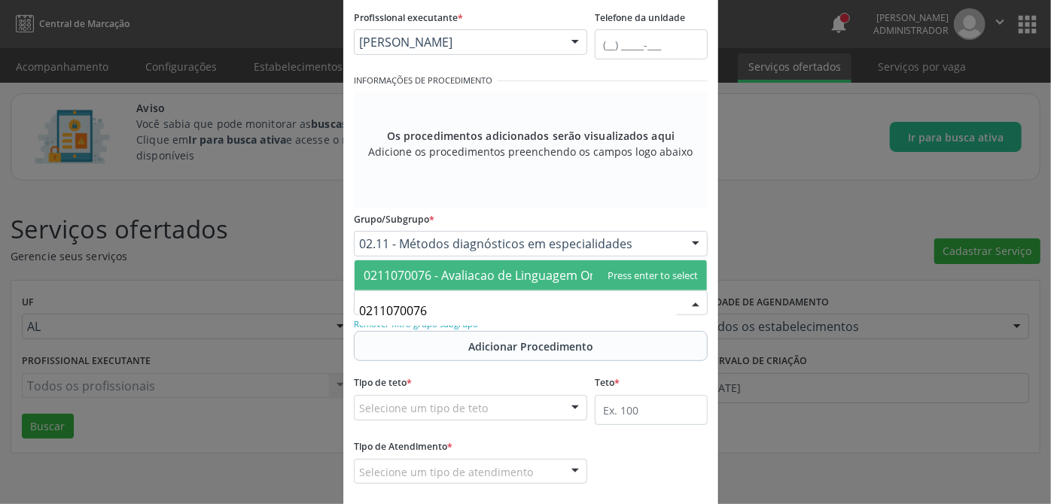
click at [545, 273] on span "0211070076 - Avaliacao de Linguagem Oral" at bounding box center [484, 275] width 241 height 17
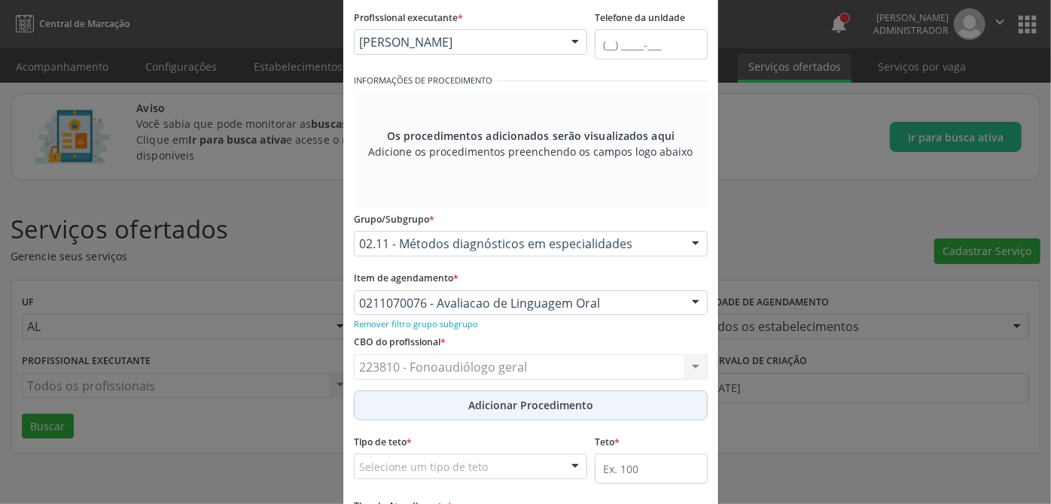
click at [544, 404] on span "Adicionar Procedimento" at bounding box center [530, 406] width 125 height 16
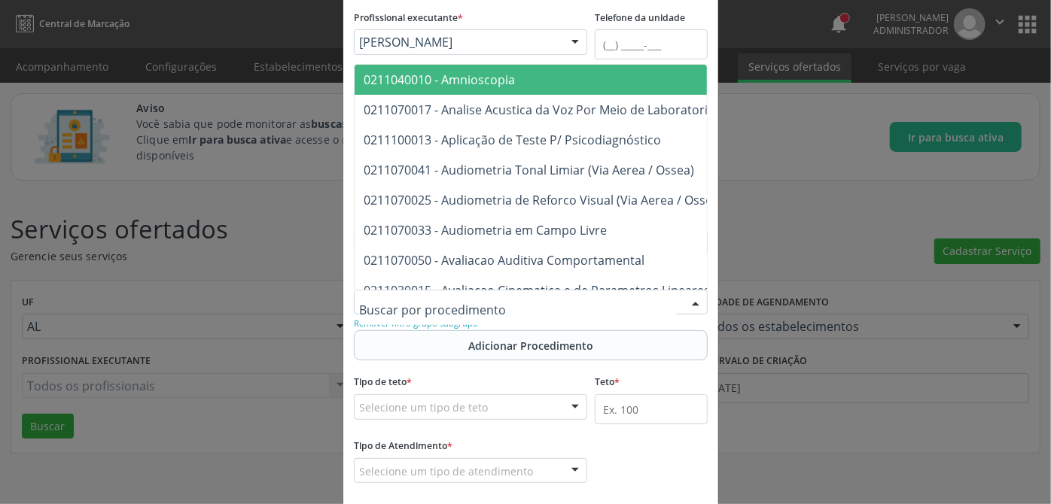
click at [491, 291] on div at bounding box center [531, 303] width 354 height 26
paste input "0211070084"
type input "0211070084"
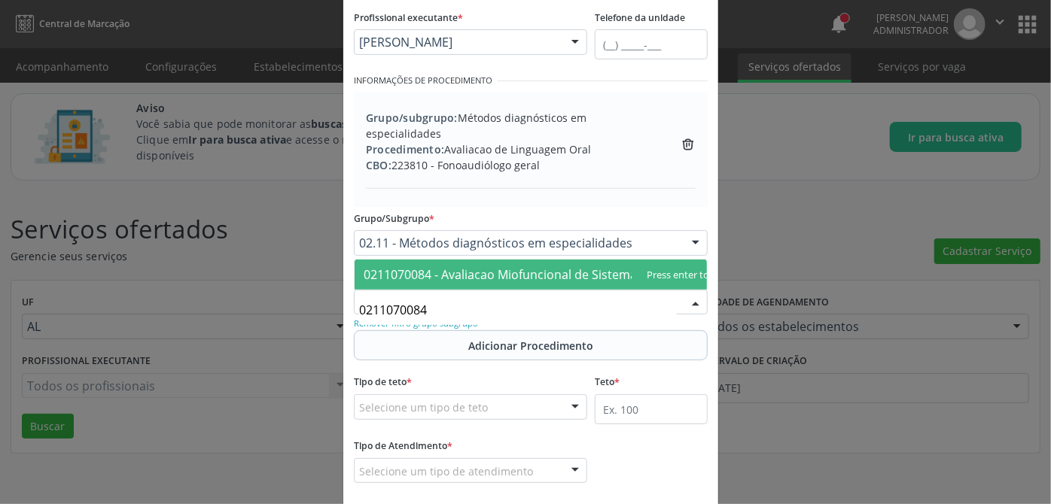
click at [565, 267] on span "0211070084 - Avaliacao Miofuncional de Sistema Estomatognatico" at bounding box center [550, 275] width 373 height 17
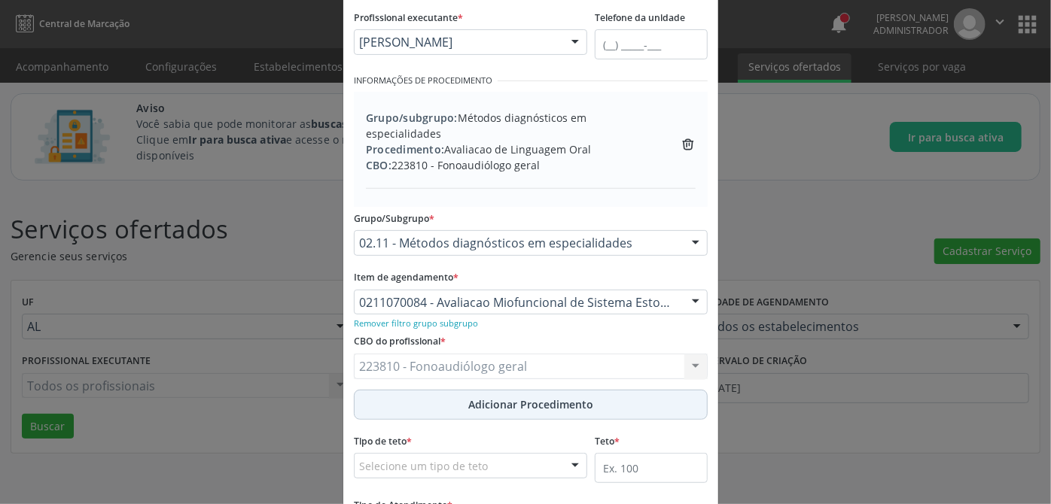
click at [524, 404] on span "Adicionar Procedimento" at bounding box center [530, 405] width 125 height 16
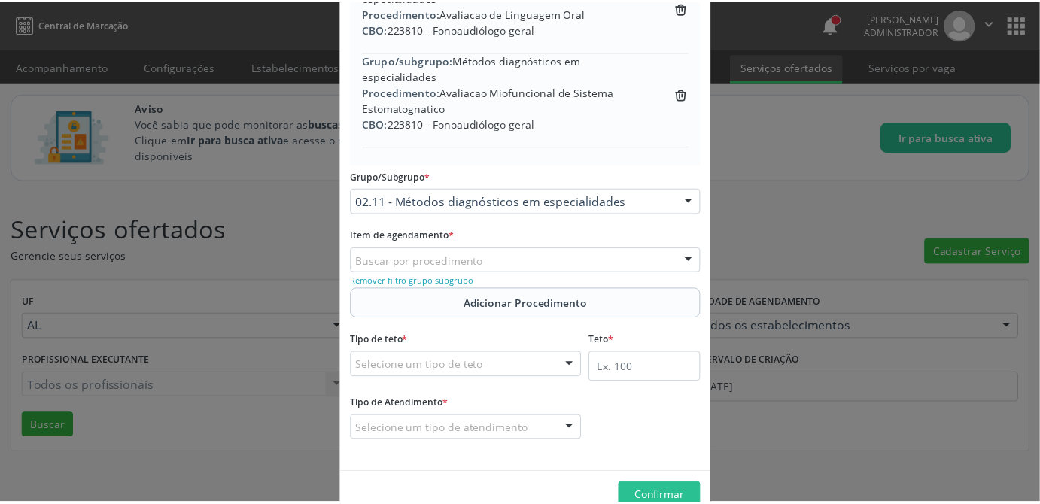
scroll to position [374, 0]
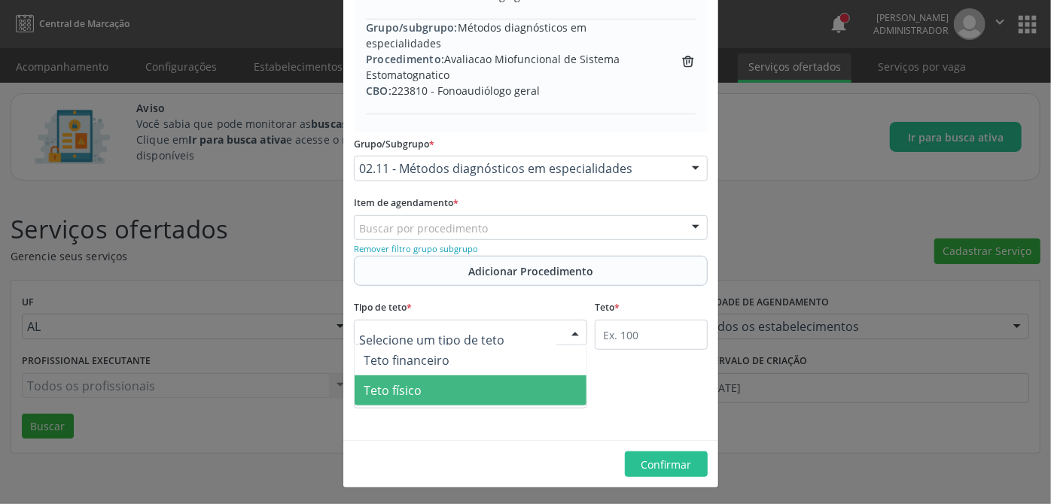
click at [460, 376] on span "Teto físico" at bounding box center [471, 391] width 232 height 30
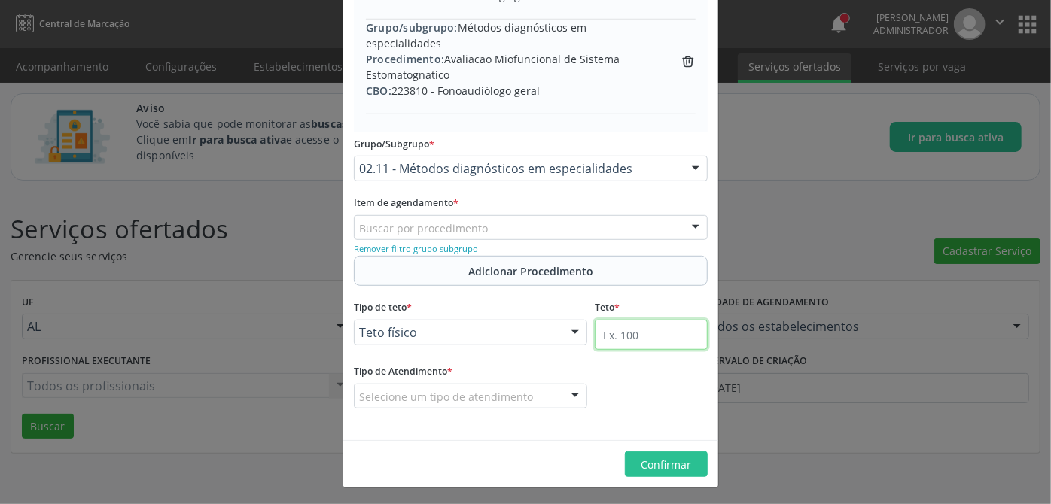
click at [614, 340] on input "text" at bounding box center [651, 335] width 113 height 30
type input "100"
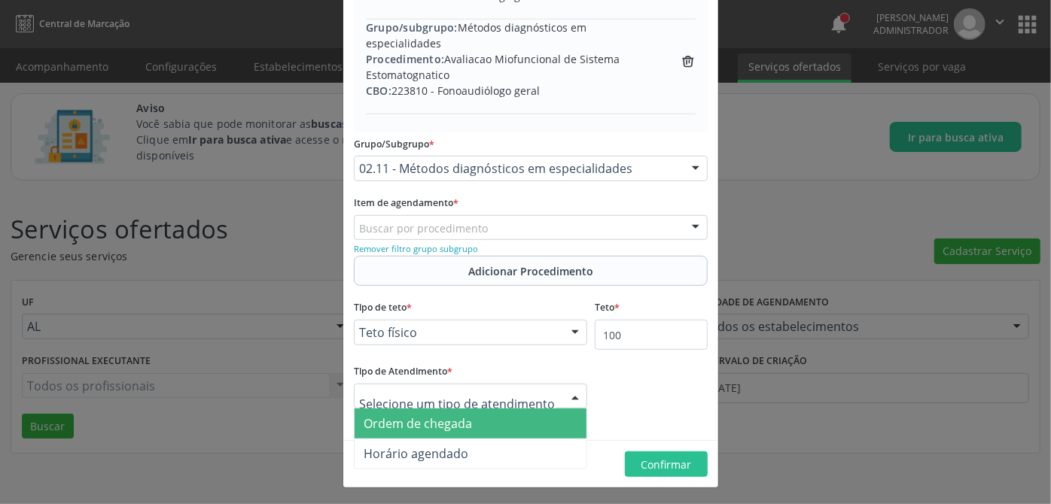
click at [530, 392] on div at bounding box center [470, 397] width 233 height 26
click at [443, 416] on span "Ordem de chegada" at bounding box center [418, 424] width 108 height 17
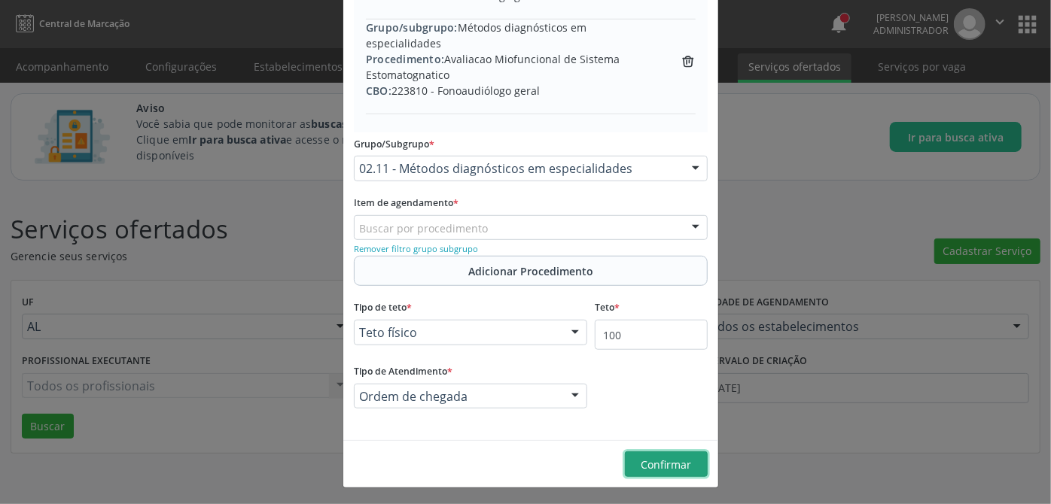
click at [656, 465] on span "Confirmar" at bounding box center [666, 465] width 50 height 14
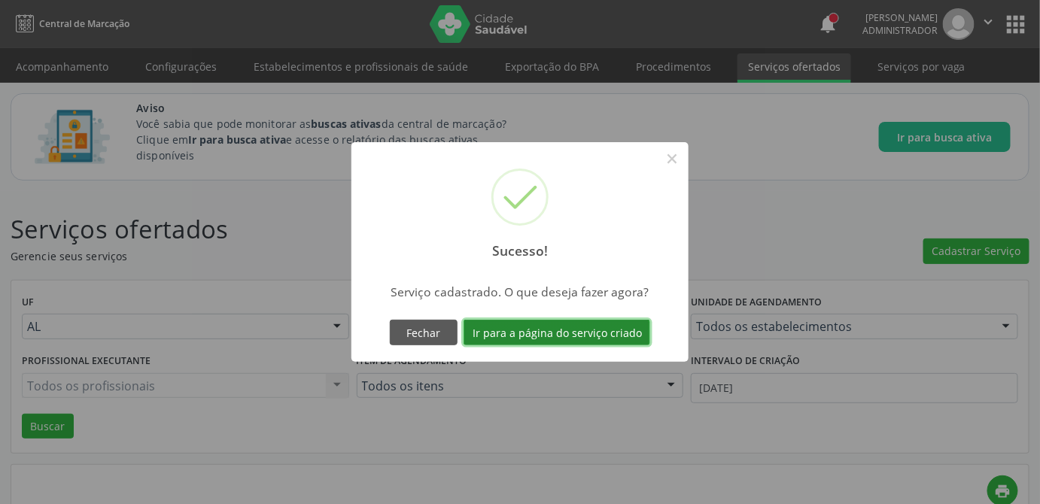
click at [522, 337] on button "Ir para a página do serviço criado" at bounding box center [557, 333] width 187 height 26
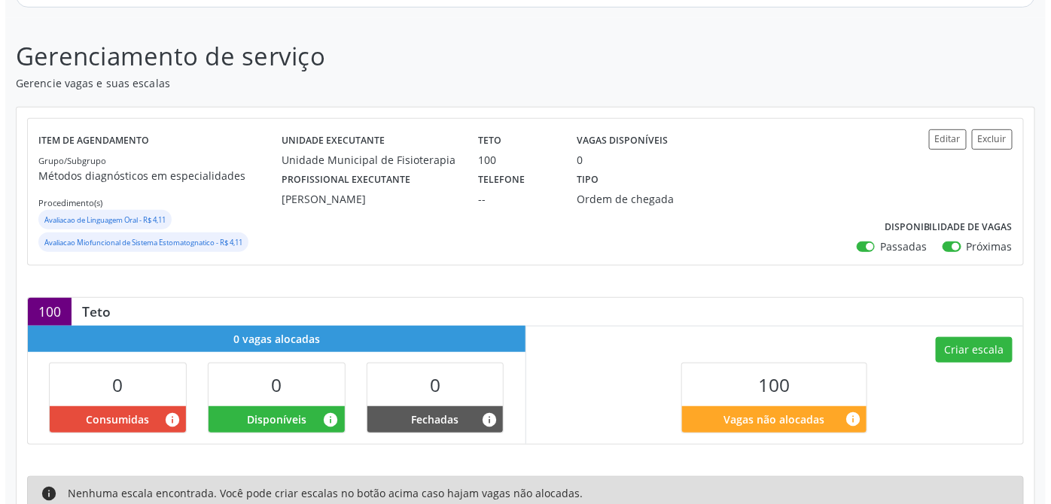
scroll to position [310, 0]
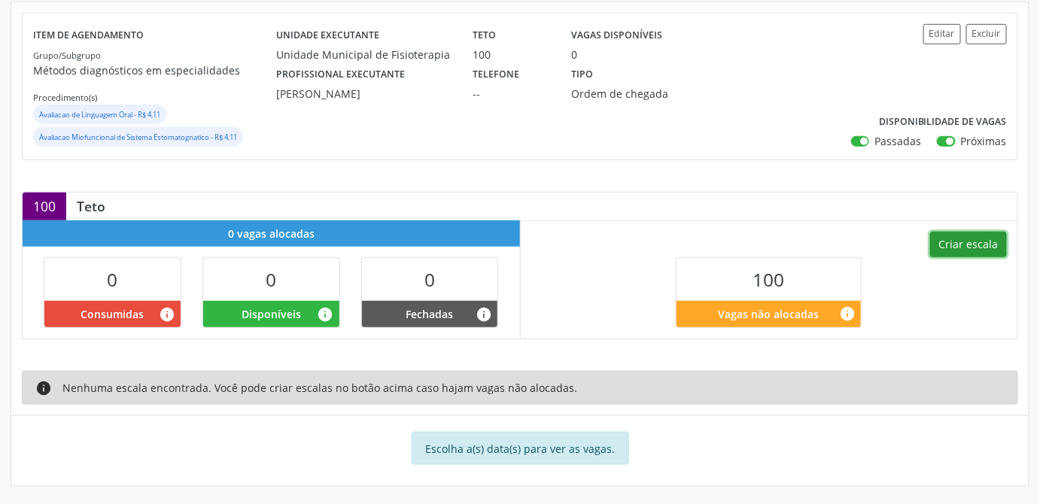
click at [995, 238] on button "Criar escala" at bounding box center [969, 245] width 77 height 26
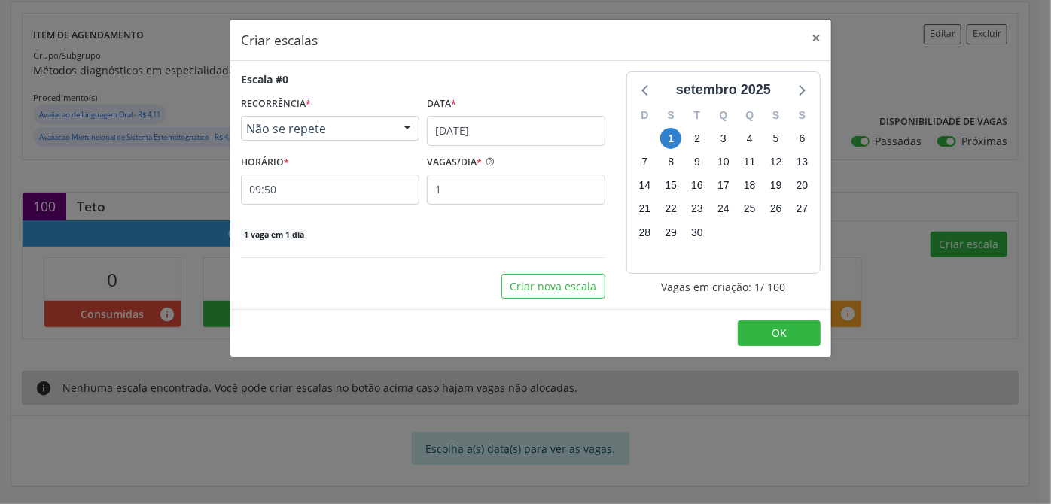
click at [345, 134] on span "Não se repete" at bounding box center [317, 128] width 142 height 15
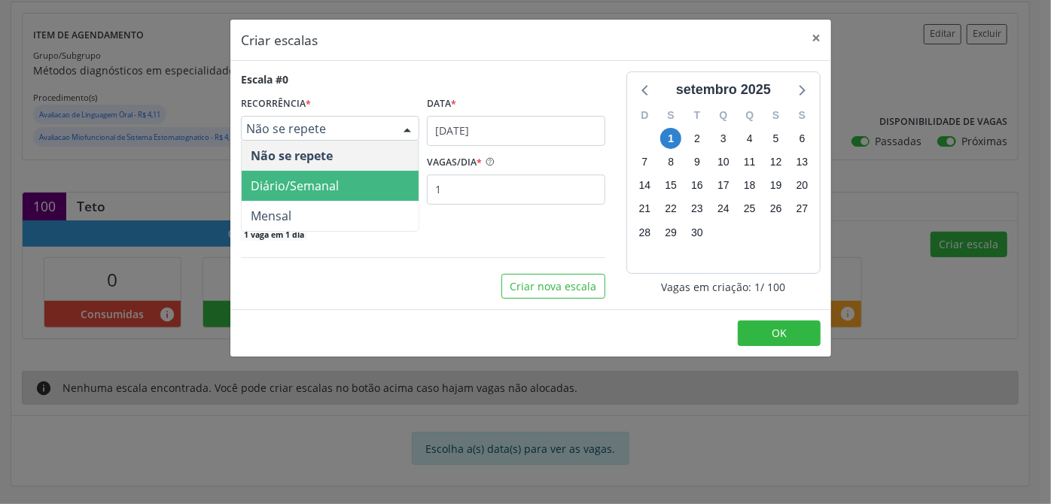
click at [295, 180] on span "Diário/Semanal" at bounding box center [295, 186] width 88 height 17
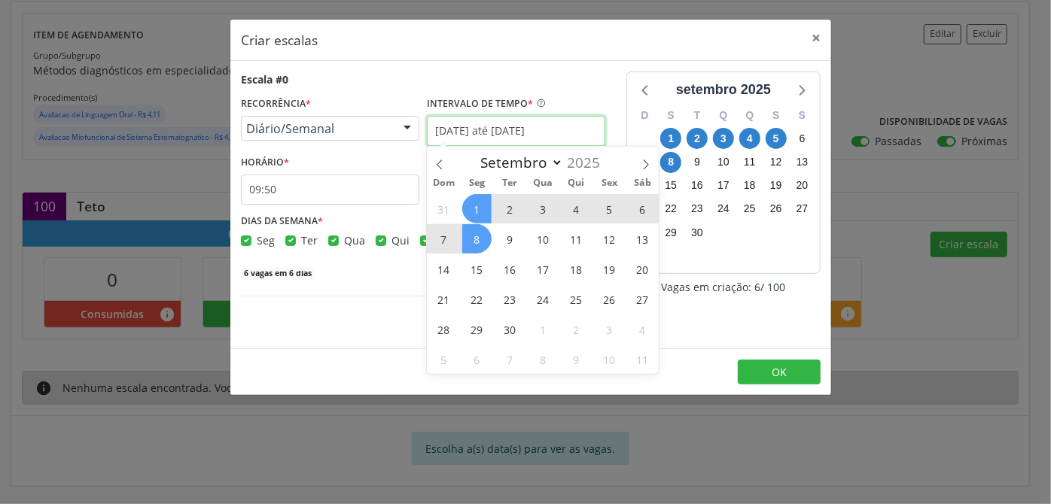
click at [466, 136] on input "01/09/2025 até 08/09/2025" at bounding box center [516, 131] width 178 height 30
click at [478, 209] on span "1" at bounding box center [476, 208] width 29 height 29
type input "01/09/2025"
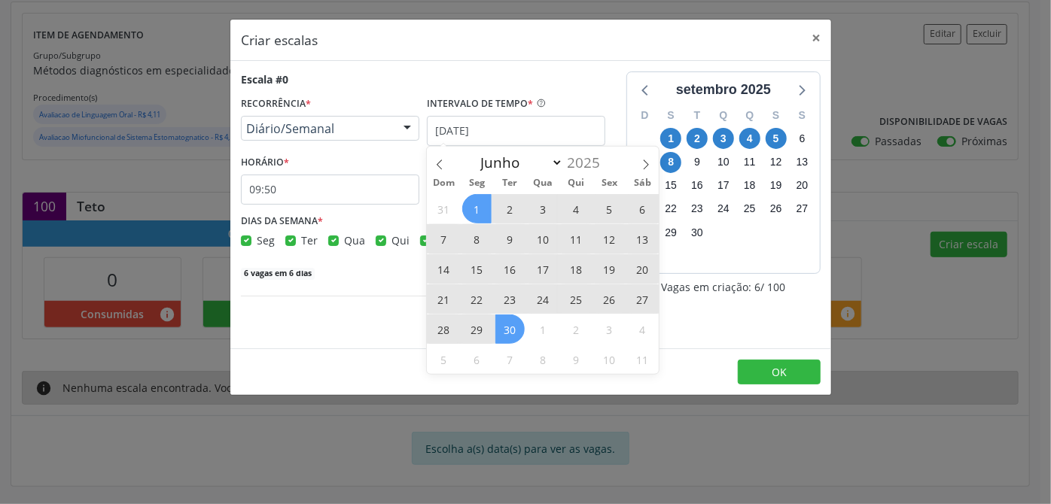
click at [522, 331] on span "30" at bounding box center [509, 329] width 29 height 29
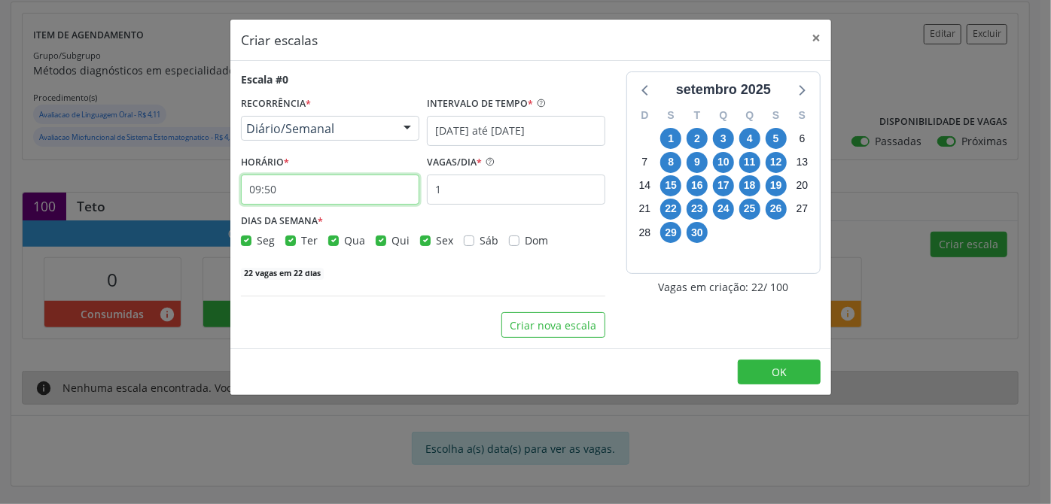
click at [288, 195] on input "09:50" at bounding box center [330, 190] width 178 height 30
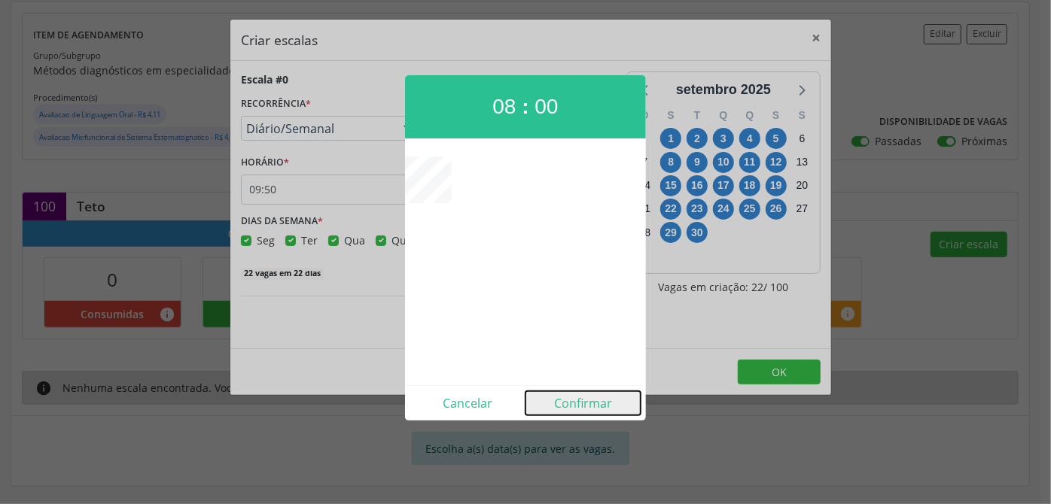
click at [591, 410] on button "Confirmar" at bounding box center [582, 403] width 115 height 24
type input "08:00"
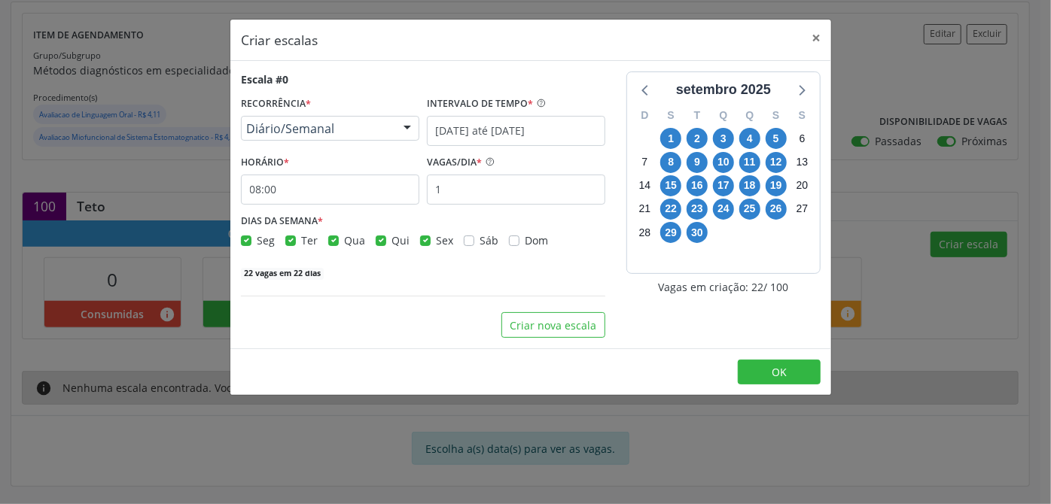
click at [257, 241] on label "Seg" at bounding box center [266, 241] width 18 height 16
click at [242, 241] on input "Seg" at bounding box center [246, 240] width 11 height 14
checkbox input "false"
click at [301, 239] on label "Ter" at bounding box center [309, 241] width 17 height 16
click at [293, 239] on input "Ter" at bounding box center [290, 240] width 11 height 14
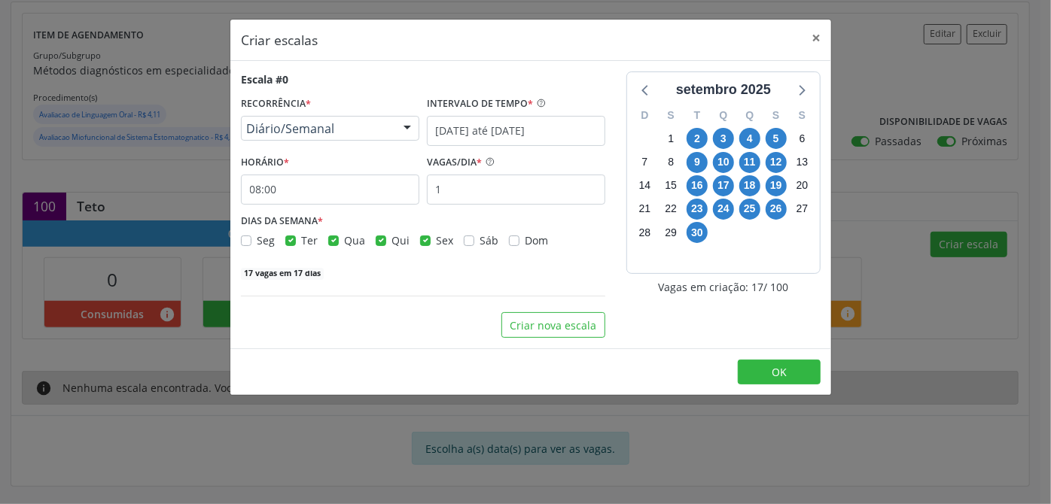
checkbox input "false"
click at [391, 239] on span "Qui" at bounding box center [400, 240] width 18 height 14
click at [386, 239] on input "Qui" at bounding box center [381, 240] width 11 height 14
checkbox input "false"
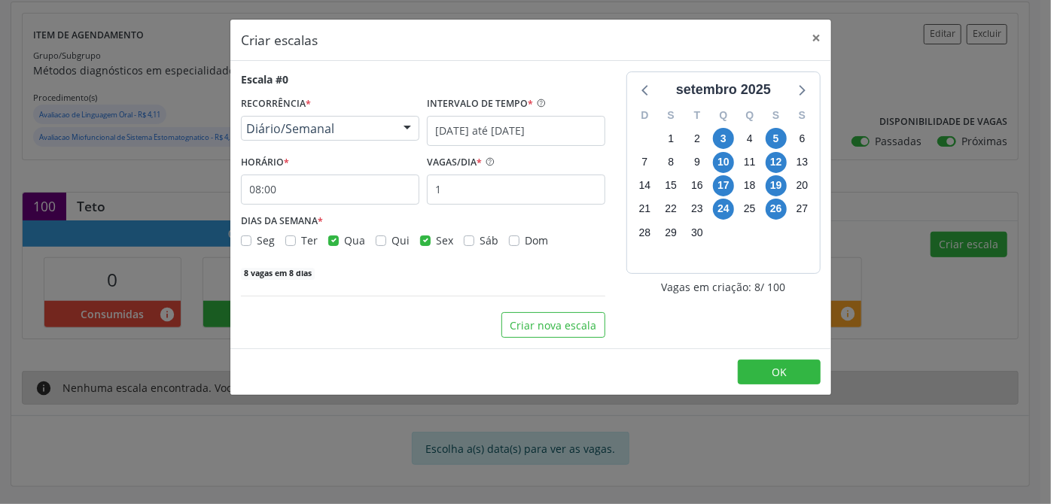
click at [436, 243] on label "Sex" at bounding box center [444, 241] width 17 height 16
click at [425, 243] on input "Sex" at bounding box center [425, 240] width 11 height 14
checkbox input "false"
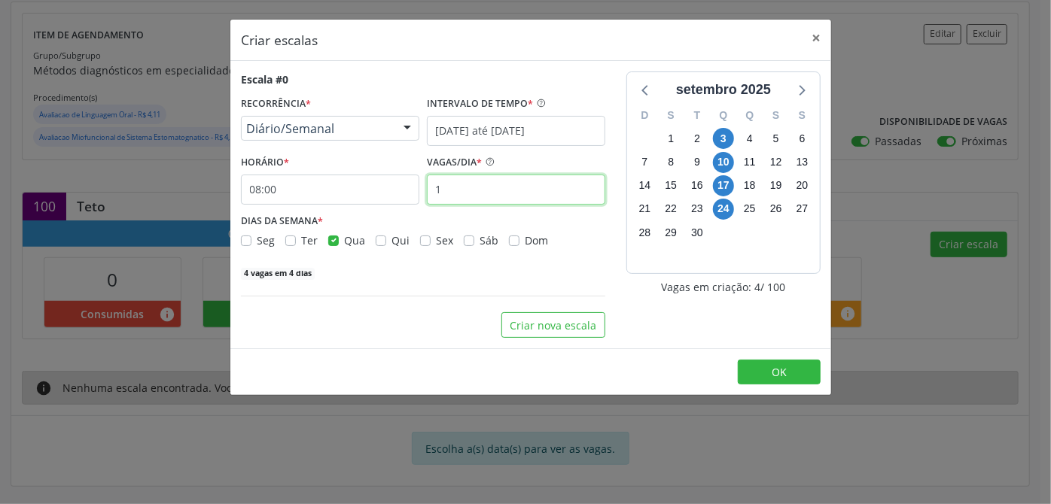
click at [483, 201] on input "1" at bounding box center [516, 190] width 178 height 30
type input "10"
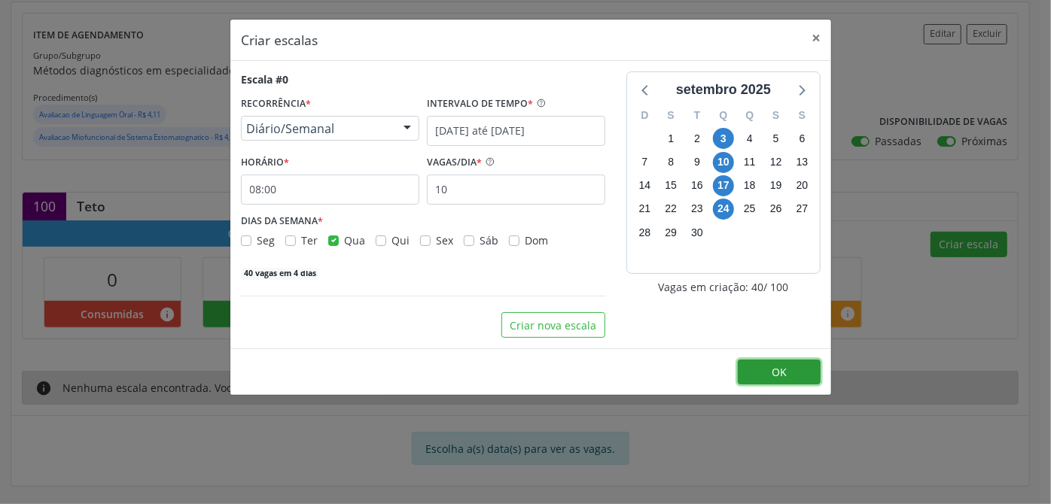
click at [771, 369] on button "OK" at bounding box center [779, 373] width 83 height 26
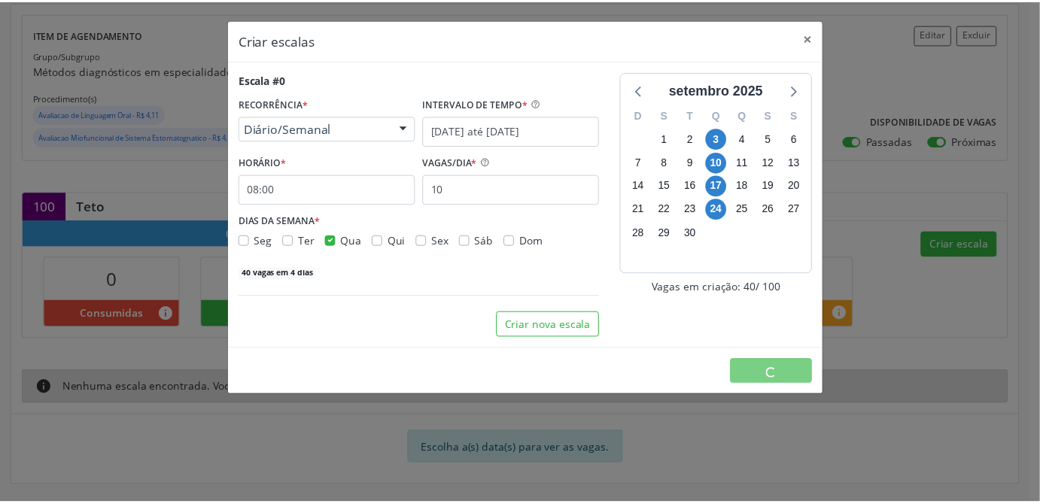
scroll to position [0, 0]
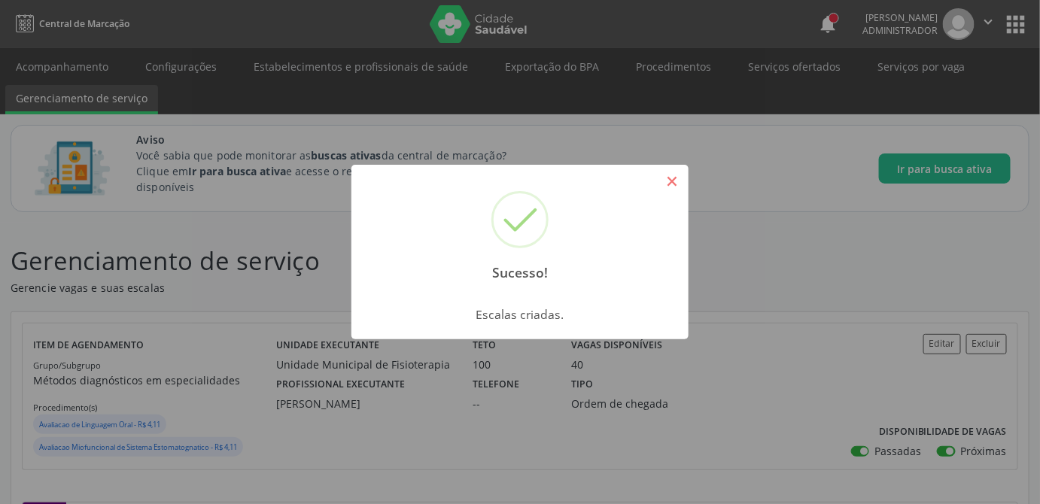
click at [674, 181] on button "×" at bounding box center [672, 182] width 26 height 26
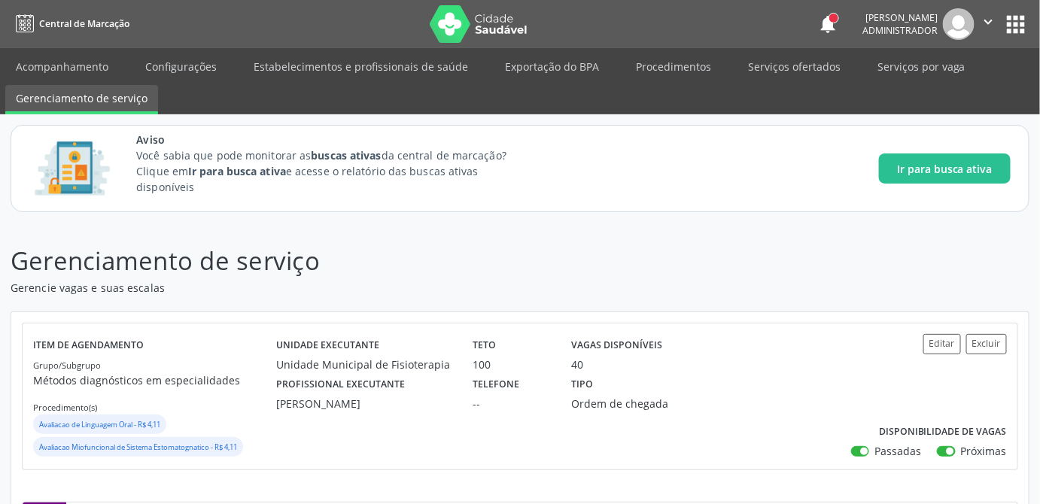
click at [737, 263] on header "Gerenciamento de serviço Gerencie vagas e suas escalas" at bounding box center [520, 268] width 1019 height 53
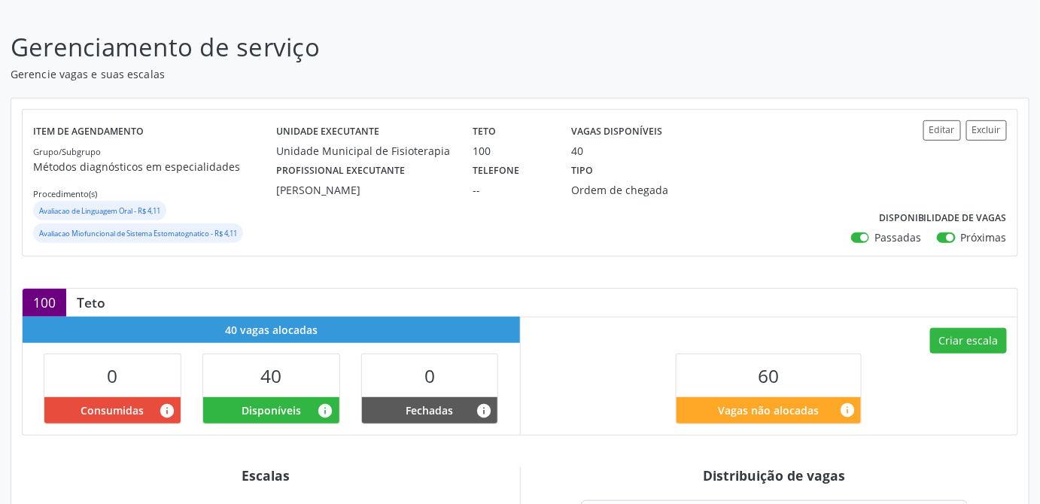
scroll to position [506, 0]
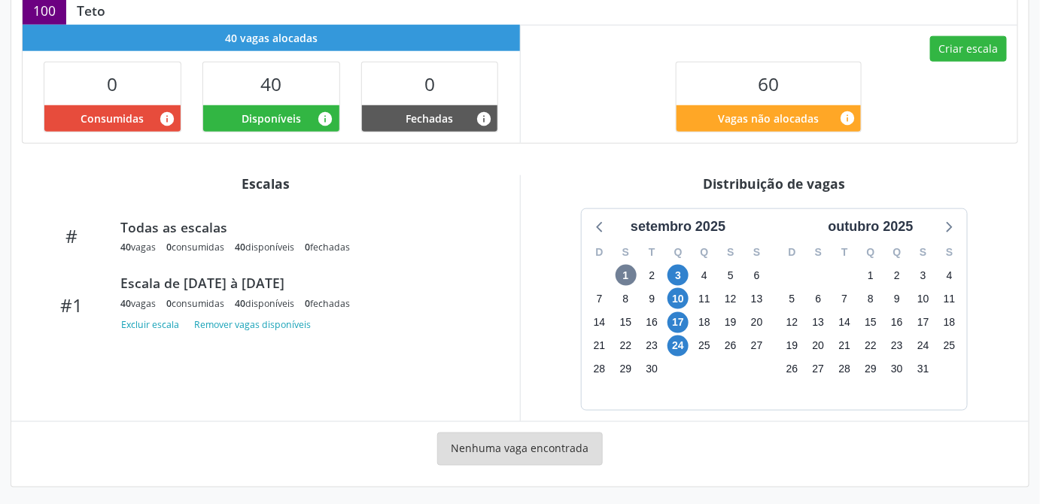
click at [366, 399] on div "Escalas # Todas as escalas 40 vagas 0 consumidas 40 disponíveis 0 fechadas #1 E…" at bounding box center [265, 298] width 509 height 246
click at [295, 284] on div "Escala de 03/09/2025 à 24/09/2025" at bounding box center [303, 283] width 367 height 17
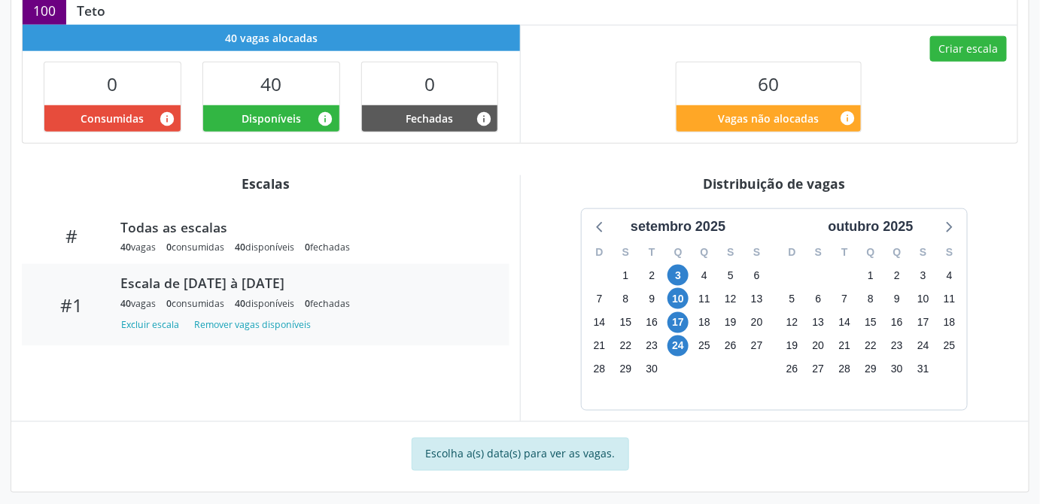
click at [282, 407] on div "Escalas # Todas as escalas 40 vagas 0 consumidas 40 disponíveis 0 fechadas #1 E…" at bounding box center [265, 298] width 509 height 246
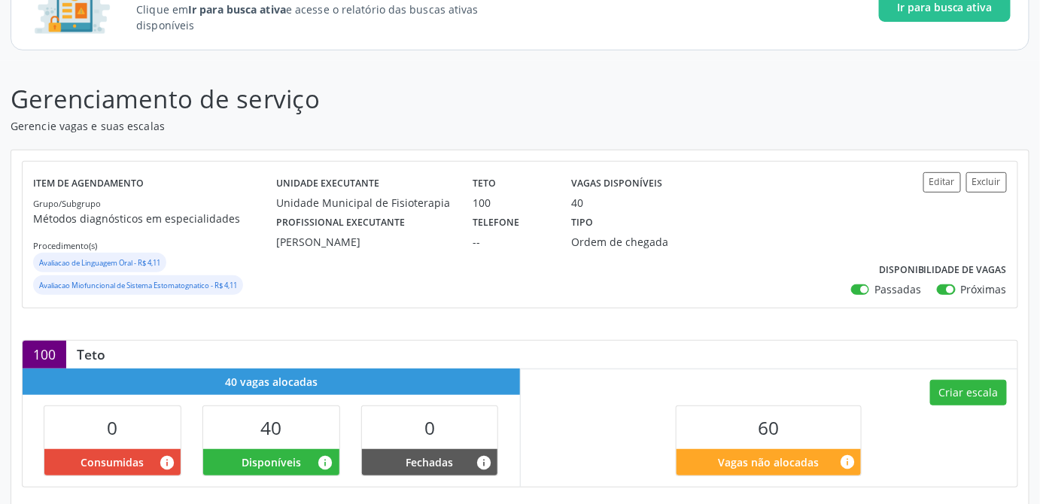
scroll to position [0, 0]
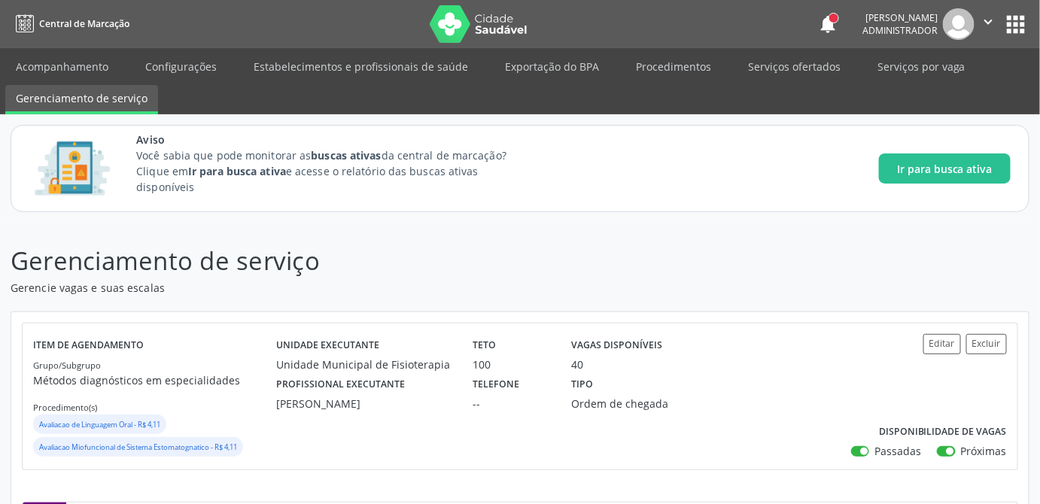
click at [681, 200] on div "Aviso Você sabia que pode monitorar as buscas ativas da central de marcação? Cl…" at bounding box center [573, 169] width 875 height 74
click at [700, 173] on div "Aviso Você sabia que pode monitorar as buscas ativas da central de marcação? Cl…" at bounding box center [573, 169] width 875 height 74
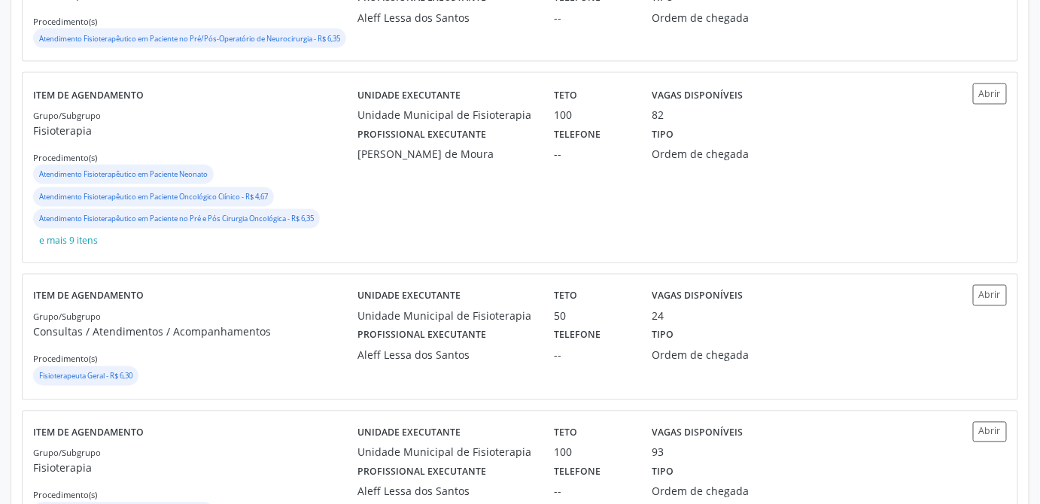
scroll to position [920, 0]
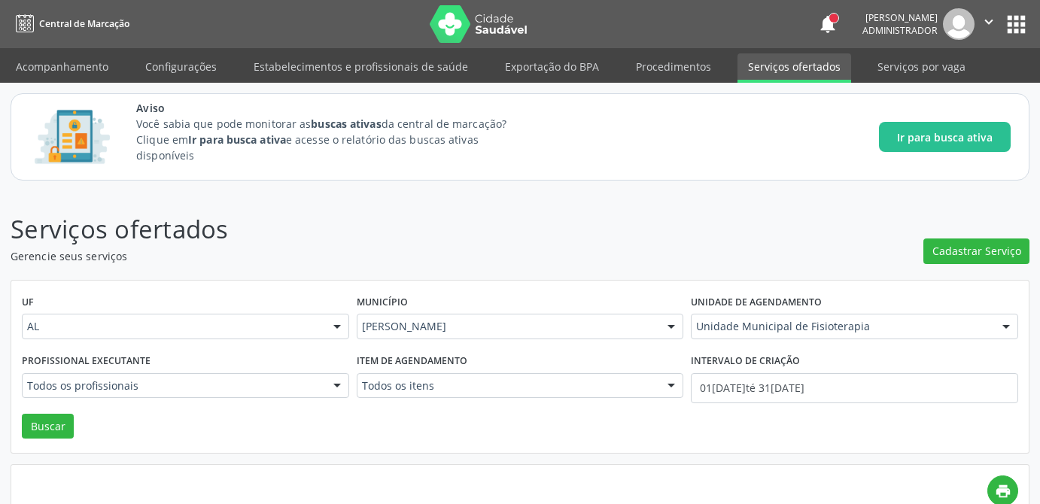
scroll to position [241, 0]
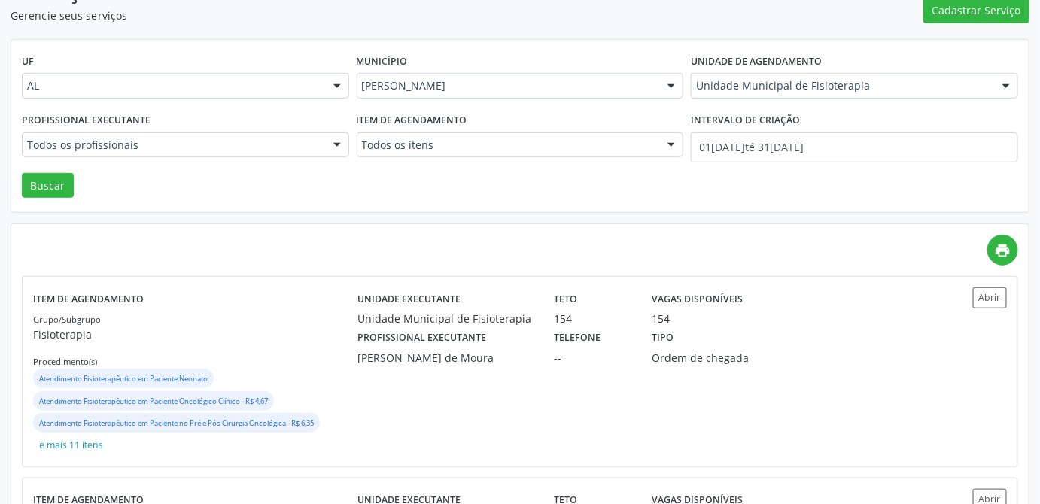
click at [880, 376] on div "Unidade executante Unidade Municipal de [GEOGRAPHIC_DATA] Teto 154 Vagas dispon…" at bounding box center [642, 372] width 568 height 169
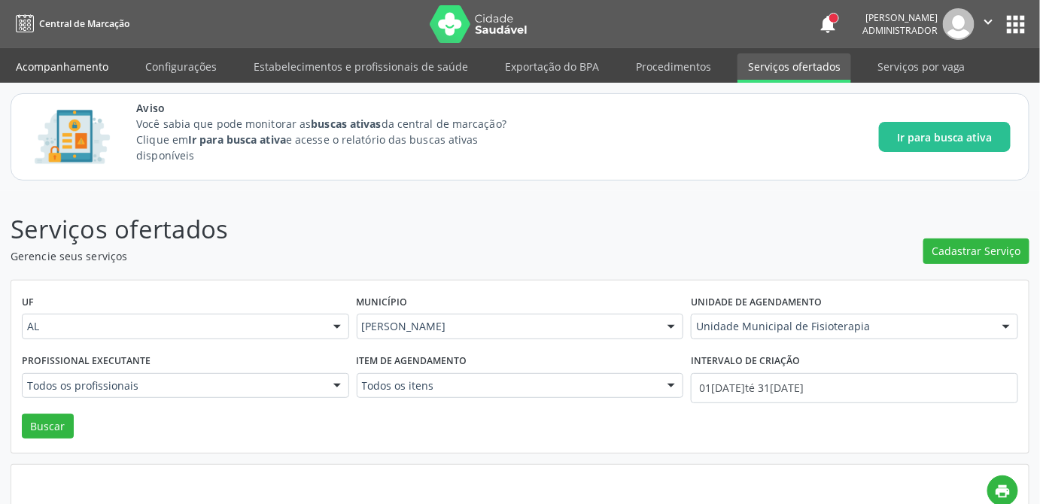
click at [57, 65] on link "Acompanhamento" at bounding box center [62, 66] width 114 height 26
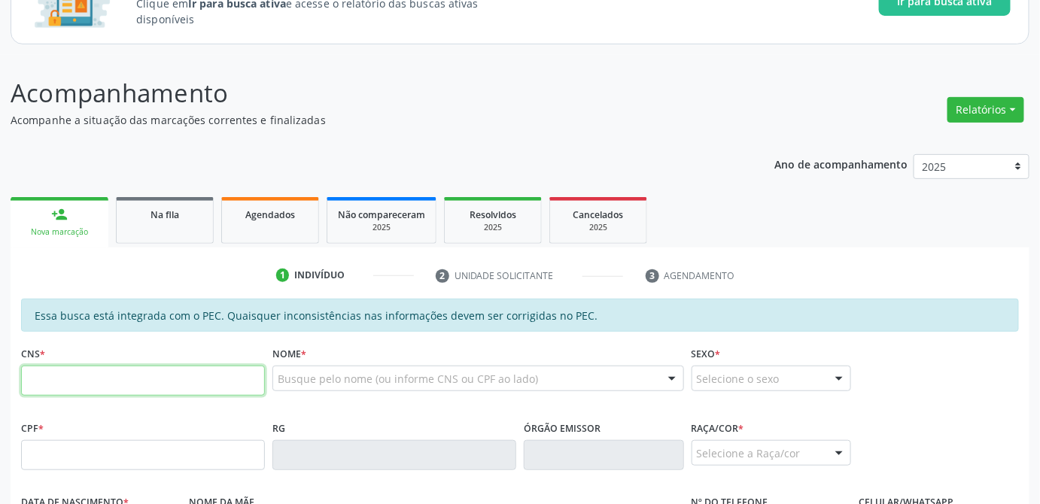
scroll to position [205, 0]
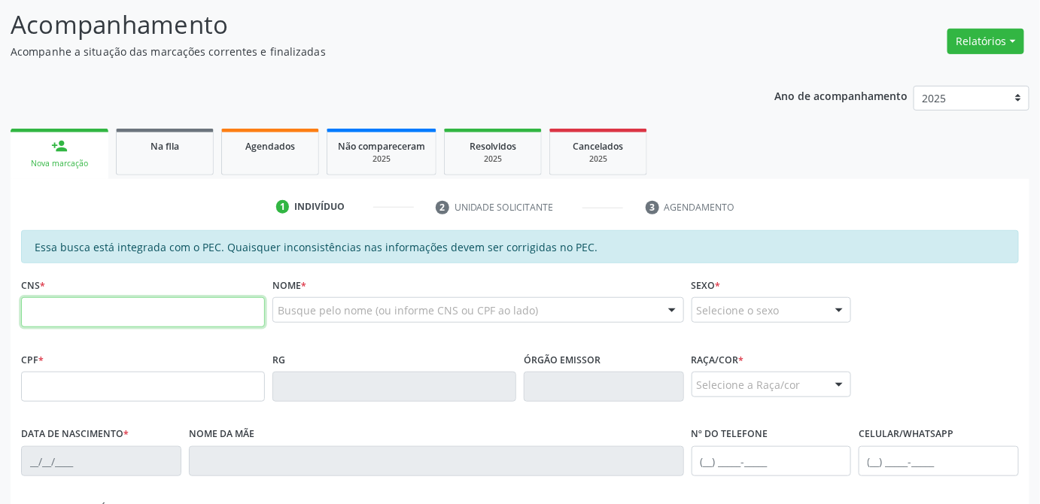
click at [131, 318] on input "text" at bounding box center [143, 312] width 244 height 30
type input "708 6000 6342 4384"
type input "020.389.394-89"
type input "17[DATE]"
type input "[PERSON_NAME]"
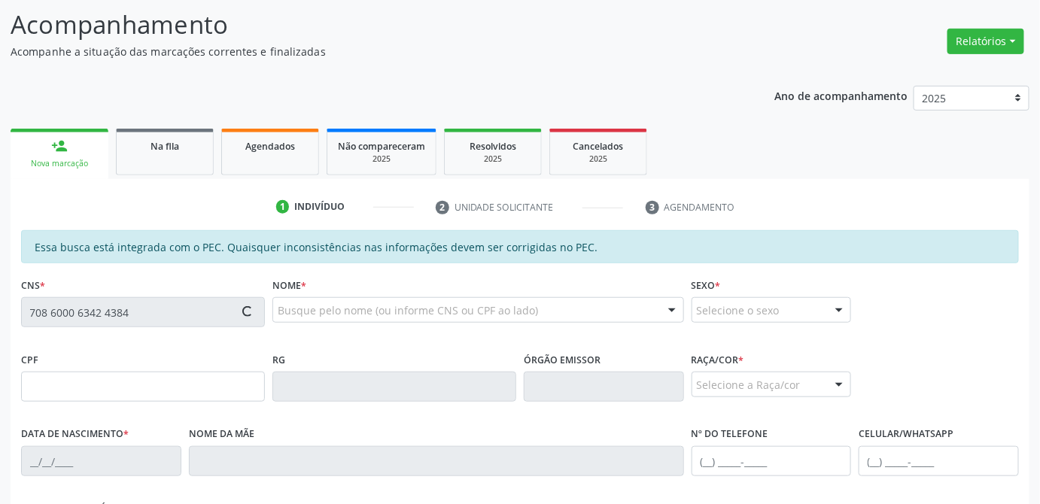
type input "[PHONE_NUMBER]"
type input "21"
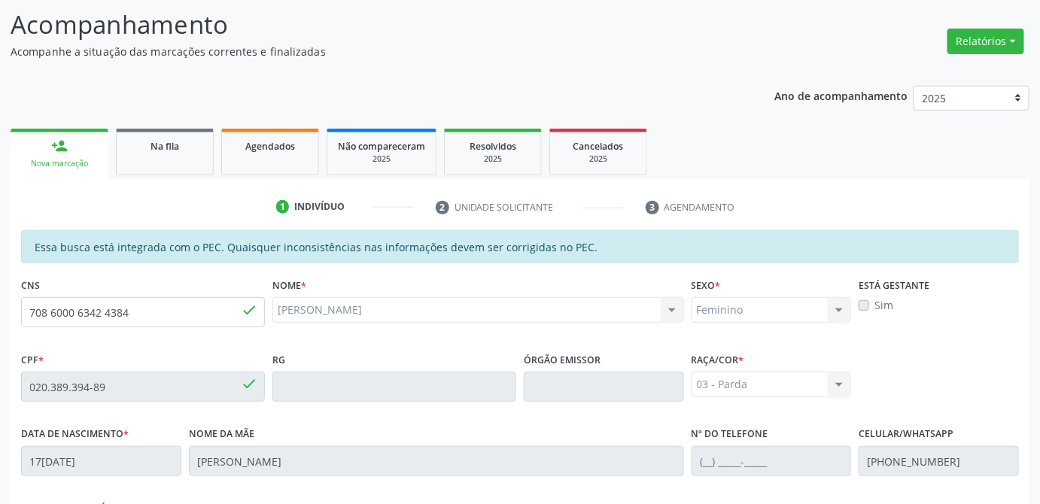
scroll to position [461, 0]
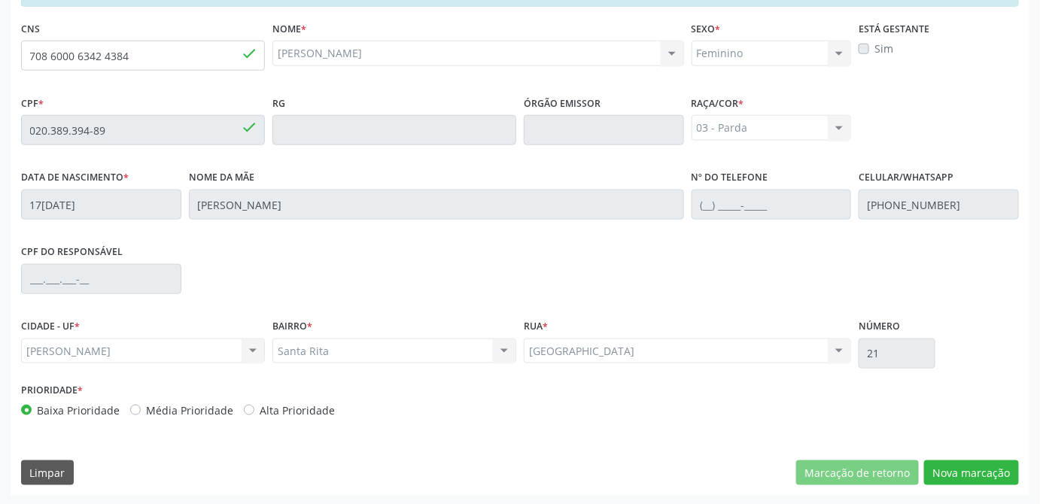
click at [1012, 486] on div "Essa busca está integrada com o PEC. Quaisquer inconsistências nas informações …" at bounding box center [520, 235] width 1019 height 522
click at [1004, 480] on button "Nova marcação" at bounding box center [971, 474] width 95 height 26
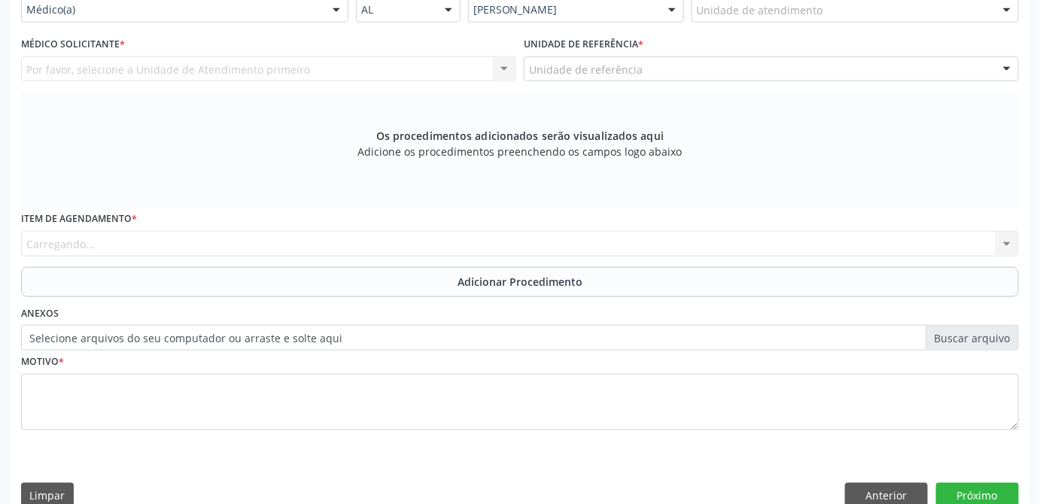
click at [256, 243] on div "Item de agendamento * [GEOGRAPHIC_DATA]... No elements found. Consider changing…" at bounding box center [520, 232] width 998 height 48
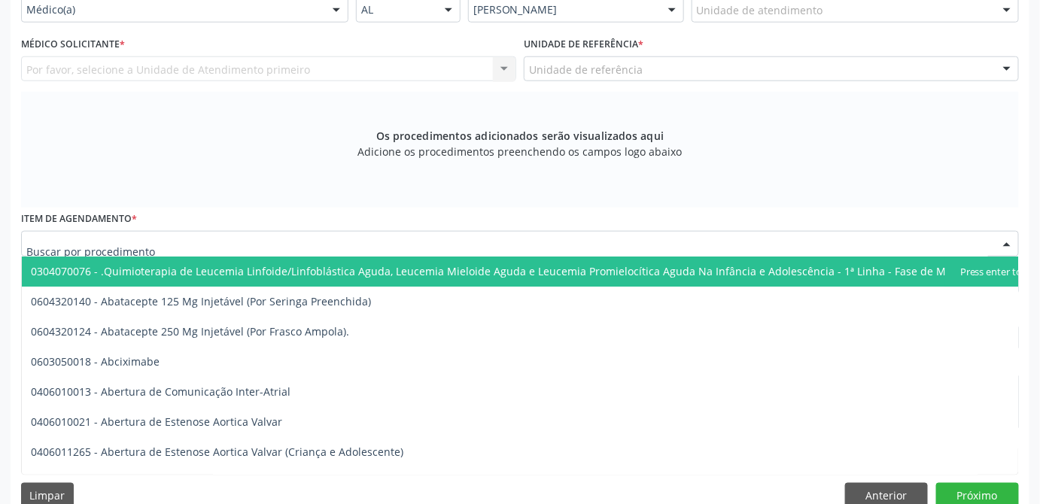
click at [327, 245] on div at bounding box center [520, 244] width 998 height 26
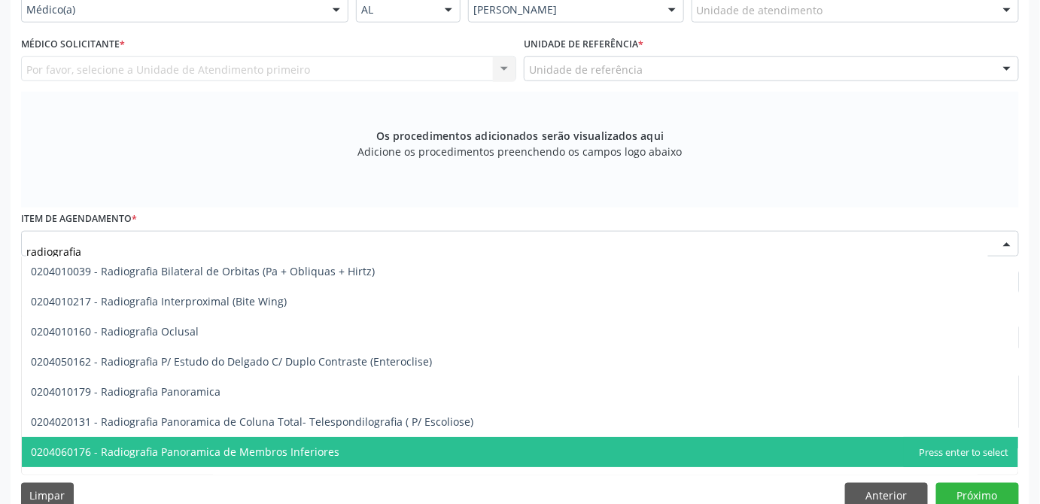
scroll to position [21, 0]
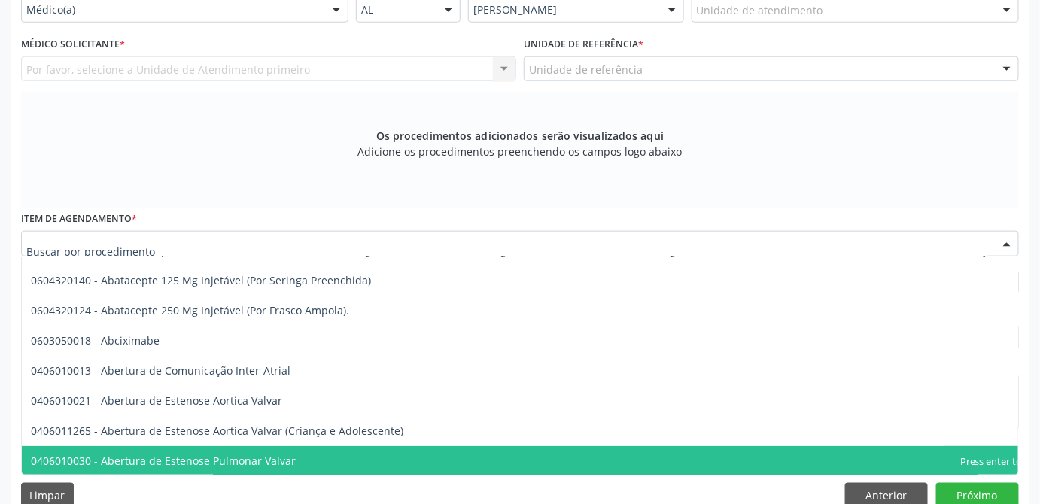
click at [255, 239] on div at bounding box center [520, 244] width 998 height 26
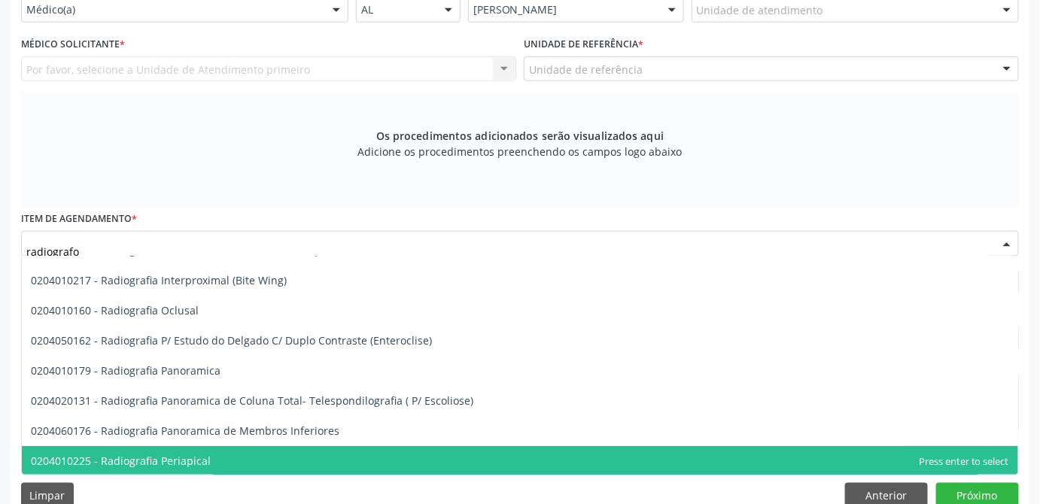
scroll to position [0, 0]
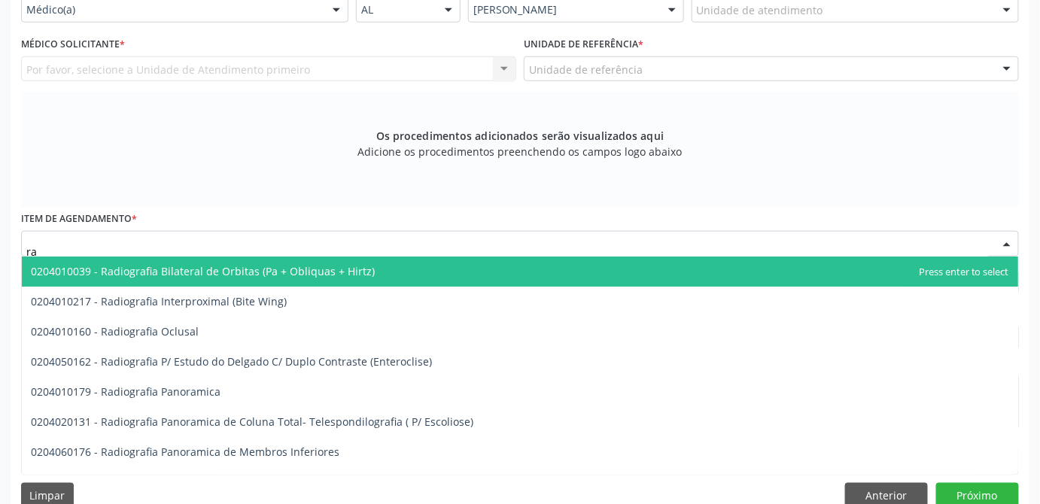
type input "r"
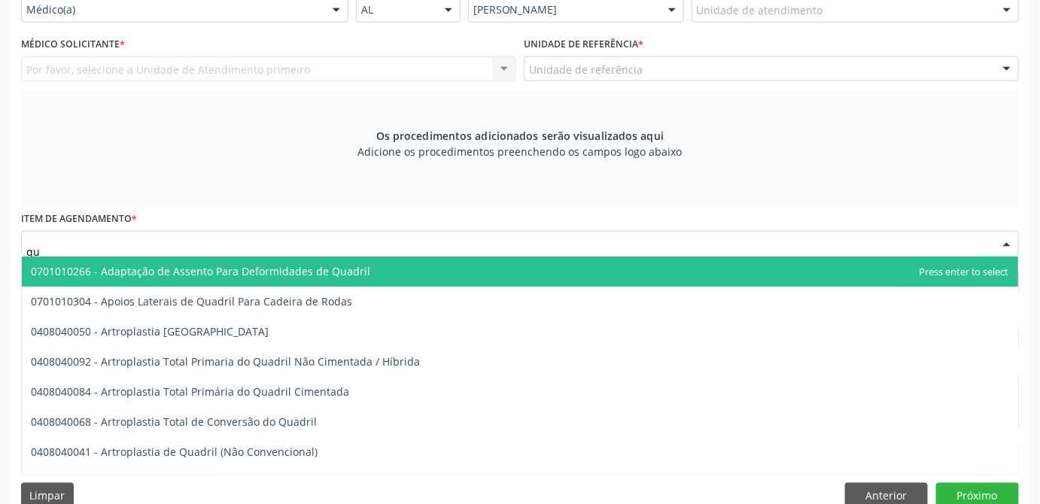
type input "q"
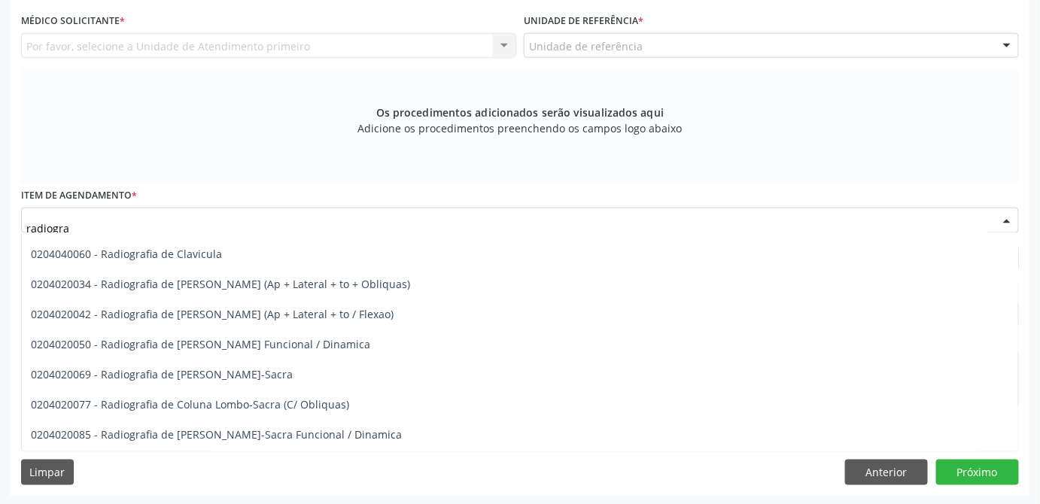
scroll to position [648, 0]
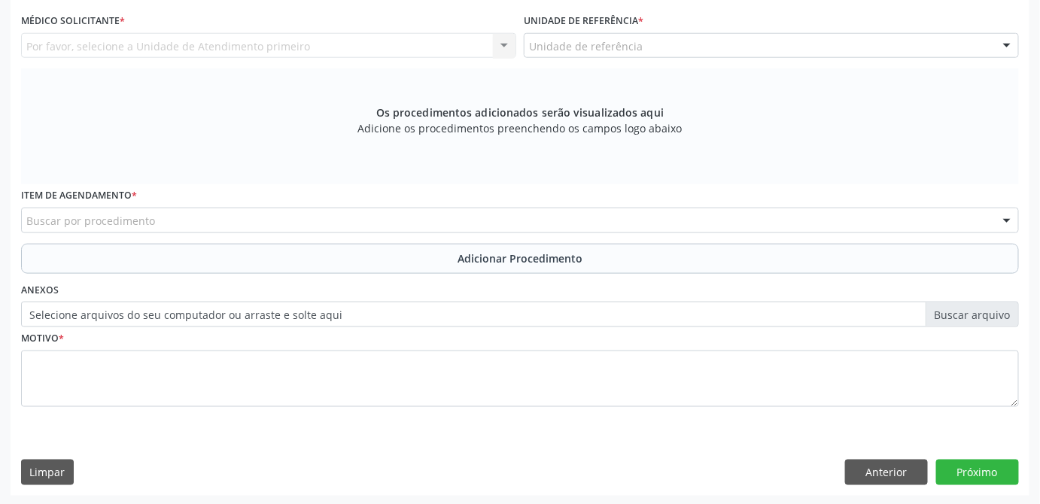
click at [169, 223] on div "Buscar por procedimento" at bounding box center [520, 221] width 998 height 26
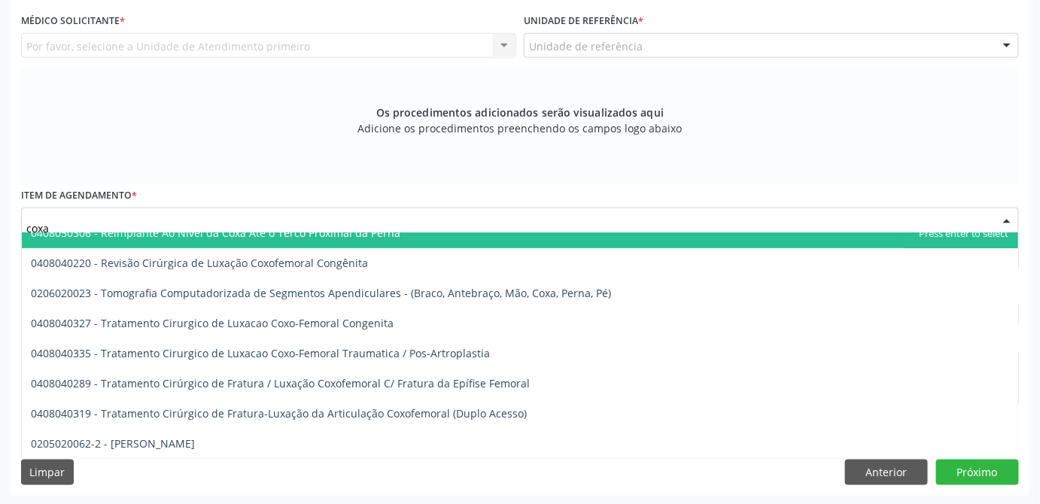
scroll to position [0, 0]
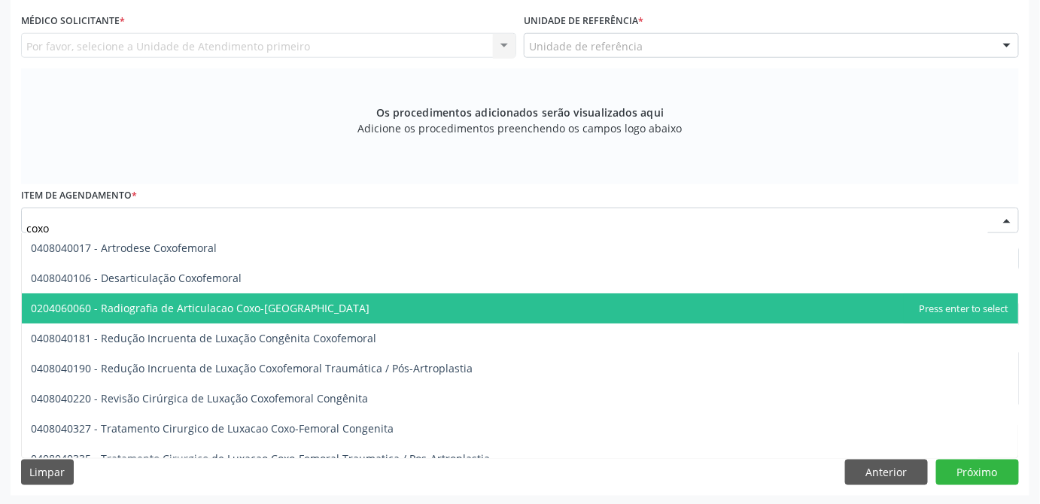
click at [281, 307] on span "0204060060 - Radiografia de Articulacao Coxo-[GEOGRAPHIC_DATA]" at bounding box center [200, 308] width 339 height 14
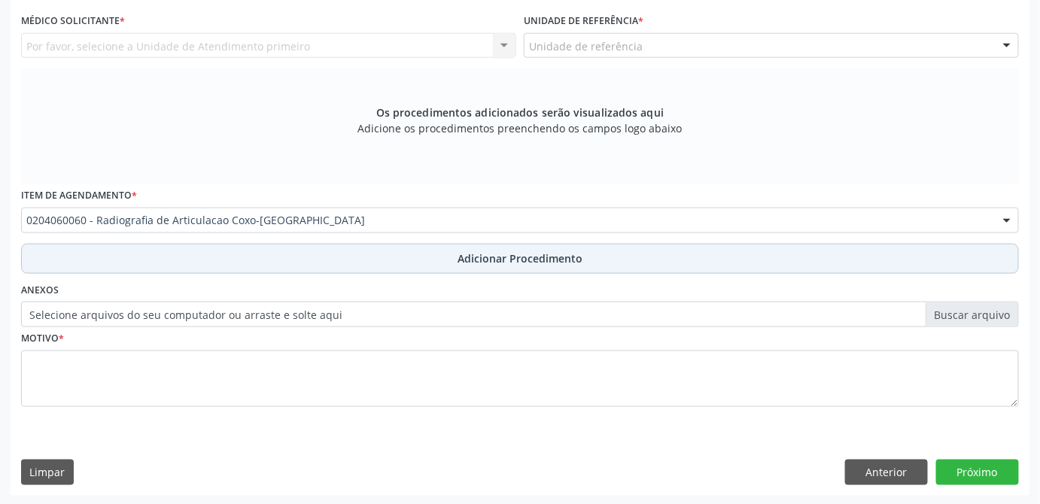
click at [530, 257] on span "Adicionar Procedimento" at bounding box center [520, 259] width 125 height 16
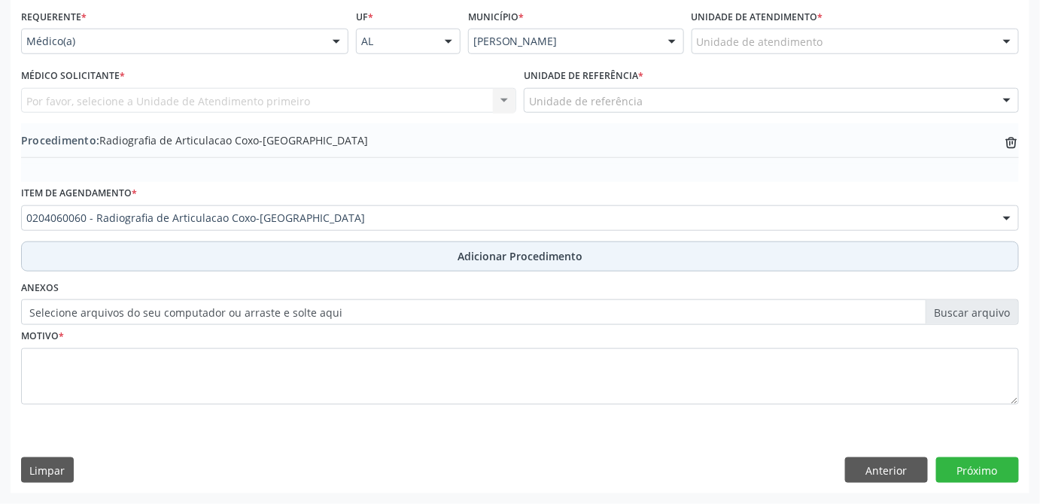
scroll to position [428, 0]
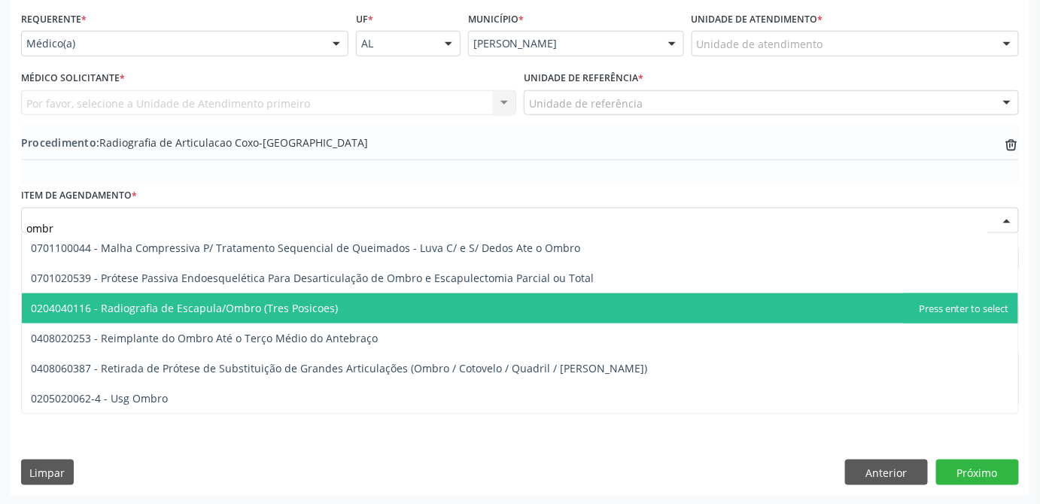
type input "ombro"
click at [307, 298] on span "0204040116 - Radiografia de Escapula/Ombro (Tres Posicoes)" at bounding box center [520, 309] width 997 height 30
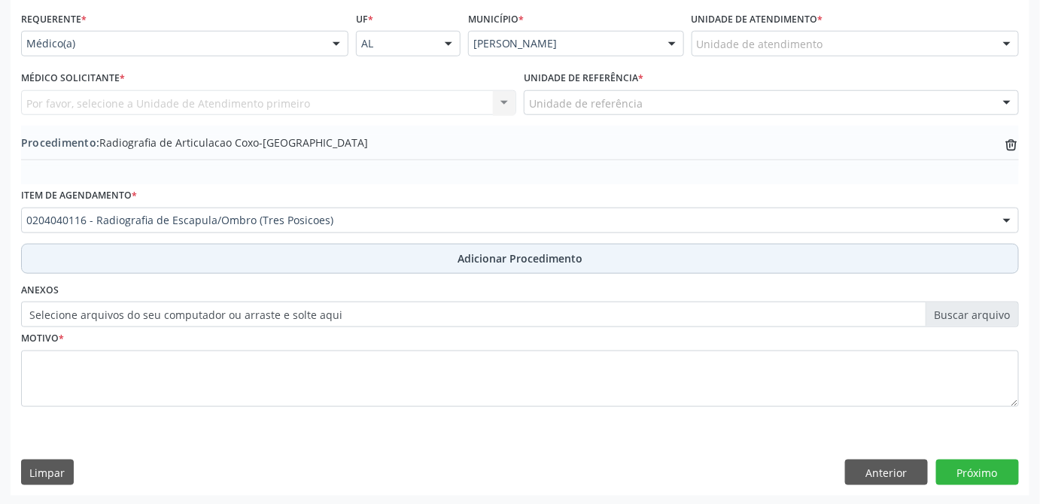
click at [322, 259] on button "Adicionar Procedimento" at bounding box center [520, 259] width 998 height 30
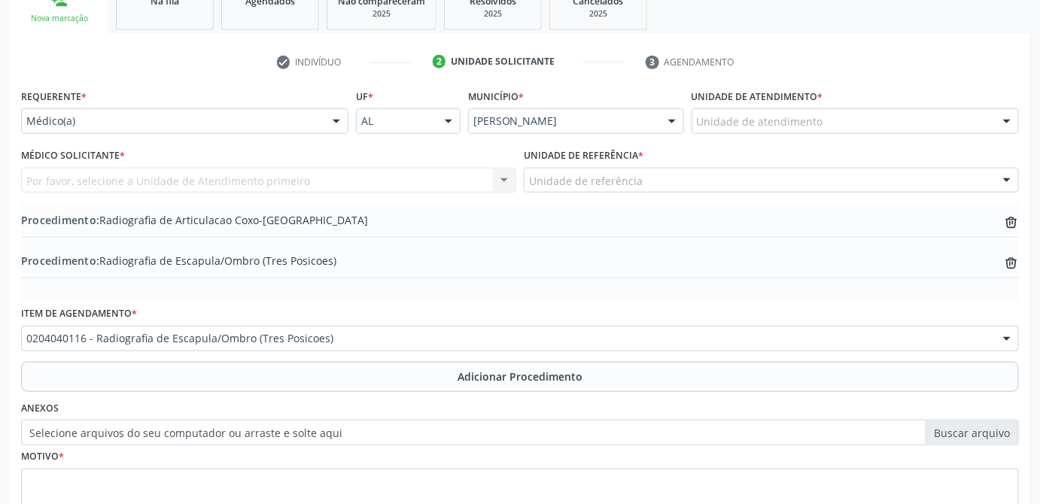
scroll to position [468, 0]
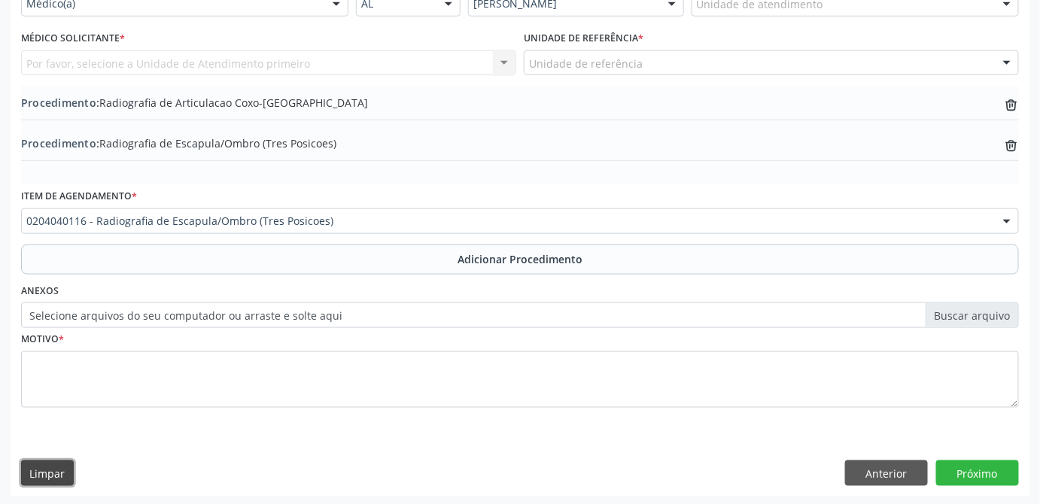
click at [68, 468] on button "Limpar" at bounding box center [47, 474] width 53 height 26
